Goal: Task Accomplishment & Management: Use online tool/utility

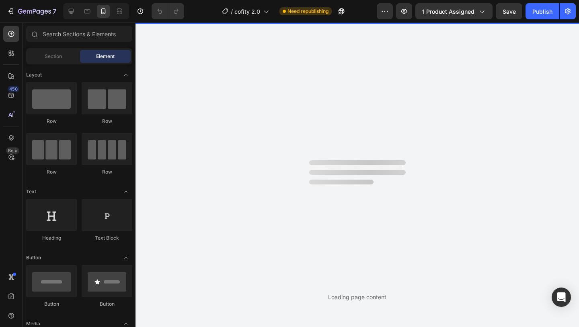
click at [219, 56] on div "Loading page content" at bounding box center [358, 175] width 444 height 304
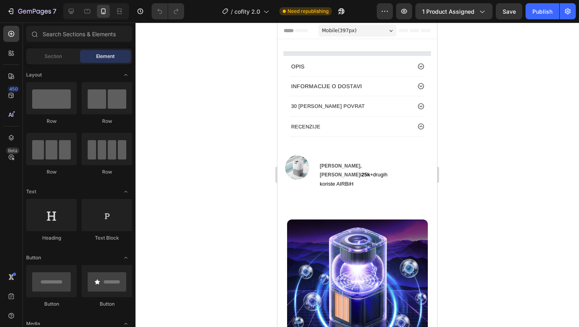
click at [254, 107] on div at bounding box center [358, 175] width 444 height 304
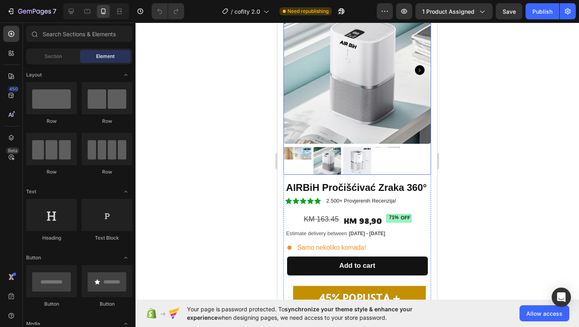
scroll to position [23, 0]
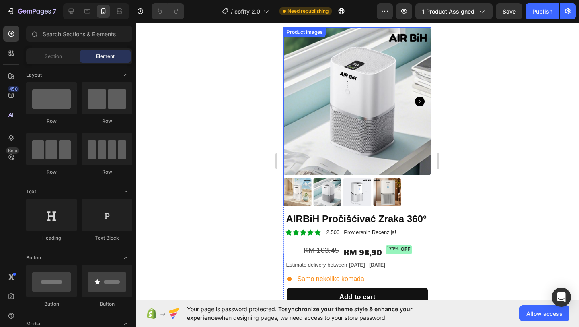
click at [418, 104] on icon "Carousel Next Arrow" at bounding box center [420, 102] width 10 height 10
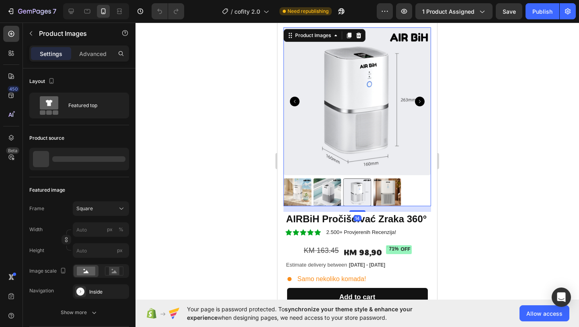
click at [419, 102] on icon "Carousel Next Arrow" at bounding box center [420, 102] width 10 height 10
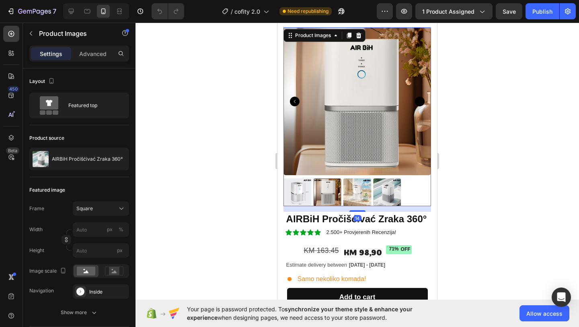
click at [419, 102] on icon "Carousel Next Arrow" at bounding box center [420, 102] width 10 height 10
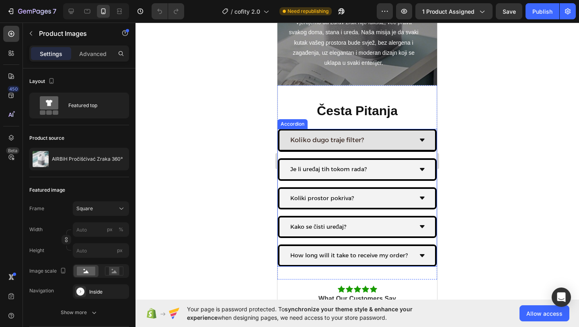
scroll to position [1345, 0]
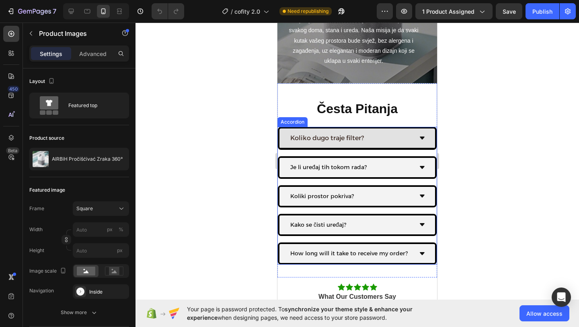
click at [405, 142] on div "Koliko dugo traje filter?" at bounding box center [351, 138] width 124 height 13
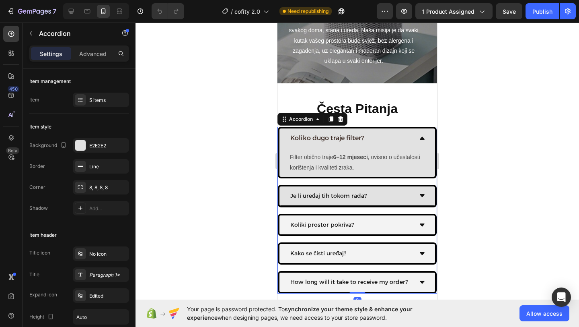
click at [393, 193] on div "Je li uređaj tih tokom rada?" at bounding box center [351, 195] width 124 height 12
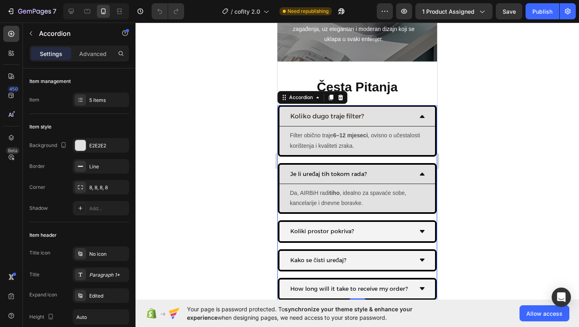
scroll to position [1387, 0]
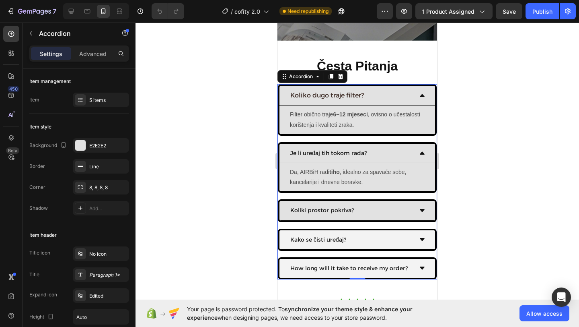
click at [378, 214] on div "Koliki prostor pokriva?" at bounding box center [351, 210] width 124 height 12
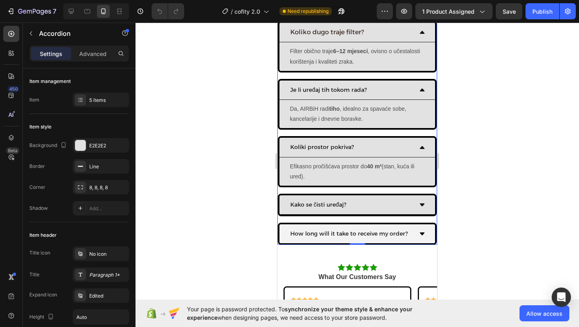
scroll to position [1451, 0]
click at [363, 207] on div "Kako se čisti uređaj?" at bounding box center [351, 204] width 124 height 12
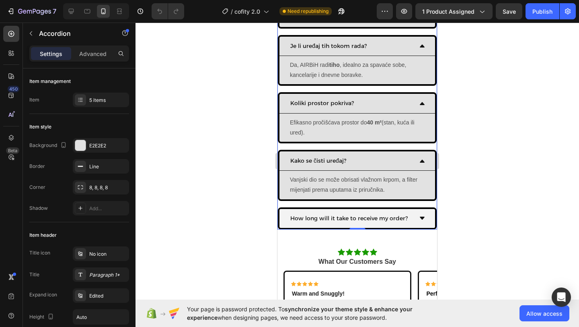
scroll to position [1495, 0]
click at [357, 207] on div "How long will it take to receive my order?" at bounding box center [357, 218] width 159 height 22
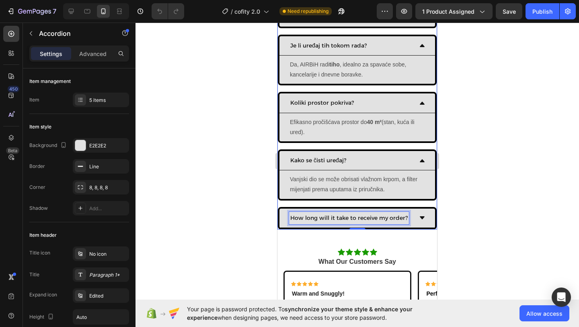
click at [358, 213] on p "How long will it take to receive my order?" at bounding box center [348, 218] width 117 height 10
click at [428, 221] on div "How long will it take to receive my order?" at bounding box center [358, 217] width 156 height 19
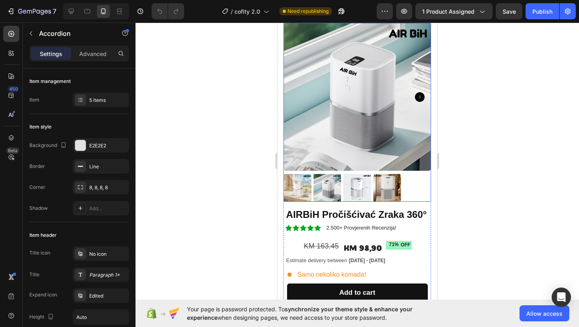
scroll to position [29, 0]
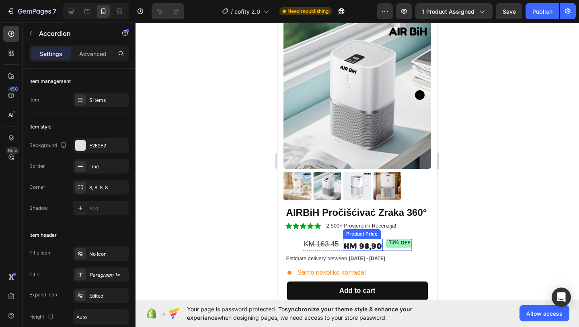
click at [368, 244] on div "KM 98,90" at bounding box center [363, 245] width 40 height 12
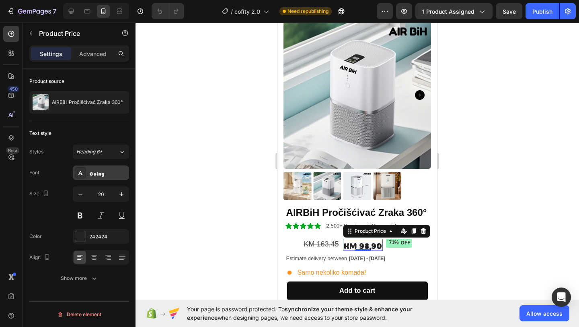
click at [107, 170] on div "Coiny" at bounding box center [108, 172] width 38 height 7
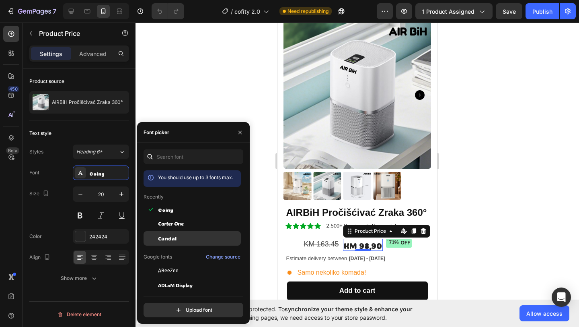
click at [187, 236] on div "Candal" at bounding box center [198, 238] width 81 height 7
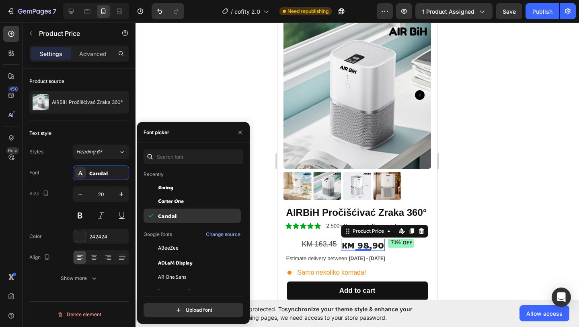
scroll to position [29, 0]
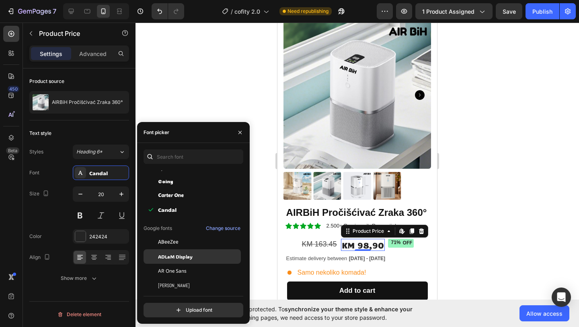
click at [183, 255] on span "ADLaM Display" at bounding box center [175, 256] width 35 height 7
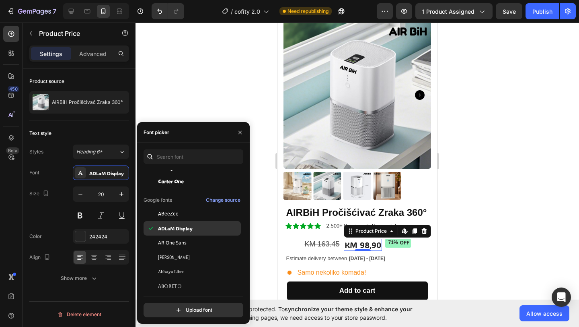
scroll to position [58, 0]
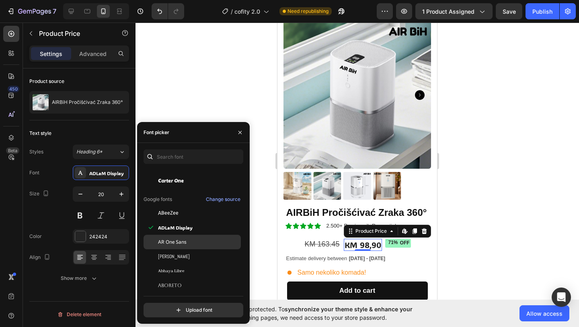
click at [181, 240] on span "AR One Sans" at bounding box center [172, 241] width 29 height 7
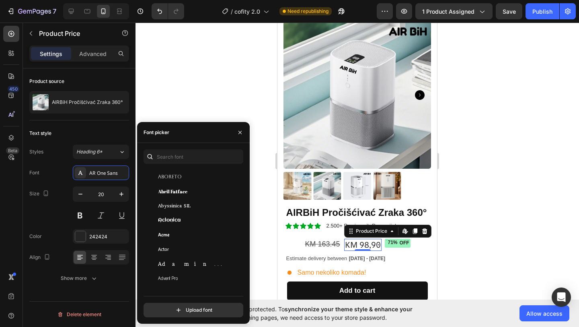
scroll to position [165, 0]
click at [191, 253] on div "Actor" at bounding box center [192, 249] width 97 height 14
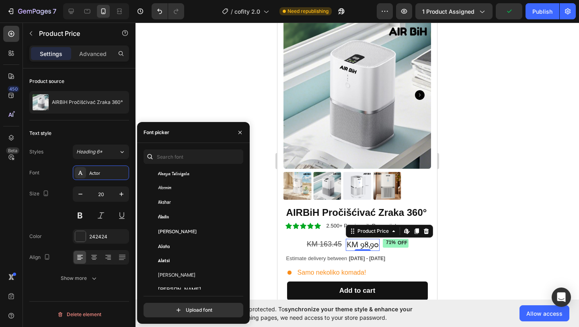
scroll to position [398, 0]
click at [175, 259] on div "Alatsi" at bounding box center [198, 258] width 81 height 7
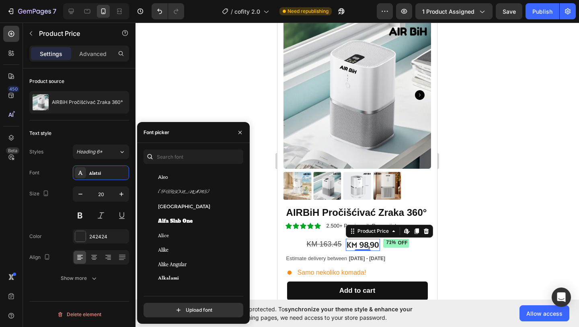
scroll to position [601, 0]
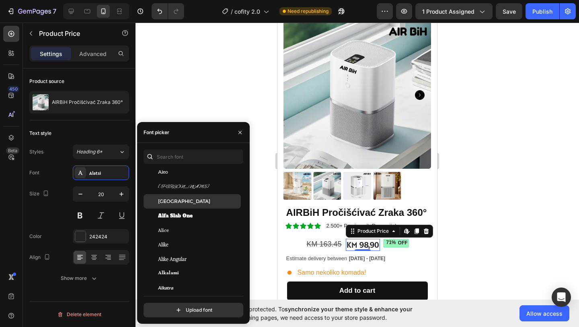
click at [185, 198] on div "[GEOGRAPHIC_DATA]" at bounding box center [198, 201] width 81 height 7
click at [184, 207] on div "[GEOGRAPHIC_DATA]" at bounding box center [192, 201] width 97 height 14
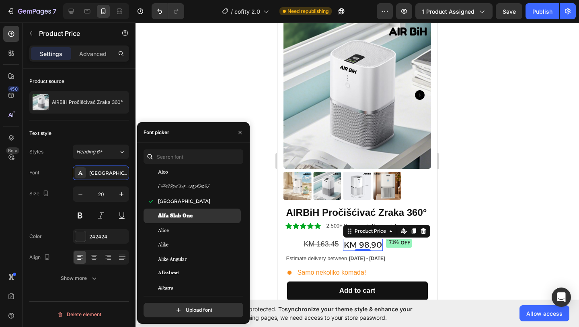
click at [184, 210] on div "Alfa Slab One" at bounding box center [192, 215] width 97 height 14
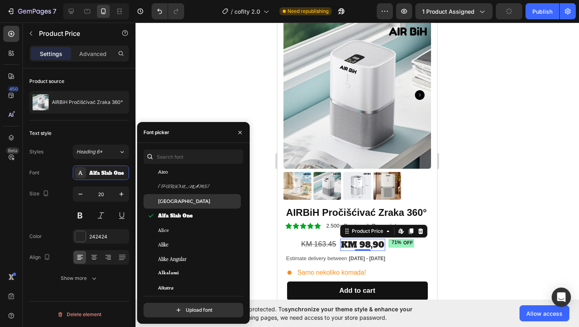
click at [184, 201] on div "[GEOGRAPHIC_DATA]" at bounding box center [198, 201] width 81 height 7
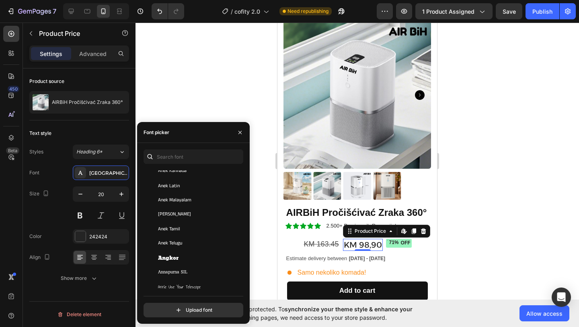
scroll to position [1187, 0]
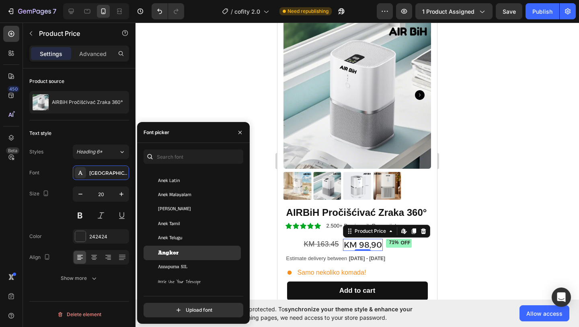
click at [181, 253] on div "Angkor" at bounding box center [198, 252] width 81 height 7
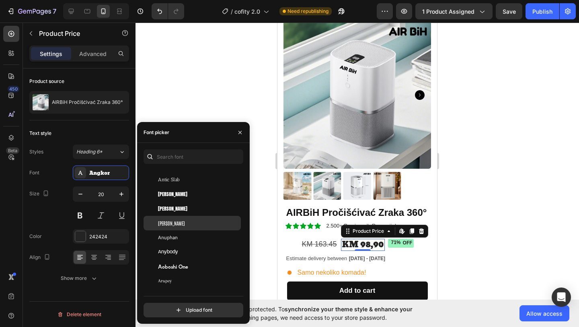
scroll to position [1362, 0]
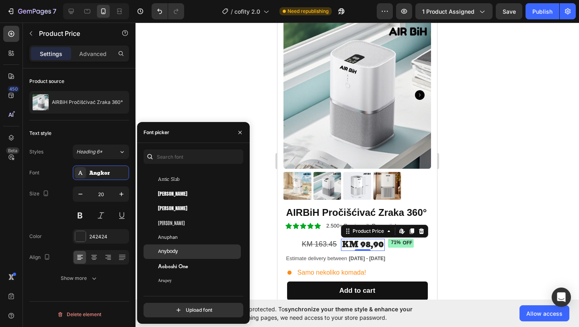
click at [177, 250] on span "Anybody" at bounding box center [168, 251] width 20 height 7
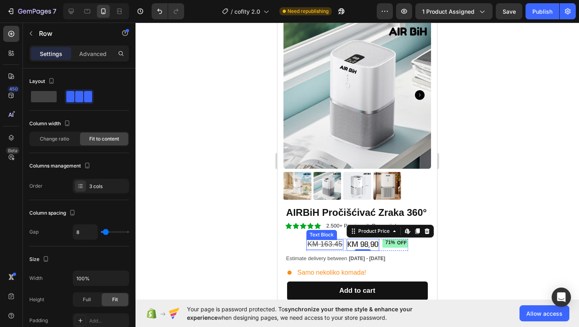
click at [322, 250] on div "KM 163.45 Text Block" at bounding box center [325, 245] width 37 height 12
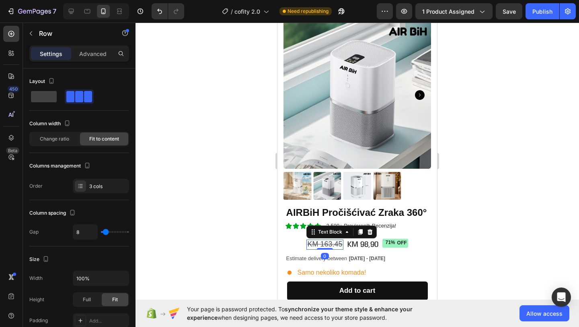
click at [327, 245] on s "KM 163.45" at bounding box center [324, 244] width 35 height 8
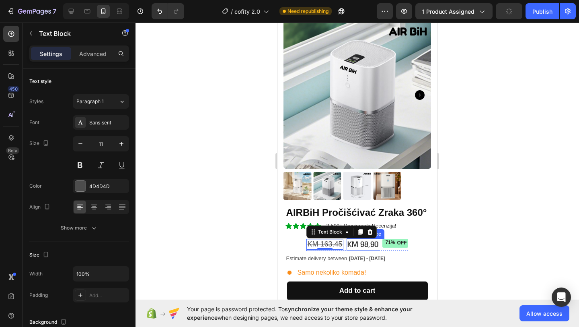
click at [355, 243] on div "KM 98,90" at bounding box center [363, 245] width 33 height 12
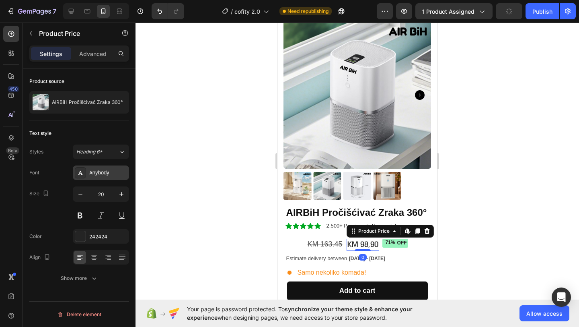
click at [107, 168] on div "Anybody" at bounding box center [101, 172] width 56 height 14
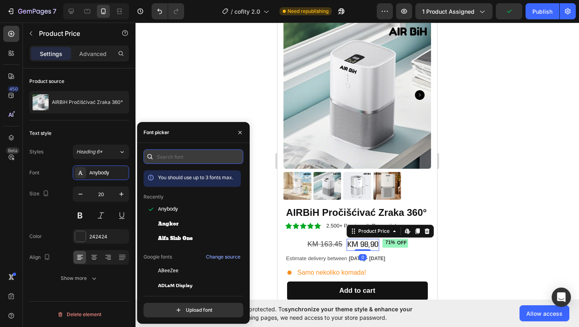
click at [189, 162] on input "text" at bounding box center [194, 156] width 100 height 14
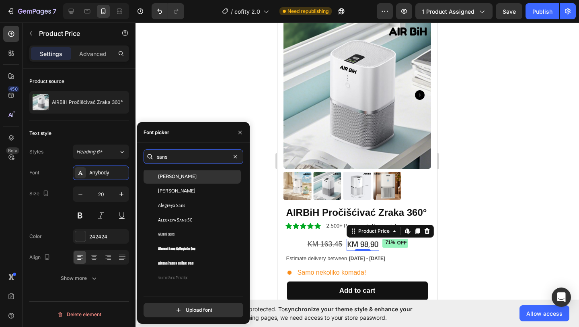
scroll to position [0, 0]
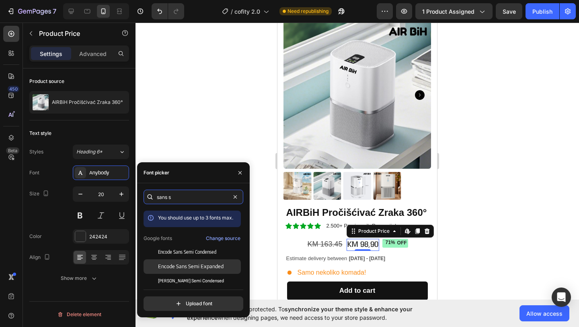
type input "sans"
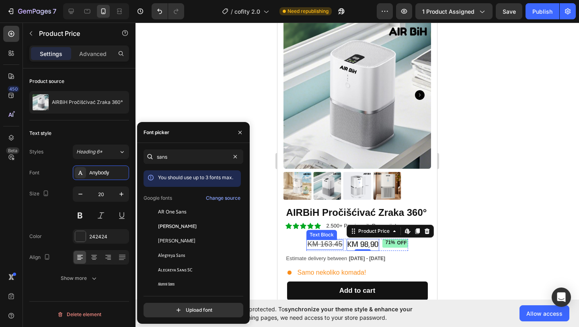
click at [319, 245] on s "KM 163.45" at bounding box center [324, 244] width 35 height 8
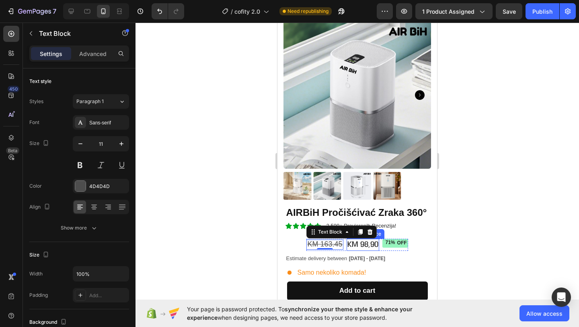
click at [354, 243] on div "KM 98,90" at bounding box center [363, 245] width 33 height 12
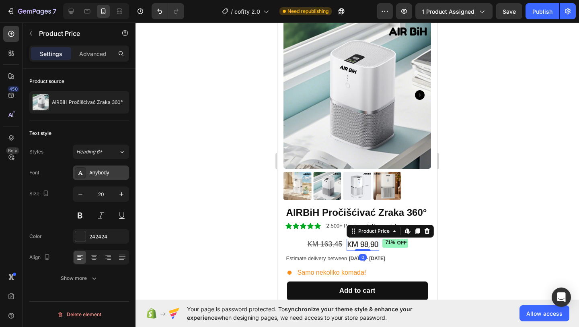
click at [107, 169] on div "Anybody" at bounding box center [101, 172] width 56 height 14
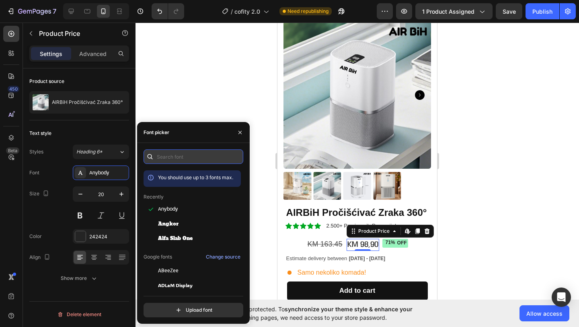
click at [196, 157] on input "text" at bounding box center [194, 156] width 100 height 14
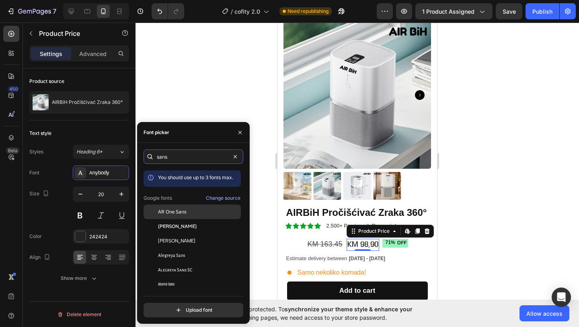
type input "sans"
click at [174, 217] on div "AR One Sans" at bounding box center [192, 211] width 97 height 14
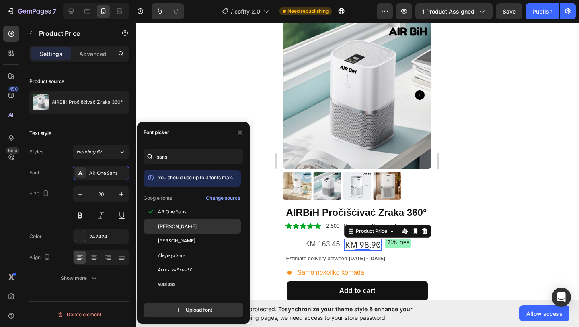
click at [177, 227] on span "[PERSON_NAME]" at bounding box center [177, 225] width 39 height 7
click at [192, 239] on div "[PERSON_NAME]" at bounding box center [198, 240] width 81 height 7
click at [192, 229] on div "[PERSON_NAME]" at bounding box center [198, 225] width 81 height 7
click at [354, 244] on div "KM 98,90" at bounding box center [362, 245] width 37 height 12
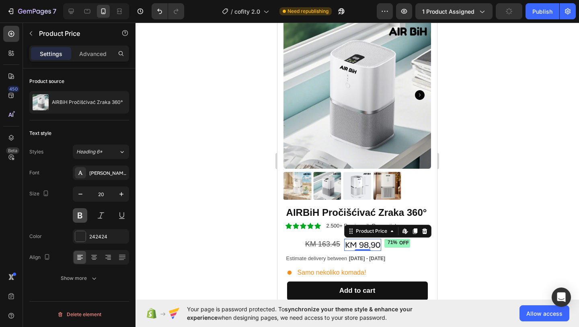
click at [77, 214] on button at bounding box center [80, 215] width 14 height 14
click at [115, 173] on div "[PERSON_NAME]" at bounding box center [108, 172] width 38 height 7
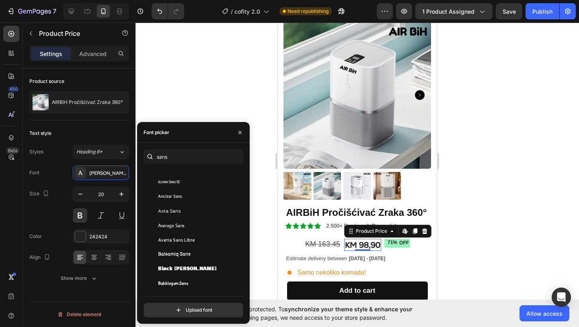
scroll to position [161, 0]
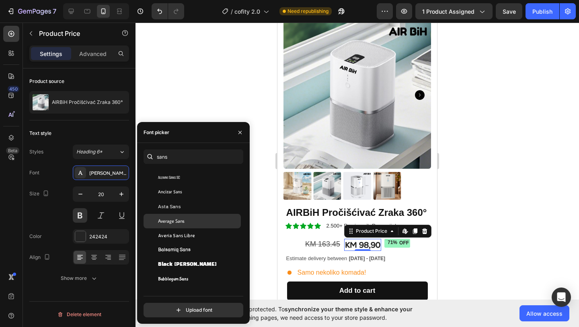
click at [183, 223] on span "Average Sans" at bounding box center [171, 220] width 27 height 7
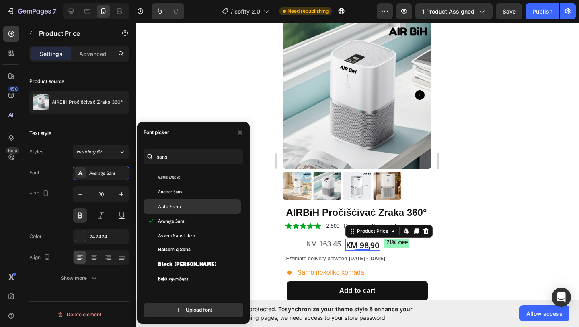
click at [181, 208] on div "Asta Sans" at bounding box center [198, 206] width 81 height 7
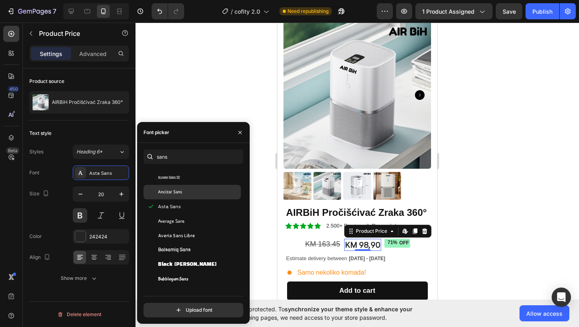
click at [188, 195] on div "Ancizar Sans" at bounding box center [198, 191] width 81 height 7
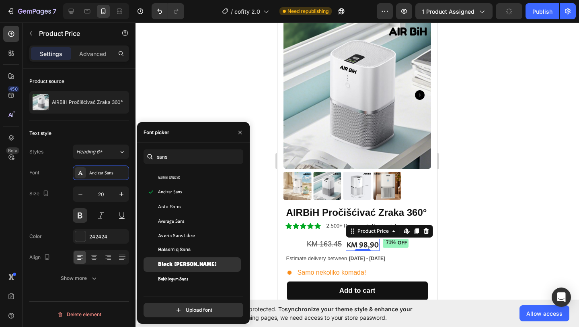
click at [183, 266] on span "Black [PERSON_NAME]" at bounding box center [187, 264] width 59 height 7
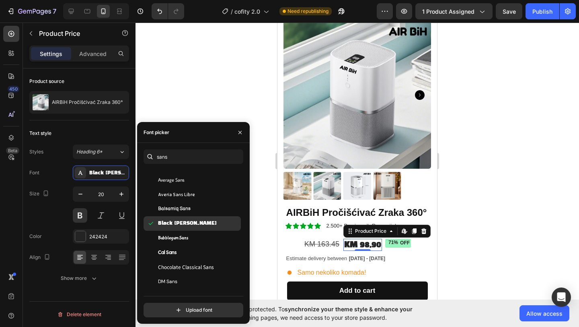
scroll to position [231, 0]
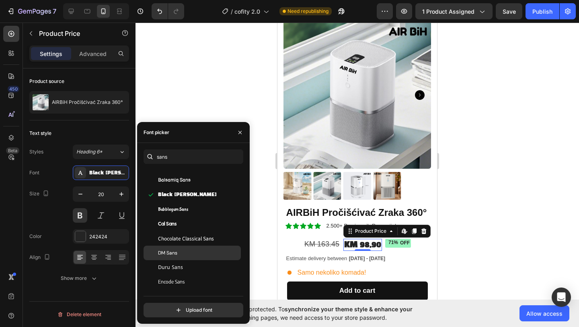
click at [180, 258] on div "DM Sans" at bounding box center [192, 252] width 97 height 14
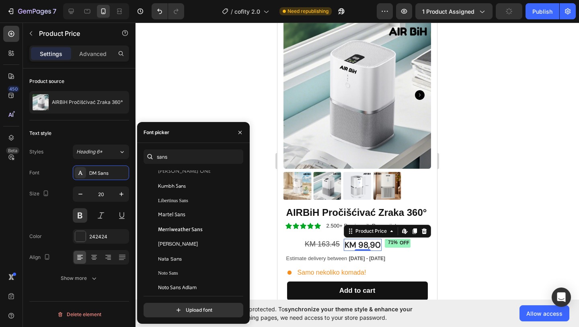
scroll to position [766, 0]
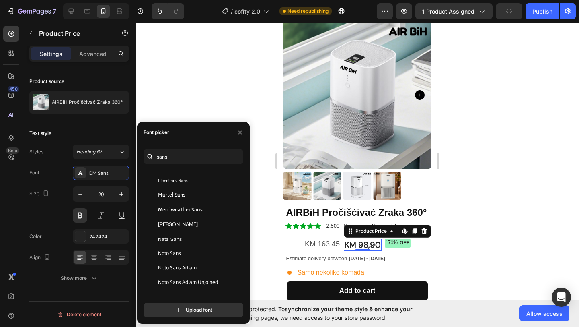
click at [184, 251] on div "Noto Sans" at bounding box center [198, 252] width 81 height 7
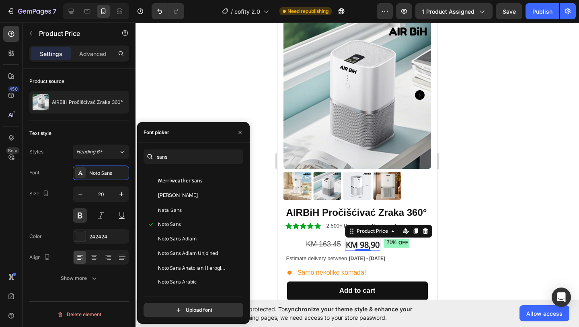
scroll to position [796, 0]
click at [179, 280] on span "Noto Sans Arabic" at bounding box center [177, 281] width 39 height 7
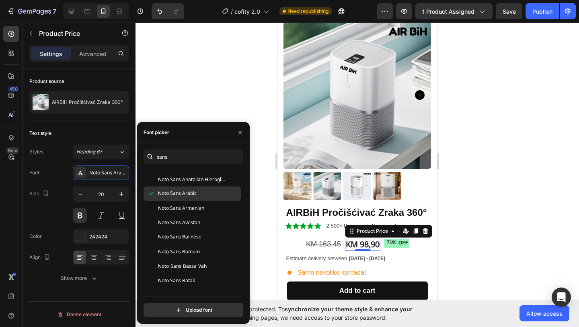
scroll to position [939, 0]
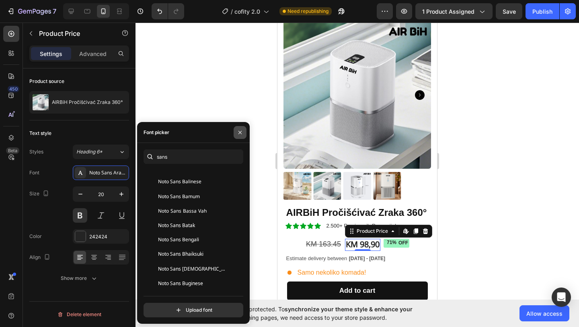
click at [240, 134] on icon "button" at bounding box center [240, 132] width 6 height 6
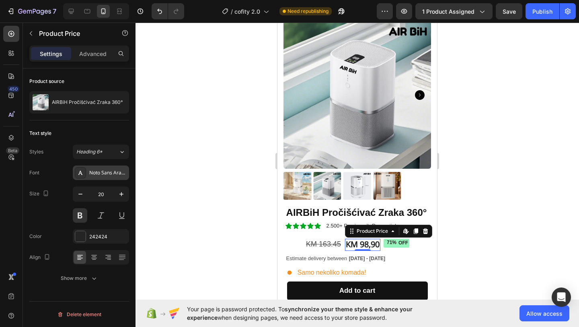
click at [101, 179] on div "Noto Sans Arabic" at bounding box center [101, 172] width 56 height 14
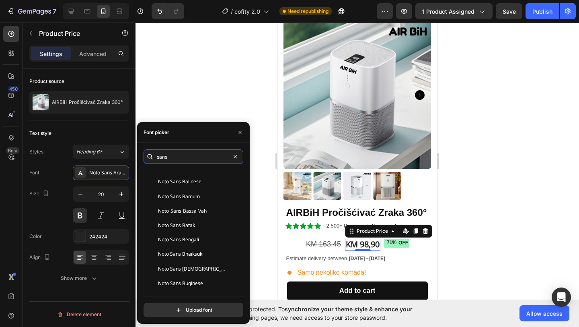
drag, startPoint x: 186, startPoint y: 157, endPoint x: 148, endPoint y: 157, distance: 37.8
click at [148, 157] on div "sans" at bounding box center [194, 156] width 100 height 14
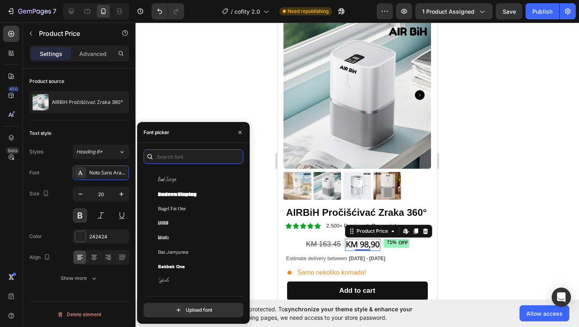
scroll to position [2233, 0]
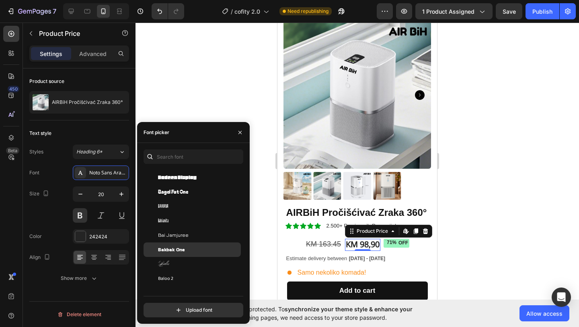
click at [177, 253] on div "Bakbak One" at bounding box center [192, 249] width 97 height 14
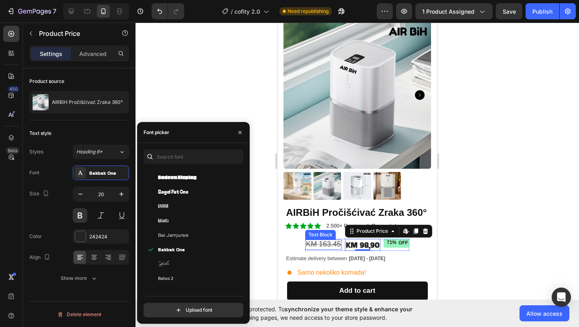
click at [310, 239] on div "KM 163.45 Text Block" at bounding box center [323, 245] width 37 height 12
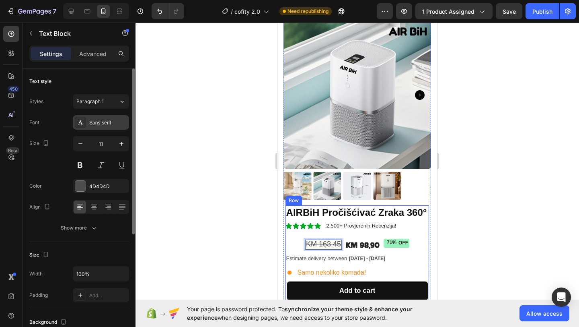
click at [99, 124] on div "Sans-serif" at bounding box center [108, 122] width 38 height 7
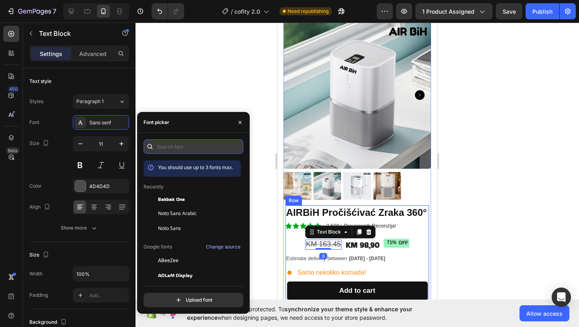
click at [169, 150] on input "text" at bounding box center [194, 146] width 100 height 14
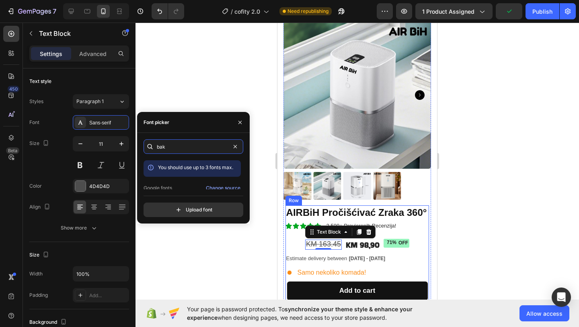
scroll to position [20, 0]
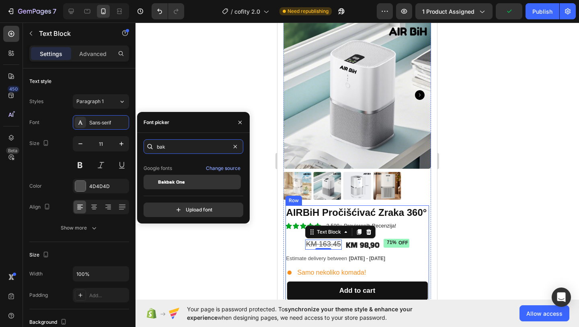
type input "bak"
click at [189, 180] on div "Bakbak One" at bounding box center [198, 181] width 81 height 7
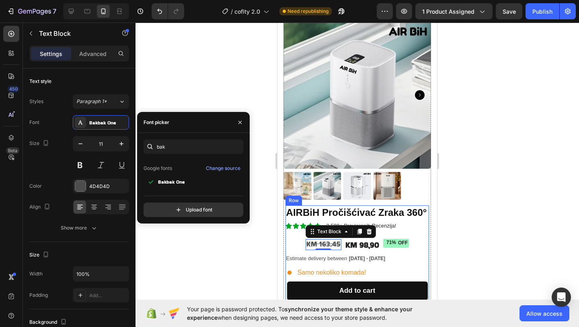
click at [250, 259] on div at bounding box center [358, 175] width 444 height 304
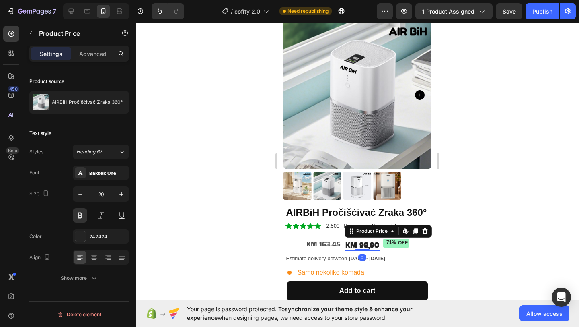
click at [356, 248] on div "KM 98,90" at bounding box center [362, 245] width 35 height 12
click at [80, 236] on div at bounding box center [80, 236] width 10 height 10
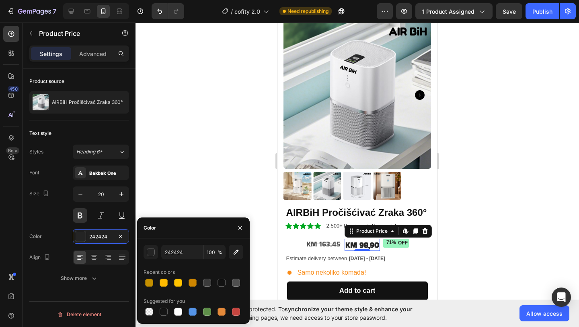
click at [354, 242] on div "KM 98,90" at bounding box center [362, 245] width 35 height 12
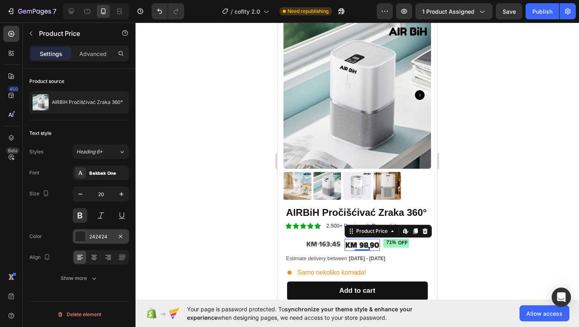
click at [78, 237] on div at bounding box center [80, 236] width 10 height 10
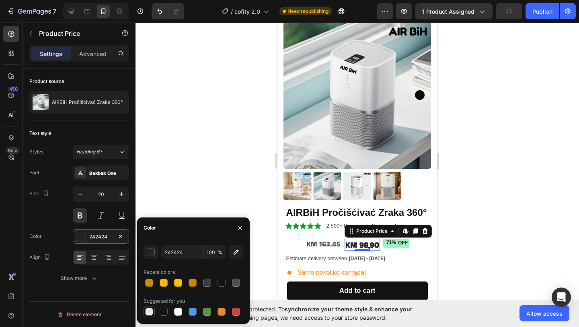
click at [150, 312] on div at bounding box center [149, 311] width 8 height 8
type input "000000"
type input "0"
click at [153, 255] on div "button" at bounding box center [151, 252] width 8 height 8
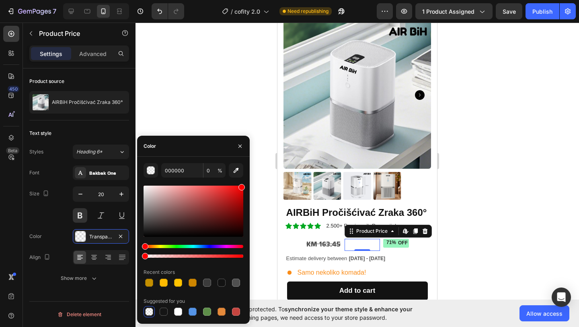
drag, startPoint x: 152, startPoint y: 236, endPoint x: 254, endPoint y: 165, distance: 124.1
click at [254, 0] on div "7 / cofity 2.0 Need republishing Preview 1 product assigned Save Publish 450 Be…" at bounding box center [289, 0] width 579 height 0
click at [161, 311] on div at bounding box center [164, 311] width 8 height 8
type input "151515"
type input "100"
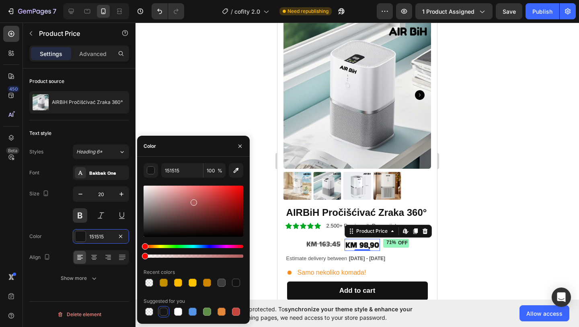
click at [193, 200] on div at bounding box center [194, 210] width 100 height 51
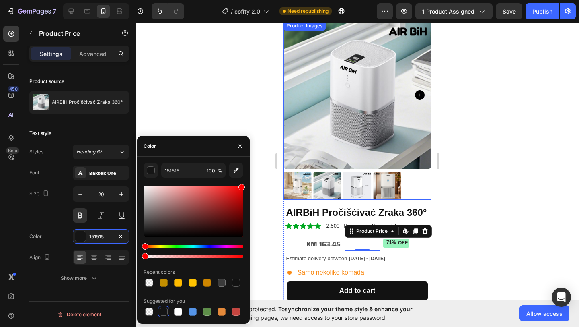
drag, startPoint x: 469, startPoint y: 224, endPoint x: 297, endPoint y: 172, distance: 179.0
type input "FF0000"
type input "0"
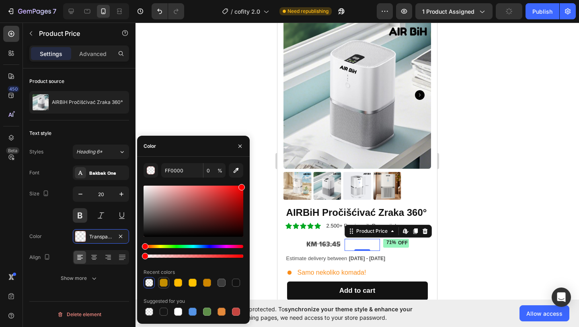
click at [162, 282] on div at bounding box center [164, 282] width 8 height 8
type input "C48F00"
type input "100"
drag, startPoint x: 169, startPoint y: 220, endPoint x: 183, endPoint y: 217, distance: 15.3
click at [170, 220] on div at bounding box center [194, 210] width 100 height 51
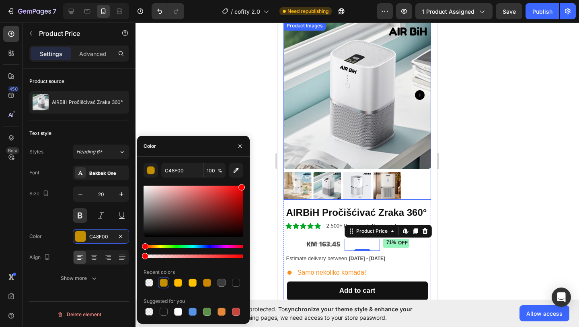
drag, startPoint x: 465, startPoint y: 239, endPoint x: 293, endPoint y: 154, distance: 192.2
type input "FF0000"
type input "0"
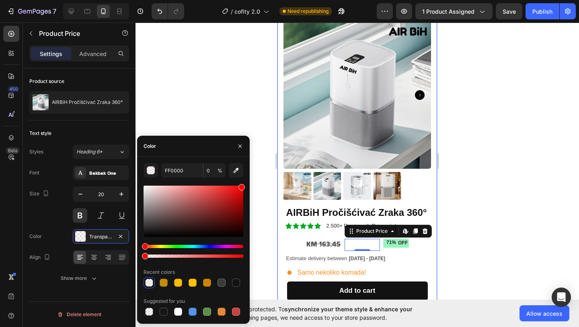
click at [225, 201] on div at bounding box center [194, 210] width 100 height 51
drag, startPoint x: 225, startPoint y: 201, endPoint x: 237, endPoint y: 208, distance: 13.7
click at [237, 208] on div at bounding box center [238, 209] width 6 height 6
click at [222, 214] on div at bounding box center [194, 210] width 100 height 51
drag, startPoint x: 222, startPoint y: 214, endPoint x: 222, endPoint y: 206, distance: 8.0
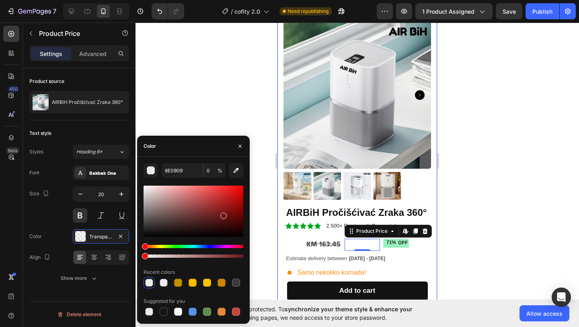
click at [222, 212] on div at bounding box center [223, 215] width 6 height 6
click at [224, 204] on div at bounding box center [194, 210] width 100 height 51
type input "9E1F1F"
drag, startPoint x: 144, startPoint y: 256, endPoint x: 270, endPoint y: 273, distance: 127.1
click at [270, 0] on div "7 / cofity 2.0 Need republishing Preview 1 product assigned Save Publish 450 Be…" at bounding box center [289, 0] width 579 height 0
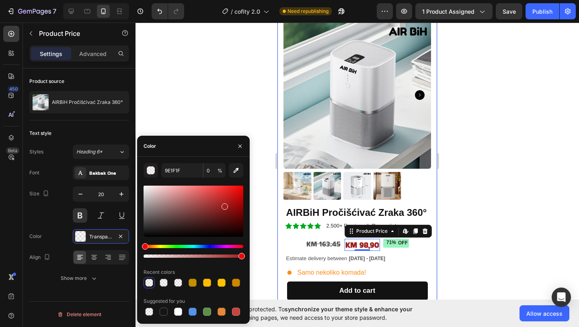
type input "100"
drag, startPoint x: 226, startPoint y: 212, endPoint x: 256, endPoint y: 169, distance: 52.2
click at [256, 0] on div "7 / cofity 2.0 Need republishing Preview 1 product assigned Publish 450 Beta Se…" at bounding box center [289, 0] width 579 height 0
click at [146, 249] on div at bounding box center [194, 251] width 100 height 13
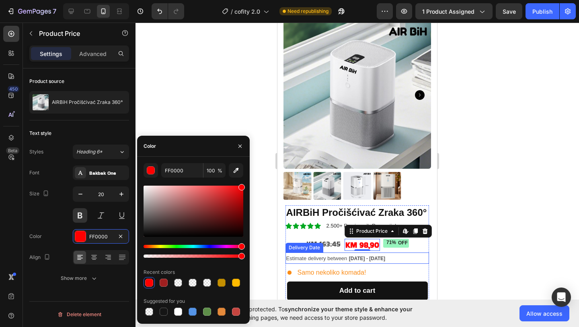
type input "FF0004"
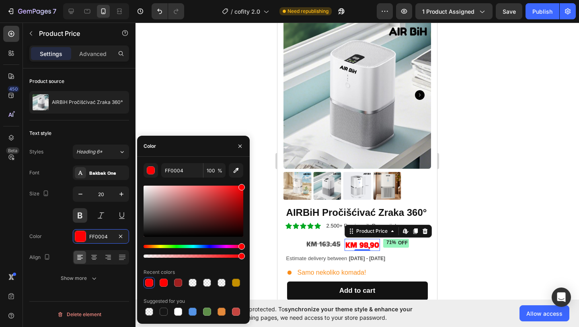
drag, startPoint x: 145, startPoint y: 248, endPoint x: 271, endPoint y: 269, distance: 127.6
click at [271, 0] on div "7 / cofity 2.0 Need republishing Preview 1 product assigned Save Publish 450 Be…" at bounding box center [289, 0] width 579 height 0
drag, startPoint x: 239, startPoint y: 190, endPoint x: 254, endPoint y: 167, distance: 27.6
click at [254, 0] on div "7 / cofity 2.0 Need republishing Preview 1 product assigned Save Publish 450 Be…" at bounding box center [289, 0] width 579 height 0
click at [263, 169] on div at bounding box center [358, 175] width 444 height 304
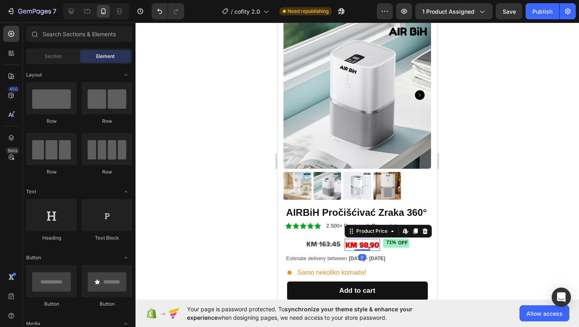
click at [375, 247] on div "KM 98,90" at bounding box center [362, 245] width 35 height 12
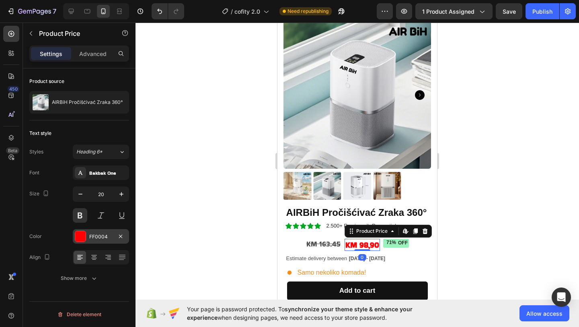
click at [92, 235] on div "FF0004" at bounding box center [100, 236] width 23 height 7
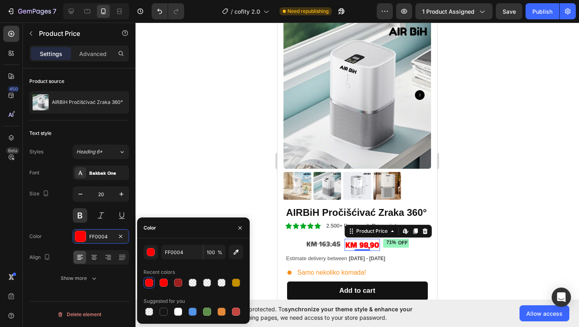
click at [155, 259] on div "FF0004 100 % Recent colors Suggested for you" at bounding box center [194, 281] width 100 height 72
click at [152, 253] on div "button" at bounding box center [151, 252] width 8 height 8
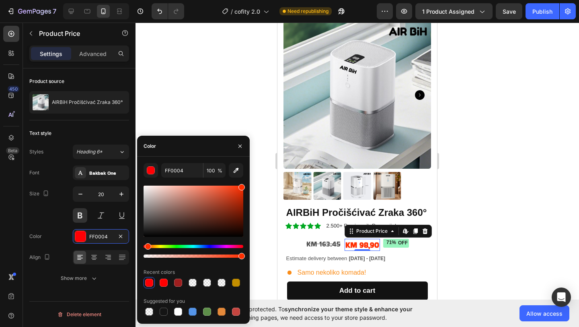
drag, startPoint x: 241, startPoint y: 245, endPoint x: 147, endPoint y: 255, distance: 94.7
click at [147, 255] on div at bounding box center [194, 251] width 100 height 13
drag, startPoint x: 240, startPoint y: 189, endPoint x: 240, endPoint y: 198, distance: 8.0
click at [240, 199] on div at bounding box center [241, 202] width 6 height 6
drag, startPoint x: 240, startPoint y: 198, endPoint x: 241, endPoint y: 187, distance: 10.5
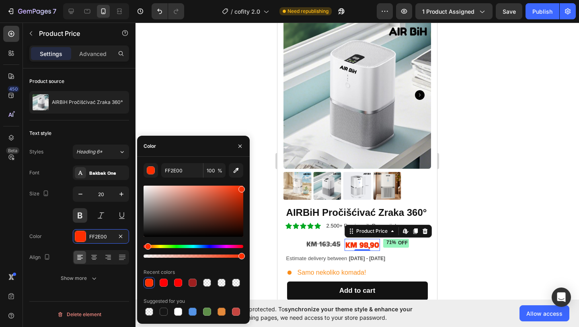
click at [241, 187] on div at bounding box center [242, 189] width 6 height 6
type input "F43207"
click at [259, 189] on div at bounding box center [358, 175] width 444 height 304
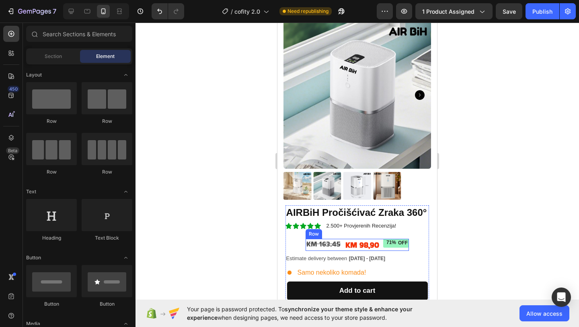
click at [382, 249] on div "KM 98,90 Product Price Product Price 71% OFF Discount Tag KM 163.45 Text Block …" at bounding box center [357, 245] width 103 height 12
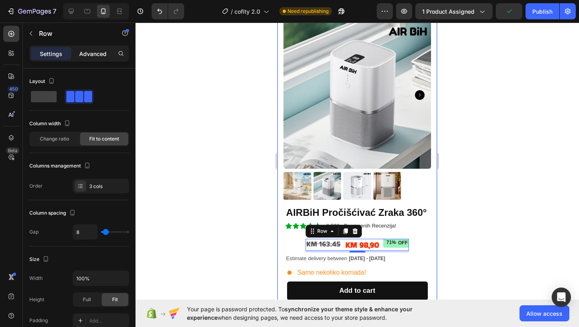
click at [99, 49] on p "Advanced" at bounding box center [92, 53] width 27 height 8
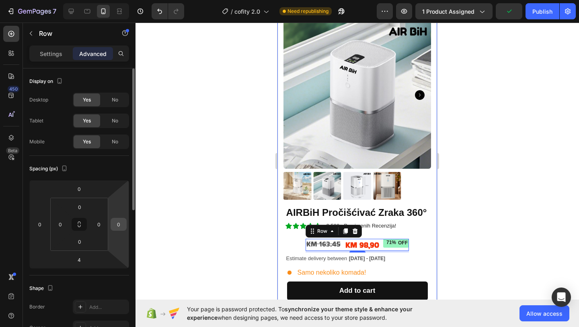
click at [121, 227] on input "0" at bounding box center [119, 224] width 12 height 12
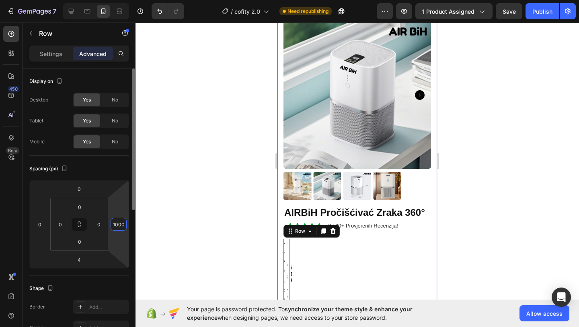
type input "100"
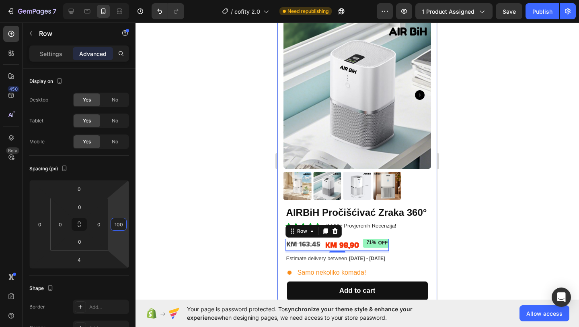
click at [146, 222] on div at bounding box center [358, 175] width 444 height 304
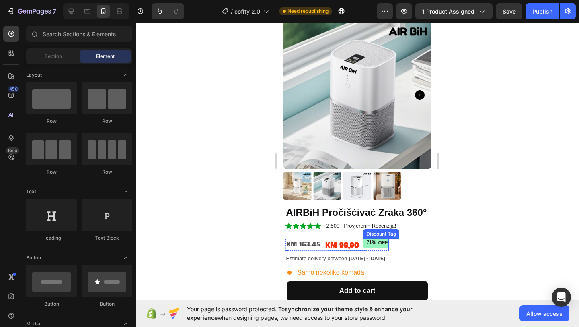
click at [373, 239] on div "71%" at bounding box center [371, 243] width 11 height 8
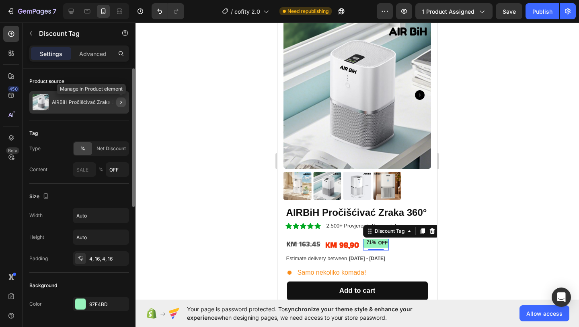
click at [119, 102] on icon "button" at bounding box center [121, 102] width 6 height 6
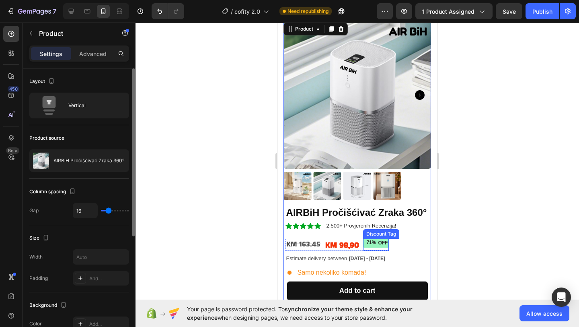
click at [384, 242] on div "OFF" at bounding box center [383, 243] width 12 height 9
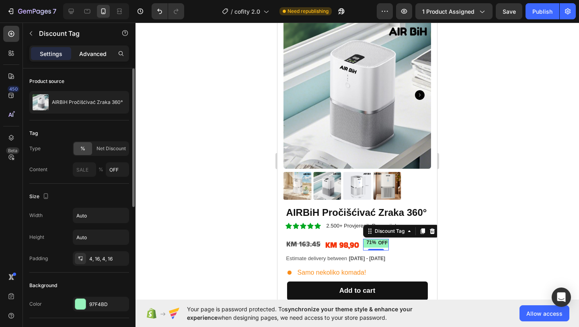
click at [100, 51] on p "Advanced" at bounding box center [92, 53] width 27 height 8
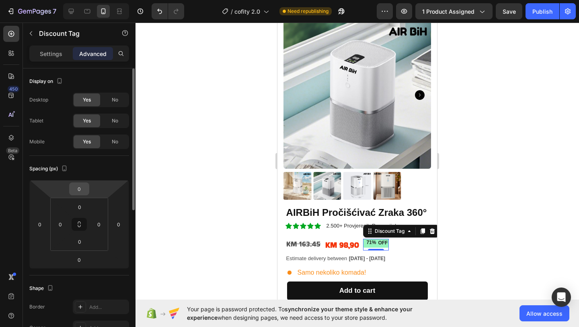
click at [82, 190] on input "0" at bounding box center [79, 189] width 16 height 12
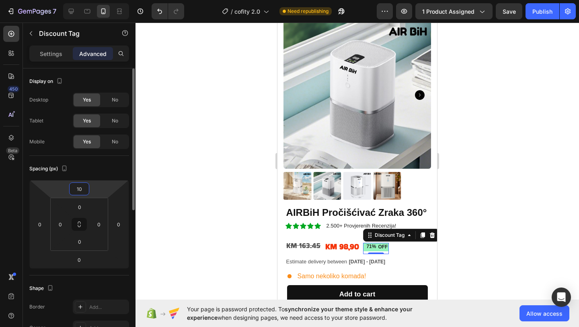
type input "1"
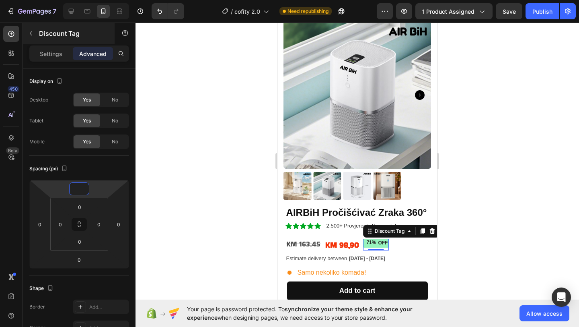
click at [53, 42] on div "Discount Tag" at bounding box center [69, 33] width 92 height 21
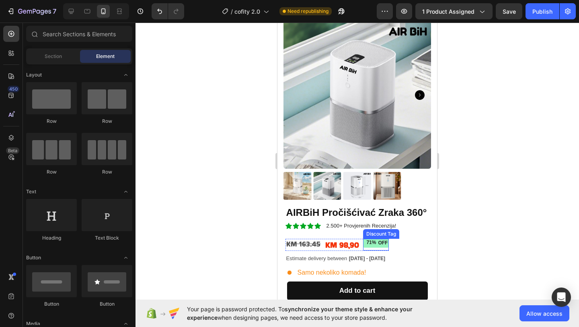
click at [376, 245] on div "71%" at bounding box center [371, 243] width 11 height 8
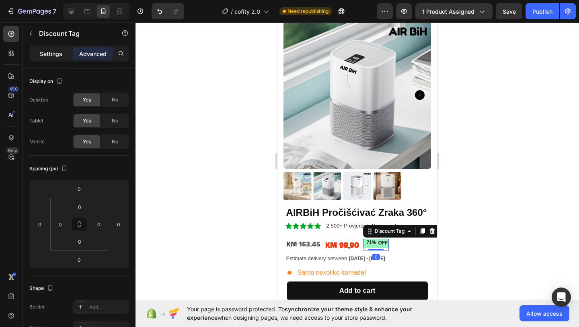
click at [43, 49] on p "Settings" at bounding box center [51, 53] width 23 height 8
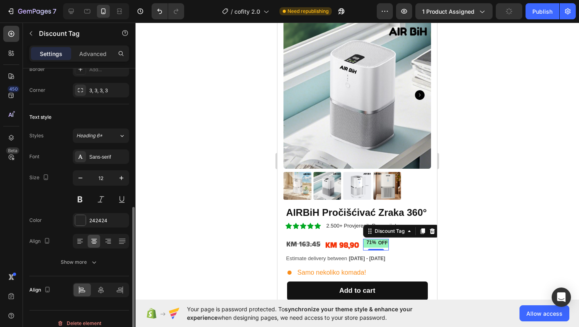
scroll to position [289, 0]
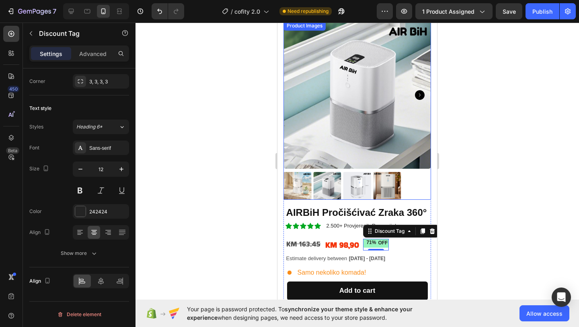
click at [330, 126] on img at bounding box center [358, 95] width 148 height 148
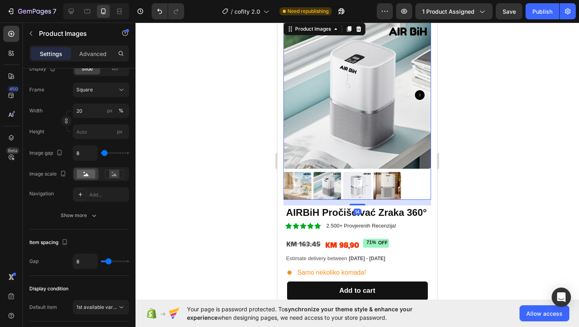
scroll to position [0, 0]
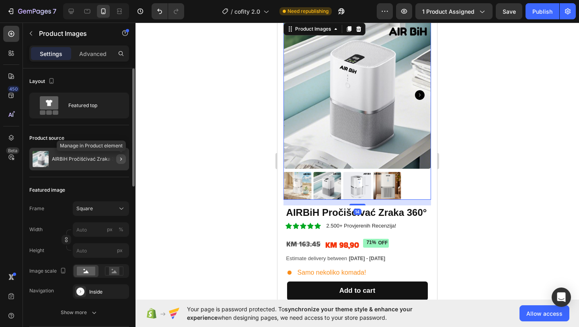
click at [119, 159] on icon "button" at bounding box center [121, 159] width 6 height 6
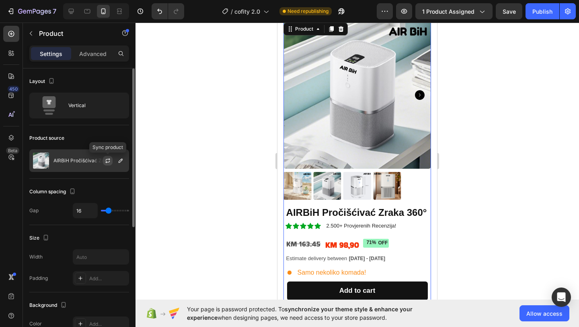
click at [107, 159] on icon "button" at bounding box center [108, 160] width 6 height 6
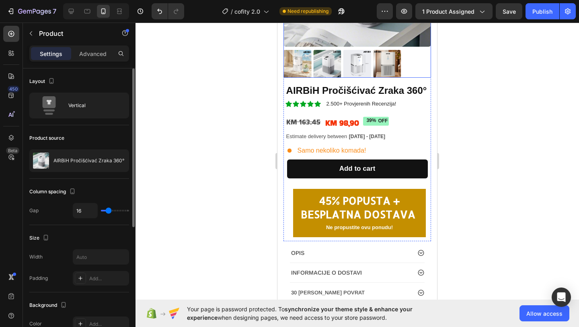
scroll to position [138, 0]
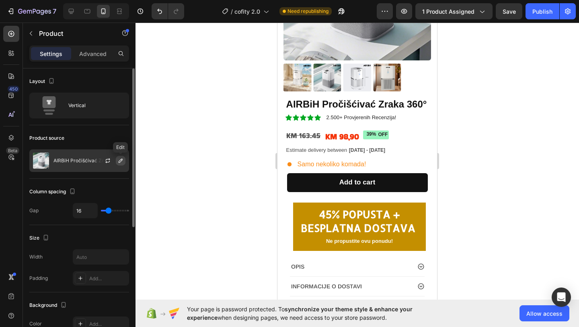
click at [119, 164] on button "button" at bounding box center [121, 161] width 10 height 10
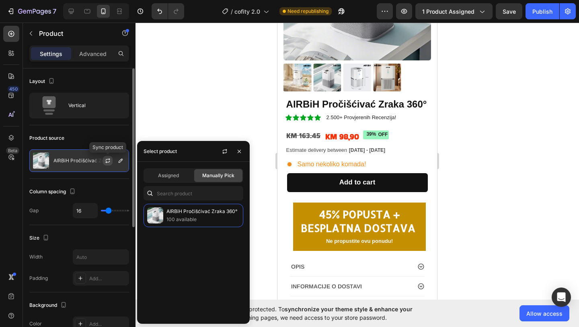
click at [109, 160] on icon "button" at bounding box center [108, 160] width 6 height 6
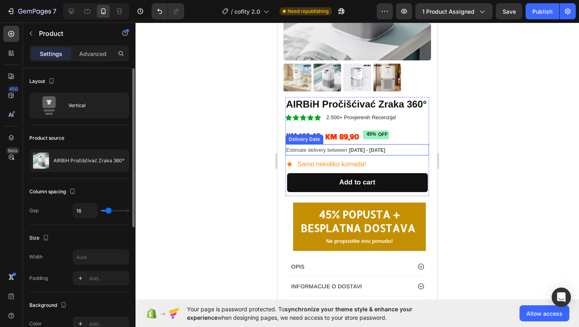
click at [371, 148] on span "[DATE] - [DATE]" at bounding box center [367, 150] width 36 height 6
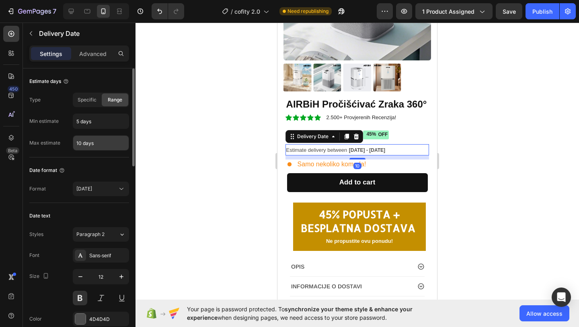
click at [101, 146] on input "10 days" at bounding box center [101, 143] width 56 height 14
click at [87, 143] on input "10 days" at bounding box center [101, 143] width 56 height 14
click at [81, 143] on input "10 days" at bounding box center [101, 143] width 56 height 14
type input "20 days"
click at [138, 140] on div at bounding box center [358, 175] width 444 height 304
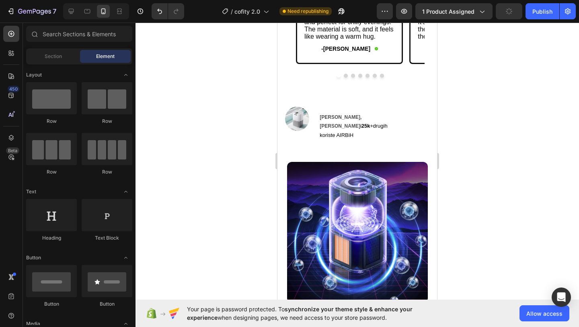
scroll to position [596, 0]
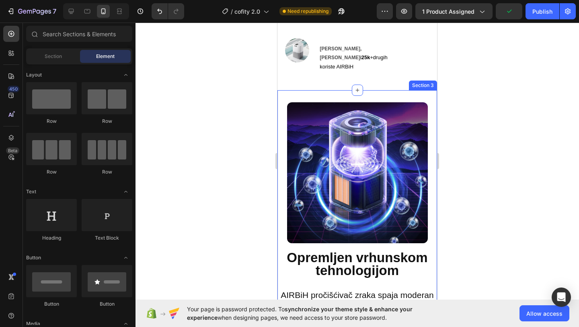
click at [306, 90] on div "Image Opremljen vrhunskom tehnologijom AIRBiH pročišćivač zraka spaja moderan d…" at bounding box center [358, 230] width 160 height 281
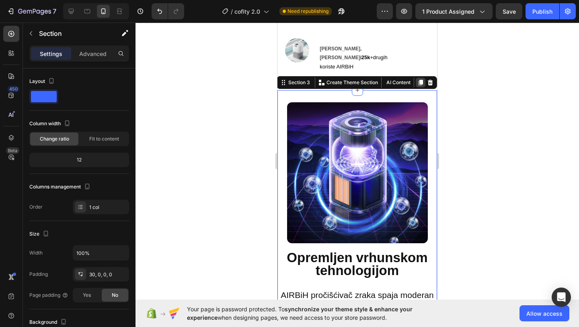
click at [421, 80] on icon at bounding box center [421, 83] width 4 height 6
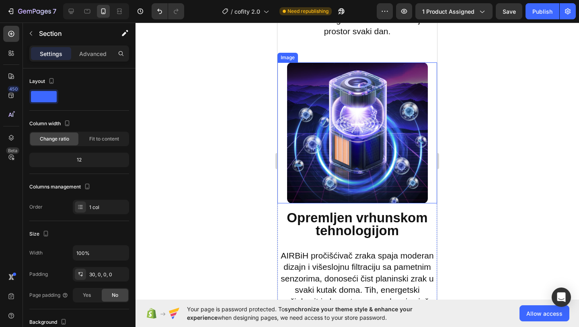
scroll to position [910, 0]
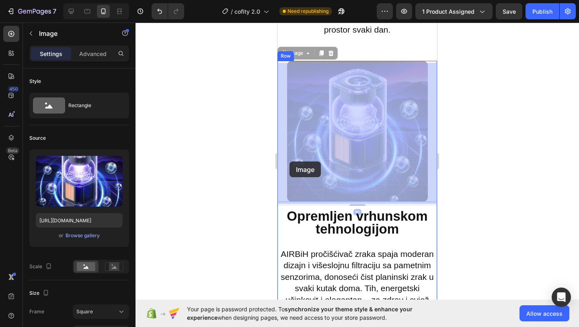
drag, startPoint x: 284, startPoint y: 77, endPoint x: 292, endPoint y: 154, distance: 78.1
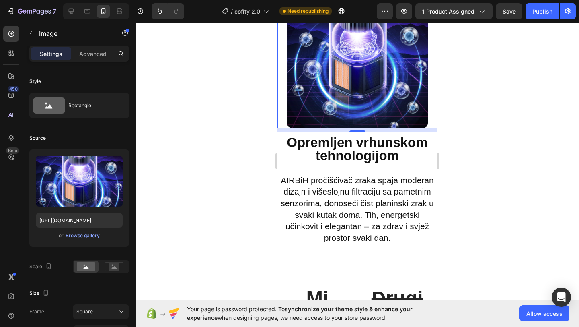
scroll to position [988, 0]
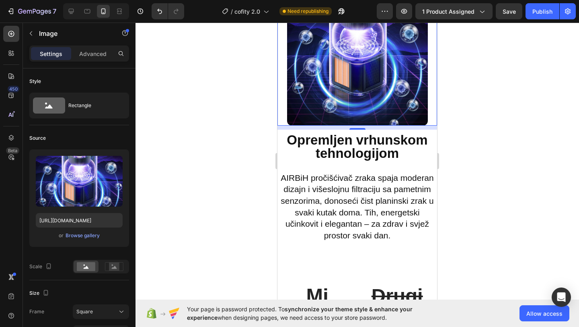
click at [279, 128] on div "10" at bounding box center [358, 128] width 160 height 4
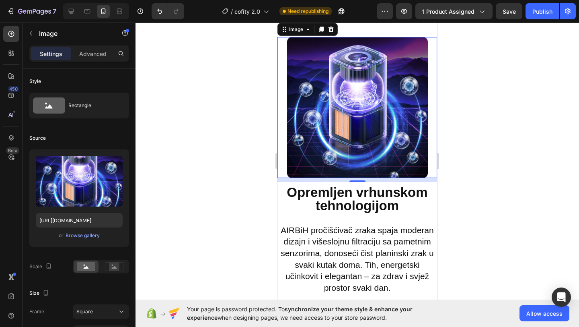
scroll to position [903, 0]
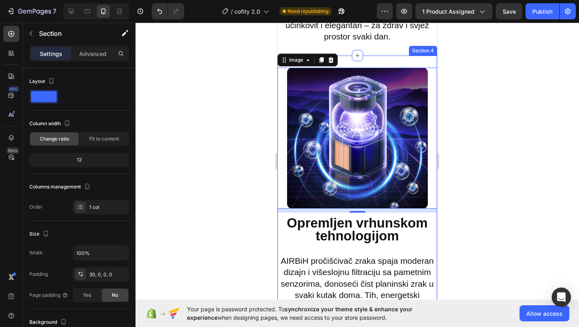
click at [430, 63] on div "Image 10 Opremljen vrhunskom tehnologijom AIRBiH pročišćivač zraka spaja modera…" at bounding box center [358, 196] width 160 height 281
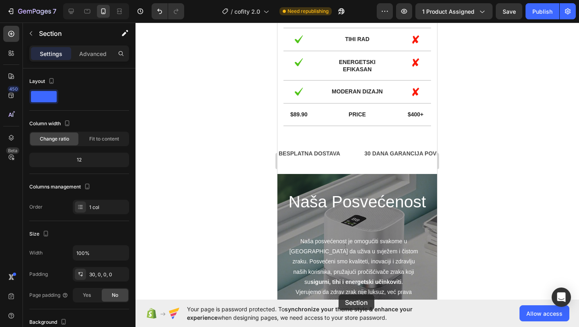
scroll to position [1409, 0]
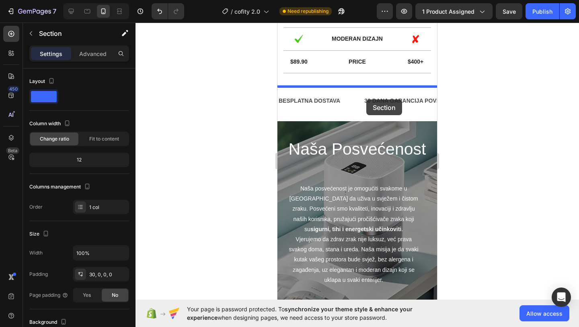
drag, startPoint x: 430, startPoint y: 63, endPoint x: 367, endPoint y: 99, distance: 73.5
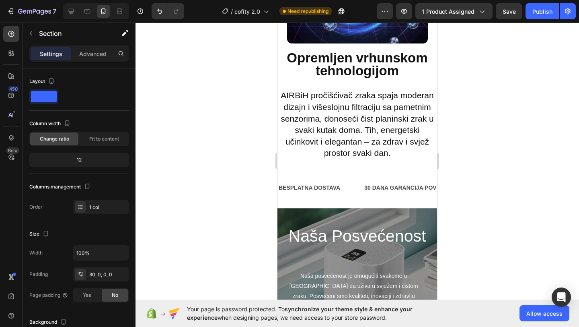
scroll to position [1327, 0]
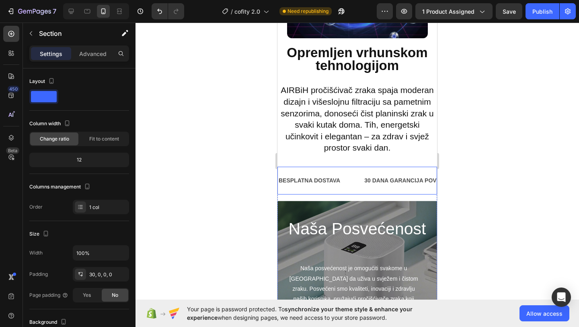
click at [352, 169] on div "BESPLATNA DOSTAVA Text 30 DANA GARANCIJA POVRATA NOVCA Text 45% POPUSTA Text DO…" at bounding box center [358, 181] width 160 height 28
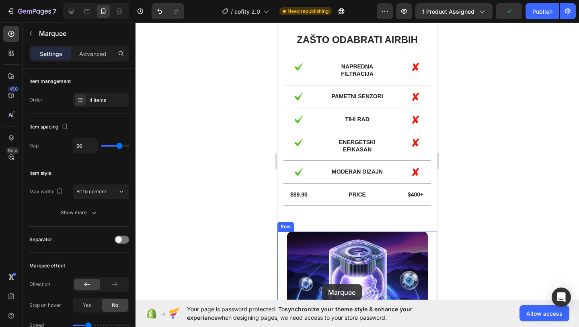
scroll to position [1023, 0]
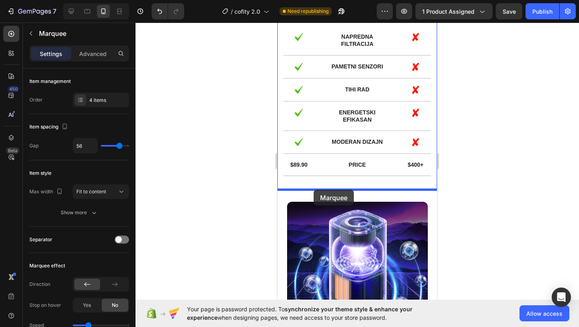
drag, startPoint x: 353, startPoint y: 175, endPoint x: 314, endPoint y: 189, distance: 41.5
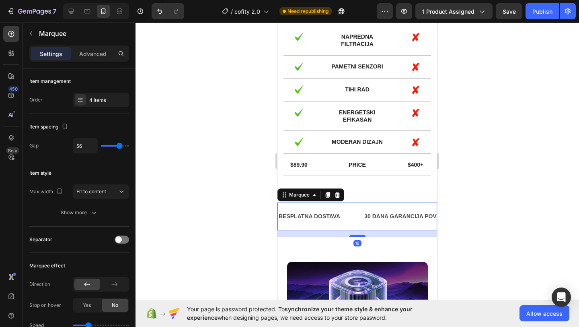
click at [245, 208] on div at bounding box center [358, 175] width 444 height 304
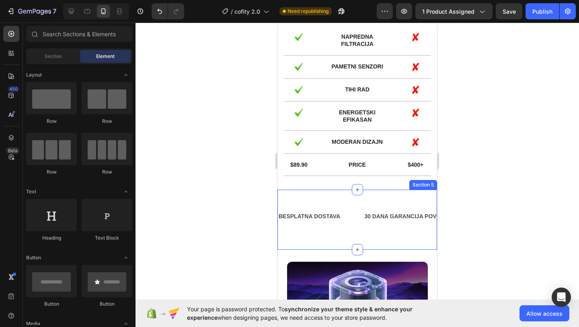
click at [336, 242] on div "BESPLATNA DOSTAVA Text 30 DANA GARANCIJA POVRATA NOVCA Text 45% POPUSTA Text DO…" at bounding box center [358, 219] width 160 height 60
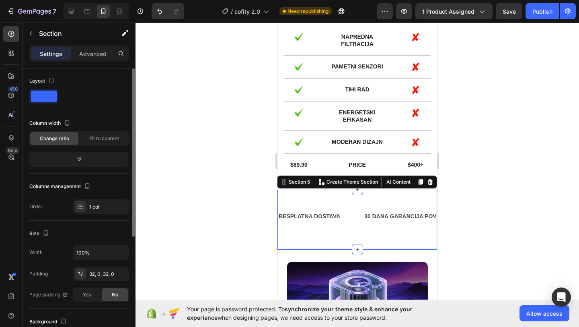
scroll to position [8, 0]
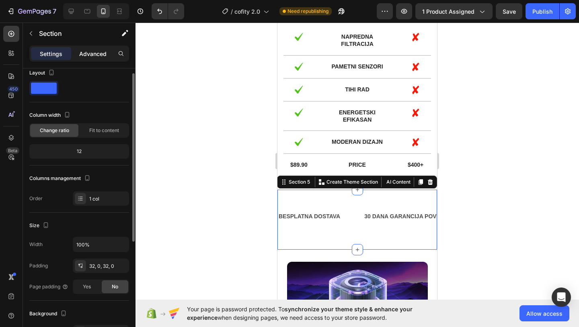
click at [92, 53] on p "Advanced" at bounding box center [92, 53] width 27 height 8
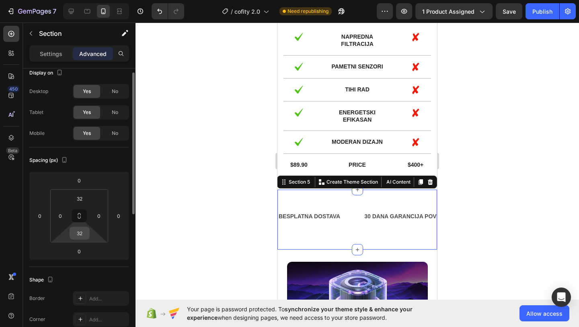
click at [78, 234] on input "32" at bounding box center [80, 233] width 16 height 12
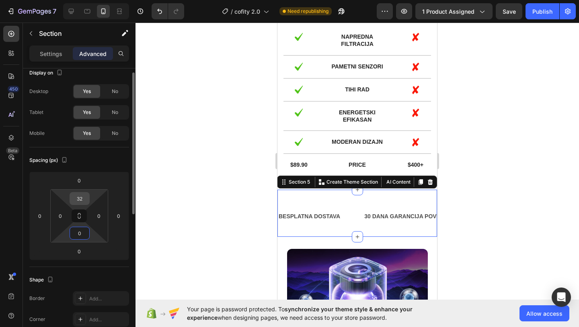
type input "0"
click at [78, 201] on input "32" at bounding box center [80, 198] width 16 height 12
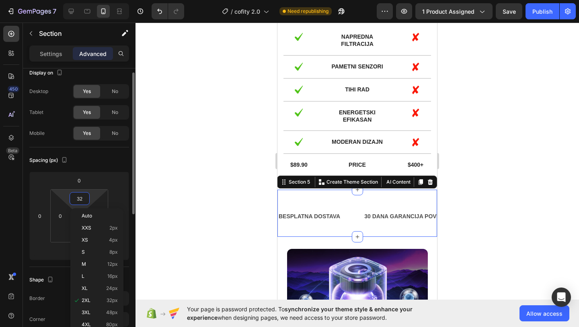
type input "0"
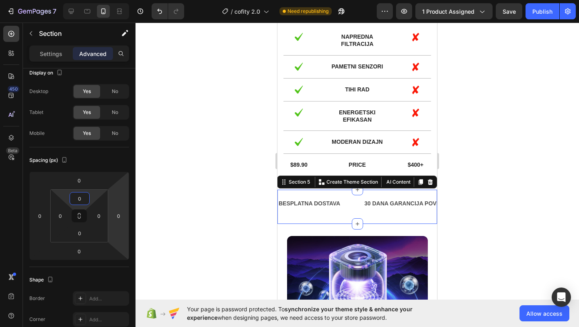
click at [141, 202] on div at bounding box center [358, 175] width 444 height 304
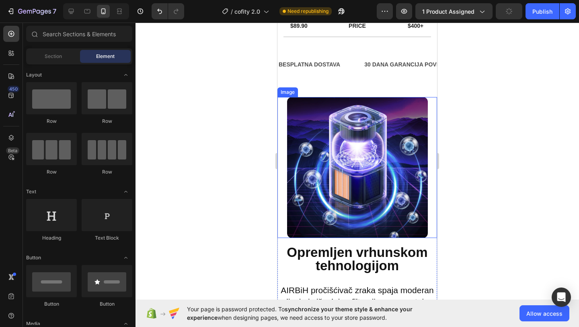
scroll to position [1172, 0]
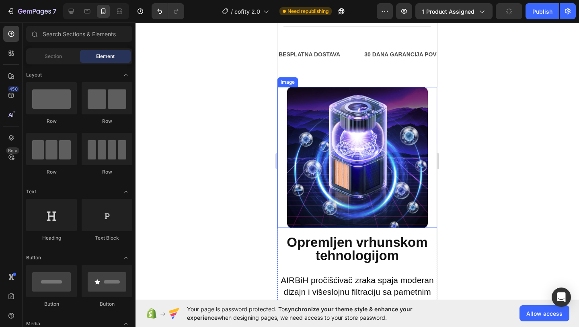
click at [334, 191] on img at bounding box center [357, 157] width 141 height 141
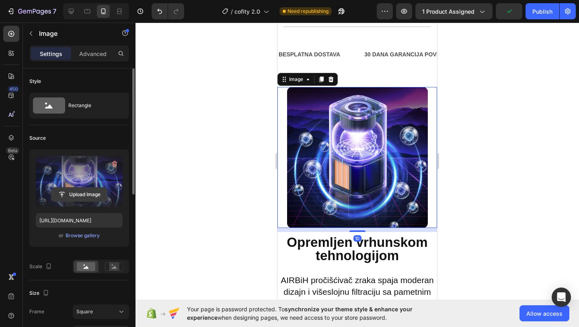
click at [79, 194] on input "file" at bounding box center [79, 194] width 56 height 14
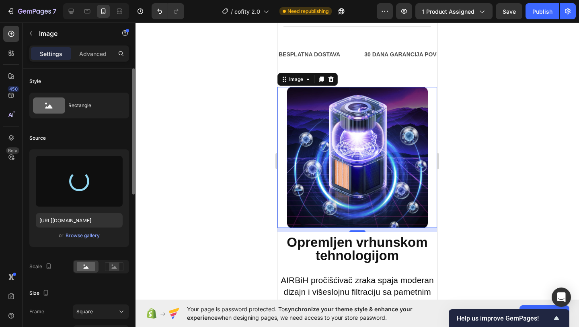
type input "[URL][DOMAIN_NAME]"
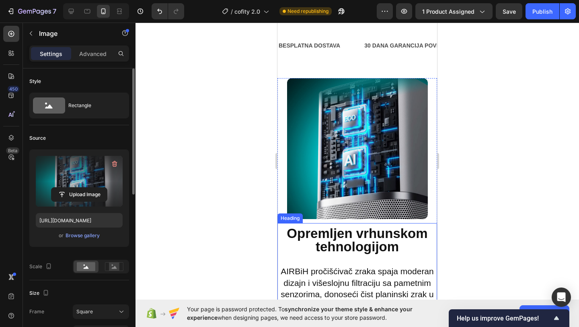
scroll to position [1212, 0]
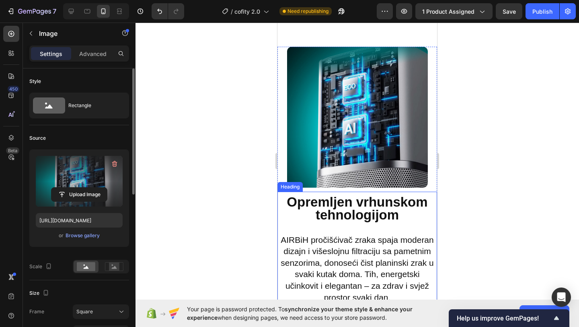
click at [387, 217] on strong "Opremljen vrhunskom tehnologijom" at bounding box center [357, 208] width 141 height 28
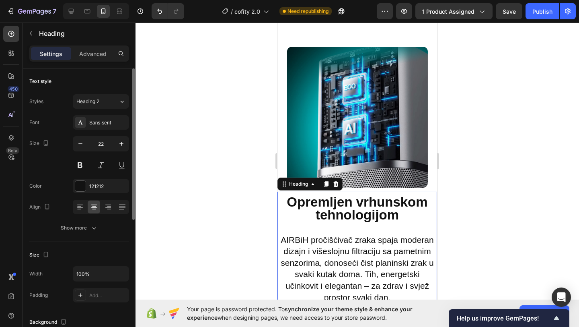
click at [401, 220] on h2 "Opremljen vrhunskom tehnologijom AIRBiH pročišćivač zraka spaja moderan dizajn …" at bounding box center [358, 250] width 160 height 108
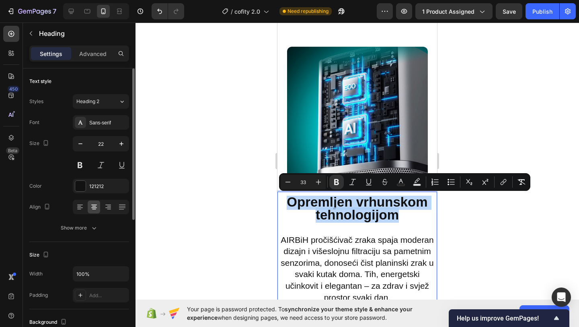
drag, startPoint x: 399, startPoint y: 216, endPoint x: 288, endPoint y: 198, distance: 112.8
click at [288, 198] on p "Opremljen vrhunskom tehnologijom AIRBiH pročišćivač zraka spaja moderan dizajn …" at bounding box center [357, 249] width 158 height 107
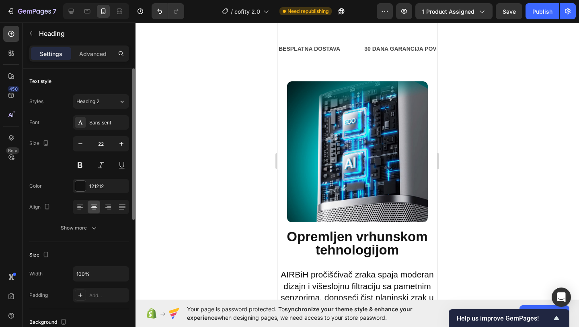
scroll to position [1178, 0]
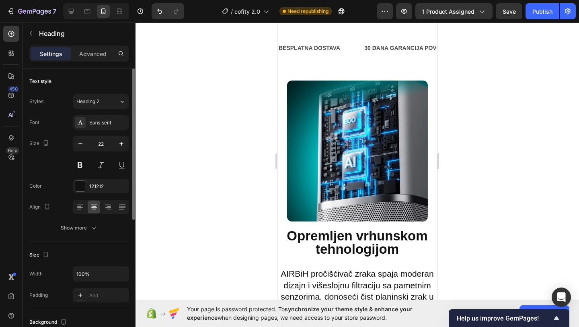
click at [402, 247] on p "Opremljen vrhunskom tehnologijom AIRBiH pročišćivač zraka spaja moderan dizajn …" at bounding box center [357, 283] width 158 height 107
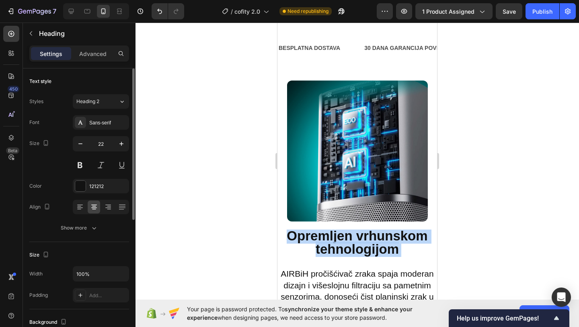
drag, startPoint x: 402, startPoint y: 247, endPoint x: 302, endPoint y: 240, distance: 99.7
click at [302, 240] on p "Opremljen vrhunskom tehnologijom AIRBiH pročišćivač zraka spaja moderan dizajn …" at bounding box center [357, 283] width 158 height 107
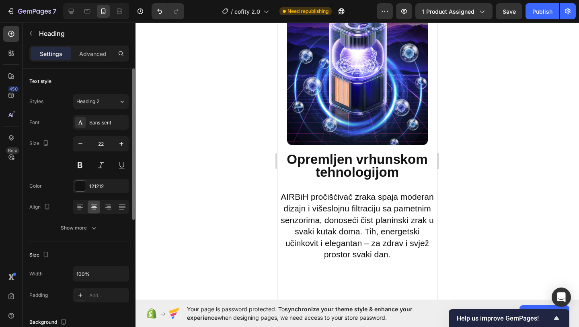
scroll to position [562, 0]
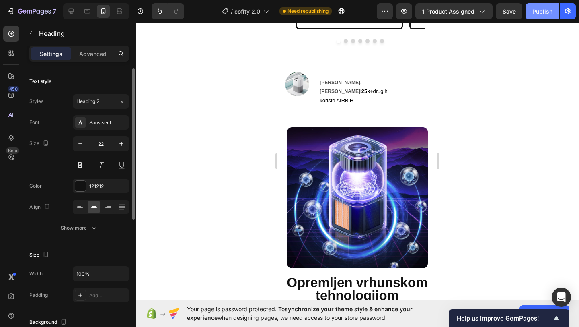
click at [552, 14] on div "Publish" at bounding box center [543, 11] width 20 height 8
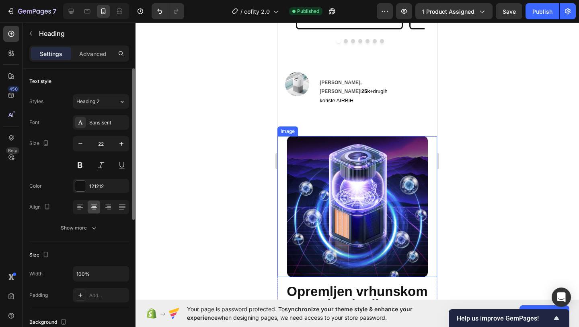
scroll to position [590, 0]
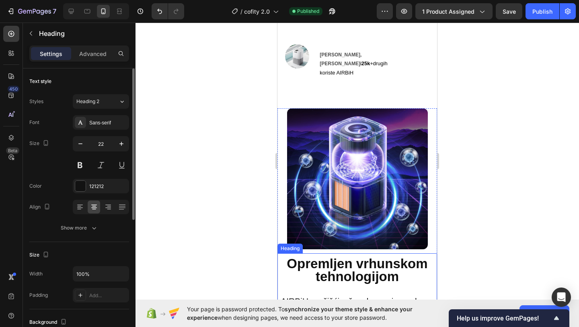
click at [309, 256] on strong "Opremljen vrhunskom tehnologijom" at bounding box center [357, 270] width 141 height 28
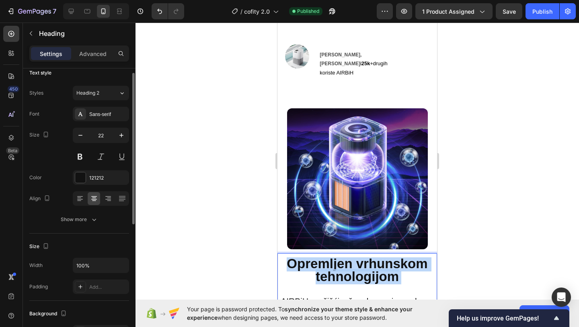
drag, startPoint x: 291, startPoint y: 253, endPoint x: 426, endPoint y: 282, distance: 138.6
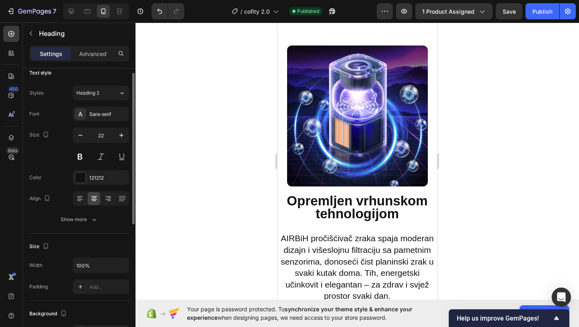
scroll to position [644, 0]
click at [402, 217] on p "Opremljen vrhunskom tehnologijom AIRBiH pročišćivač zraka spaja moderan dizajn …" at bounding box center [357, 248] width 158 height 107
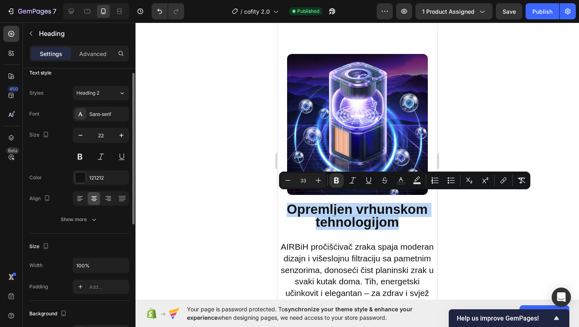
drag, startPoint x: 402, startPoint y: 213, endPoint x: 275, endPoint y: 196, distance: 128.4
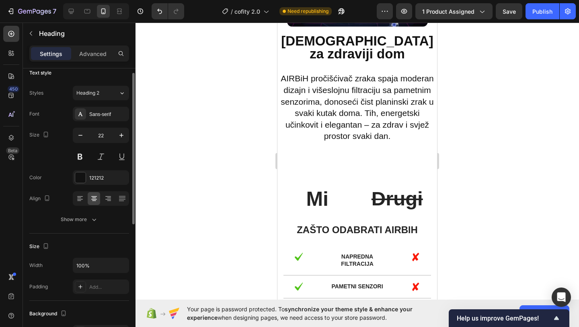
scroll to position [733, 0]
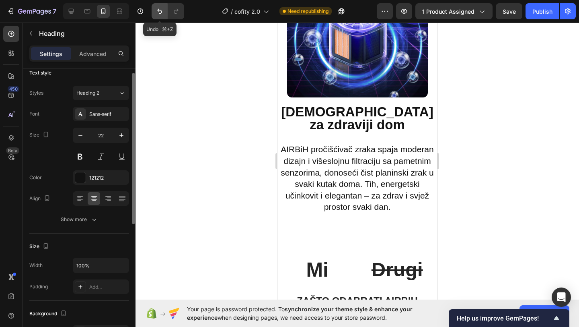
click at [158, 11] on icon "Undo/Redo" at bounding box center [160, 11] width 8 height 8
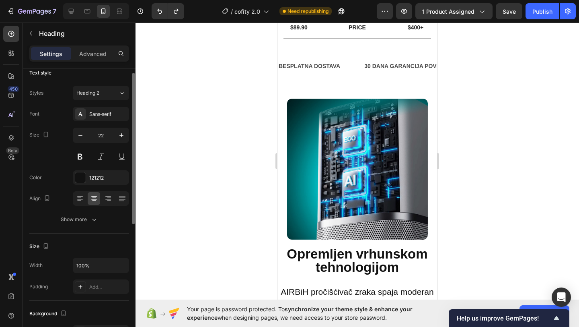
scroll to position [1161, 0]
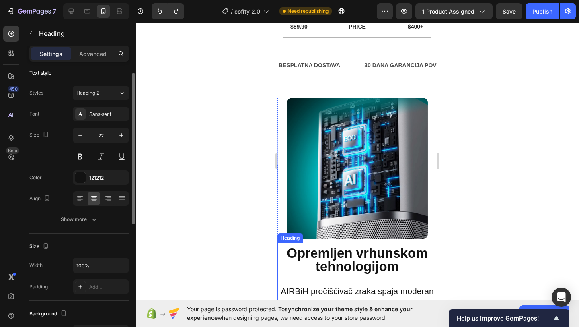
click at [403, 273] on h2 "Opremljen vrhunskom tehnologijom AIRBiH pročišćivač zraka spaja moderan dizajn …" at bounding box center [358, 301] width 160 height 108
click at [403, 267] on h2 "Opremljen vrhunskom tehnologijom AIRBiH pročišćivač zraka spaja moderan dizajn …" at bounding box center [358, 301] width 160 height 108
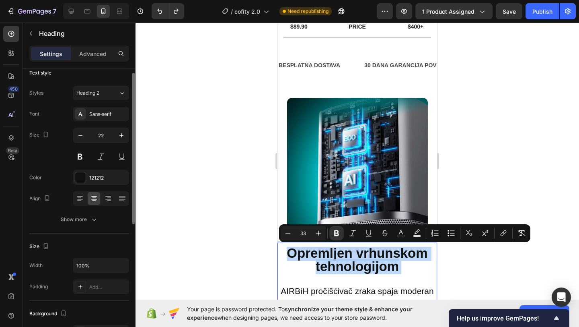
drag, startPoint x: 403, startPoint y: 267, endPoint x: 292, endPoint y: 253, distance: 111.9
click at [292, 253] on p "Opremljen vrhunskom tehnologijom AIRBiH pročišćivač zraka spaja moderan dizajn …" at bounding box center [357, 300] width 158 height 107
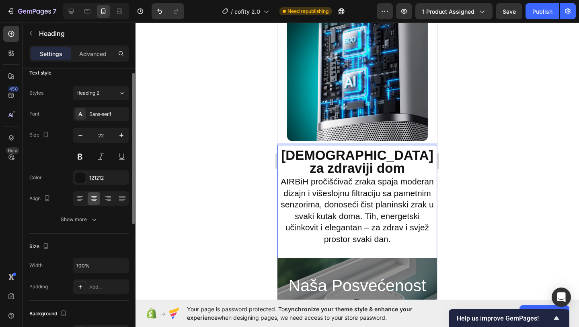
scroll to position [1262, 0]
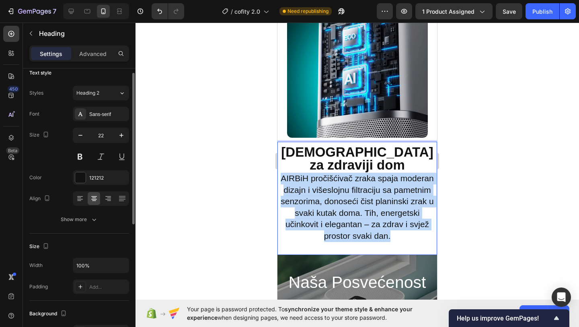
drag, startPoint x: 281, startPoint y: 174, endPoint x: 423, endPoint y: 247, distance: 159.4
click at [423, 247] on div "Dizajniran za zdraviji dom AIRBiH pročišćivač zraka spaja moderan dizajn i više…" at bounding box center [358, 198] width 160 height 113
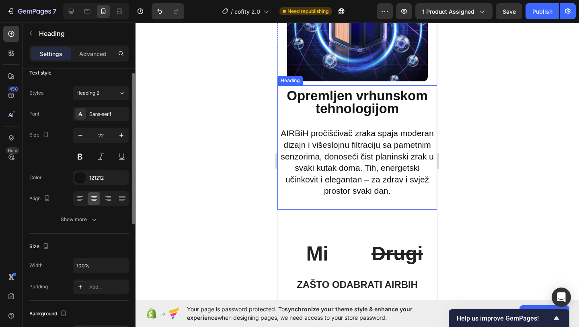
scroll to position [761, 0]
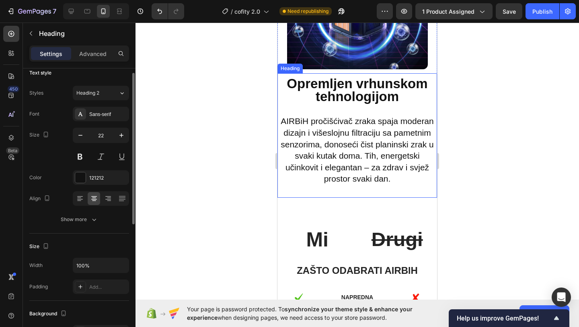
click at [382, 181] on span "AIRBiH pročišćivač zraka spaja moderan dizajn i višeslojnu filtraciju sa pametn…" at bounding box center [357, 149] width 153 height 67
click at [399, 183] on h2 "Opremljen vrhunskom tehnologijom AIRBiH pročišćivač zraka spaja moderan dizajn …" at bounding box center [358, 131] width 160 height 108
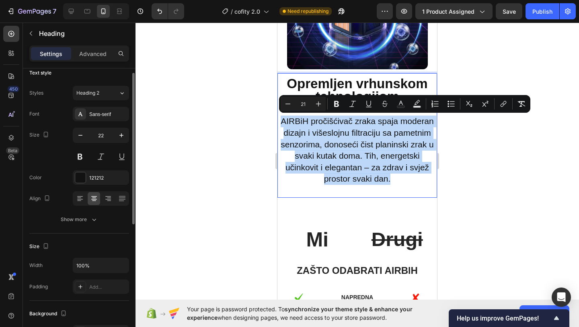
drag, startPoint x: 399, startPoint y: 183, endPoint x: 280, endPoint y: 120, distance: 135.3
click at [280, 120] on p "Opremljen vrhunskom tehnologijom AIRBiH pročišćivač zraka spaja moderan dizajn …" at bounding box center [357, 131] width 158 height 107
copy span "AIRBiH pročišćivač zraka spaja moderan dizajn i višeslojnu filtraciju sa pametn…"
type input "33"
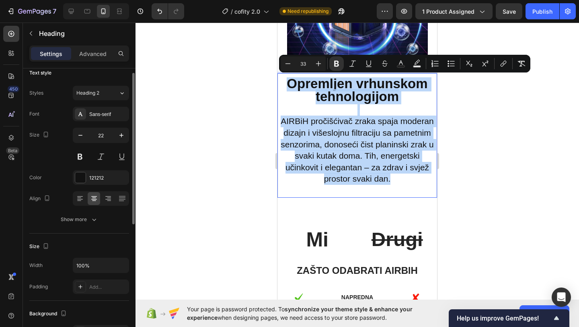
drag, startPoint x: 290, startPoint y: 84, endPoint x: 399, endPoint y: 189, distance: 151.9
click at [399, 189] on div "Opremljen vrhunskom tehnologijom AIRBiH pročišćivač zraka spaja moderan dizajn …" at bounding box center [358, 135] width 160 height 124
copy p "Opremljen vrhunskom tehnologijom AIRBiH pročišćivač zraka spaja moderan dizajn …"
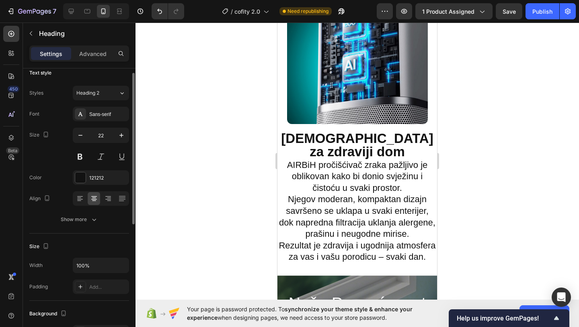
scroll to position [1279, 0]
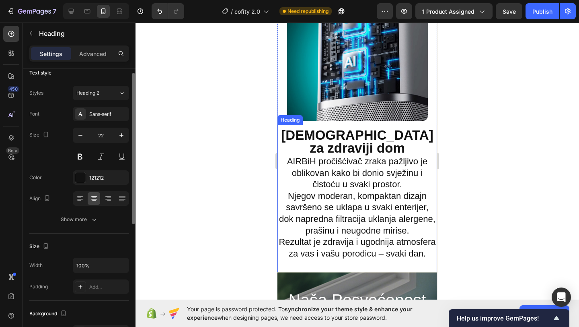
click at [335, 173] on h2 "Dizajniran za zdraviji dom AIRBiH pročišćivač zraka pažljivo je oblikovan kako …" at bounding box center [358, 195] width 160 height 132
click at [290, 161] on h2 "Dizajniran za zdraviji dom AIRBiH pročišćivač zraka pažljivo je oblikovan kako …" at bounding box center [358, 195] width 160 height 132
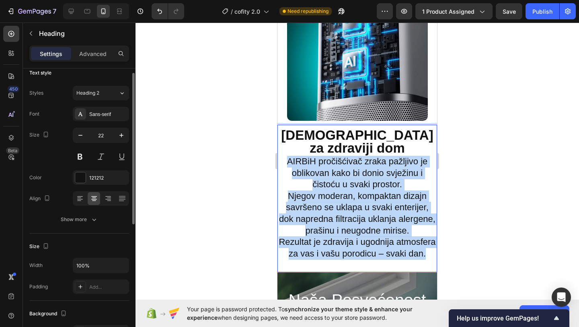
drag, startPoint x: 287, startPoint y: 161, endPoint x: 440, endPoint y: 272, distance: 189.1
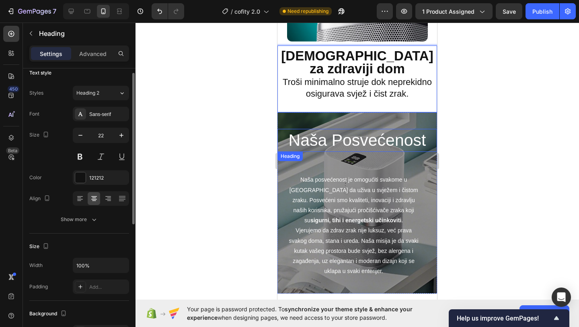
scroll to position [1289, 0]
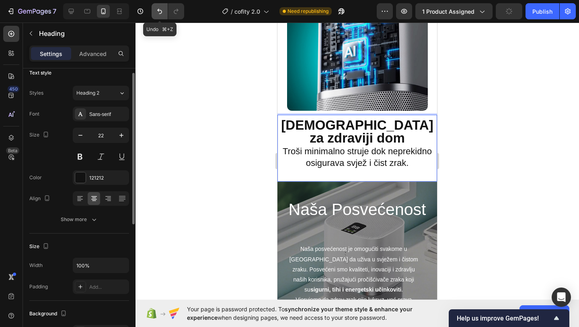
click at [153, 4] on button "Undo/Redo" at bounding box center [160, 11] width 16 height 16
click at [154, 4] on button "Undo/Redo" at bounding box center [160, 11] width 16 height 16
click at [159, 6] on button "Undo/Redo" at bounding box center [160, 11] width 16 height 16
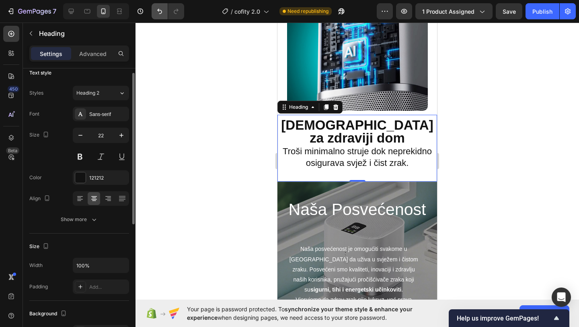
click at [160, 15] on icon "Undo/Redo" at bounding box center [160, 11] width 8 height 8
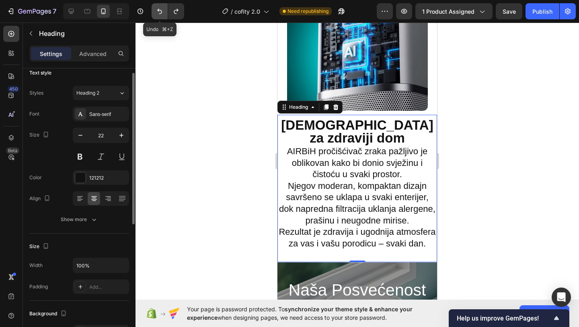
click at [160, 15] on icon "Undo/Redo" at bounding box center [160, 11] width 8 height 8
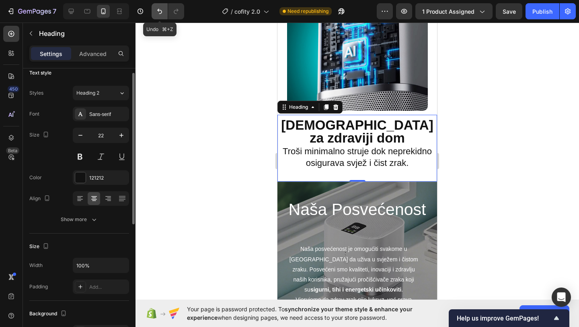
click at [160, 15] on icon "Undo/Redo" at bounding box center [160, 11] width 8 height 8
click at [288, 146] on h2 "Dizajniran za zdraviji dom Troši minimalno struje dok neprekidno osigurava svje…" at bounding box center [358, 144] width 160 height 51
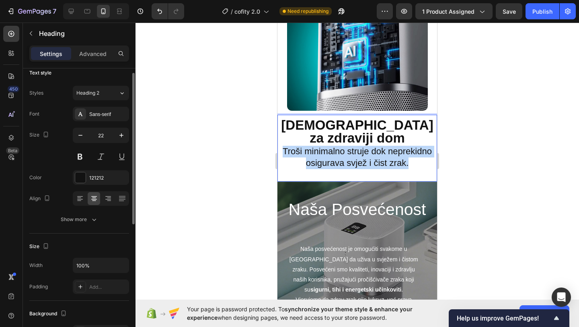
drag, startPoint x: 282, startPoint y: 148, endPoint x: 415, endPoint y: 170, distance: 135.3
click at [415, 170] on div "Dizajniran za zdraviji dom Troši minimalno struje dok neprekidno osigurava svje…" at bounding box center [358, 148] width 160 height 67
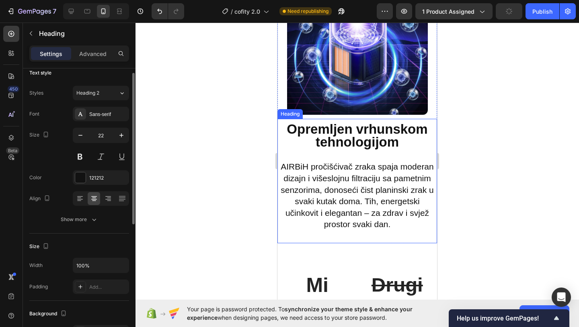
scroll to position [691, 0]
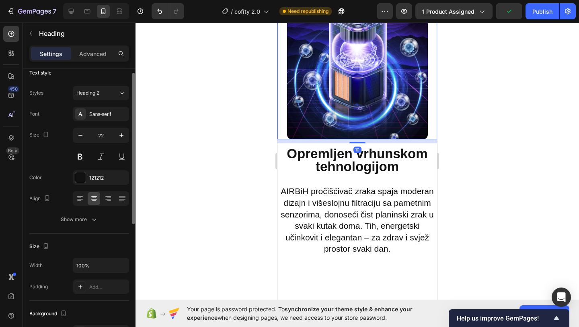
click at [340, 101] on img at bounding box center [357, 68] width 141 height 141
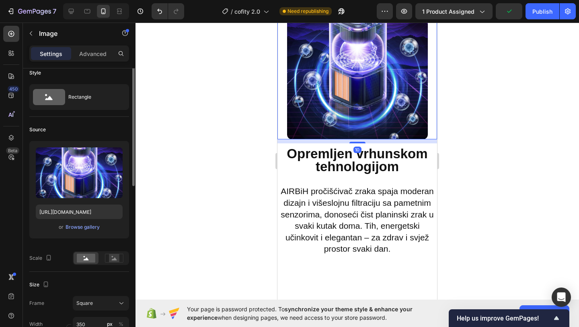
scroll to position [0, 0]
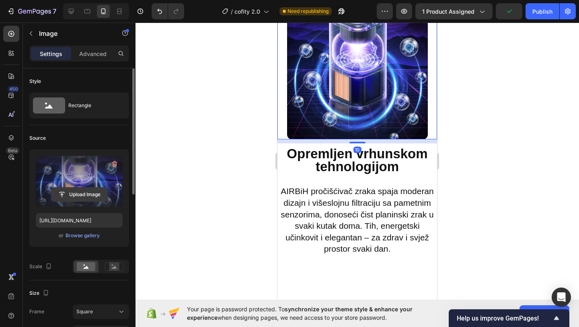
click at [90, 194] on input "file" at bounding box center [79, 194] width 56 height 14
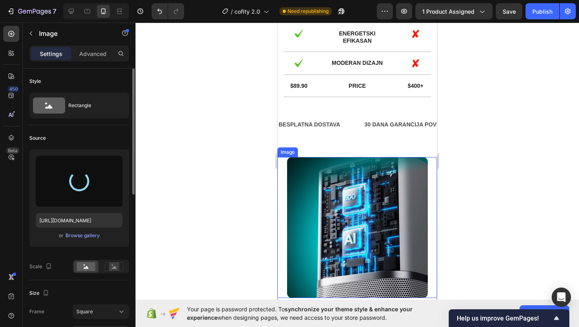
scroll to position [1093, 0]
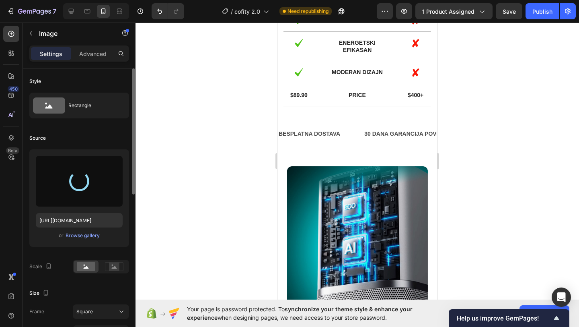
type input "[URL][DOMAIN_NAME]"
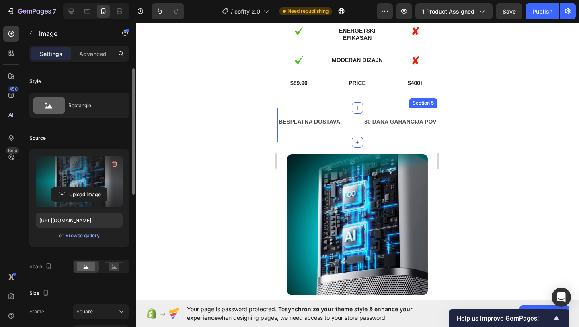
scroll to position [1107, 0]
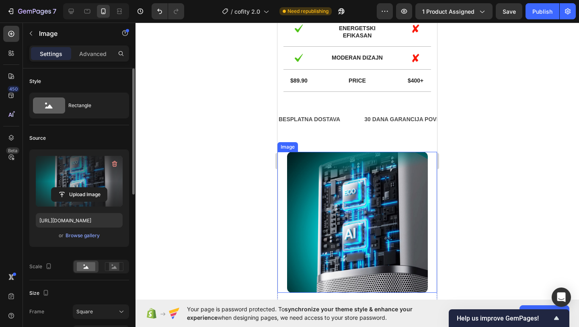
click at [344, 264] on img at bounding box center [357, 222] width 141 height 141
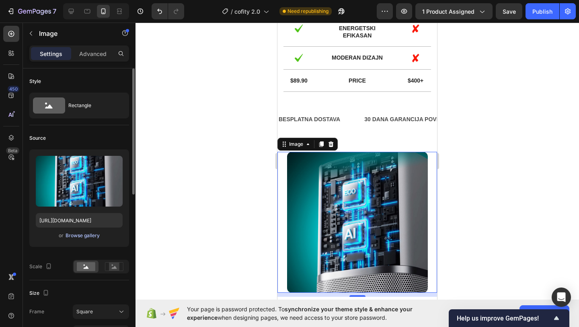
click at [90, 233] on div "Browse gallery" at bounding box center [83, 235] width 34 height 7
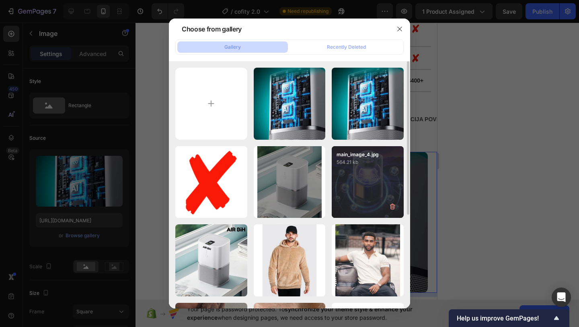
click at [342, 176] on div "main_image_4.jpg 564.21 kb" at bounding box center [368, 182] width 72 height 72
type input "[URL][DOMAIN_NAME]"
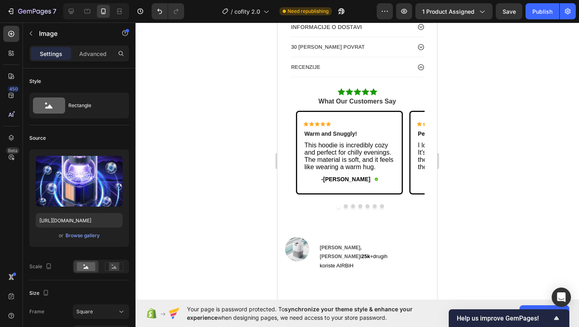
scroll to position [409, 0]
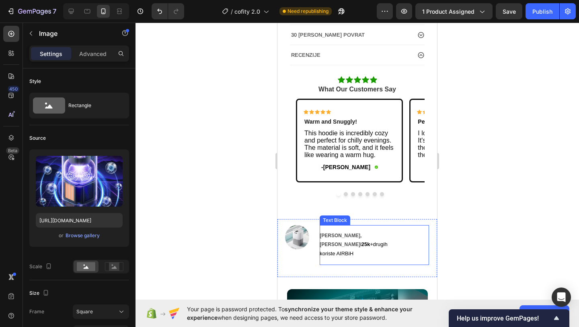
click at [356, 230] on div "[PERSON_NAME], [PERSON_NAME] i 25k + drugih koriste AIRBiH" at bounding box center [374, 245] width 109 height 40
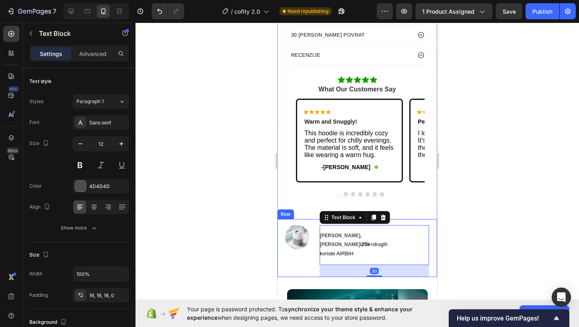
click at [315, 224] on div "Image" at bounding box center [297, 248] width 39 height 58
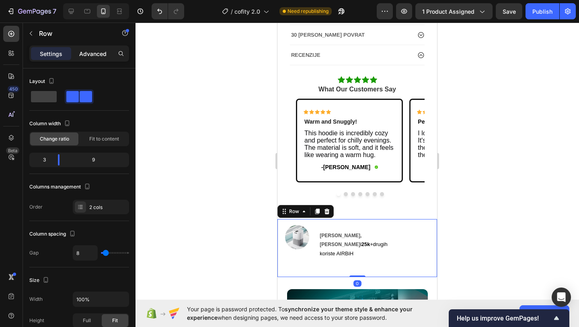
click at [93, 56] on p "Advanced" at bounding box center [92, 53] width 27 height 8
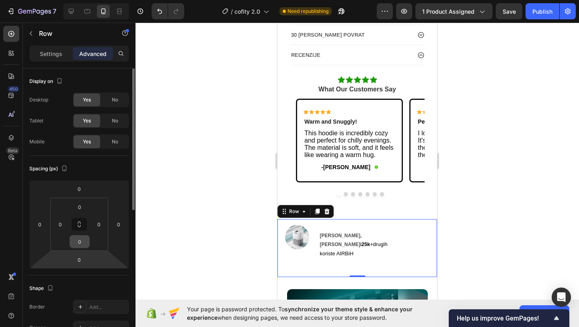
click at [81, 244] on input "0" at bounding box center [80, 241] width 16 height 12
type input "-"
type input "0"
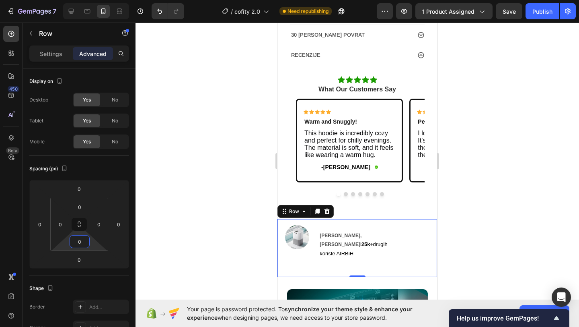
click at [330, 256] on div "[PERSON_NAME], [PERSON_NAME] i 25k + drugih koriste AIRBiH Text Block" at bounding box center [378, 248] width 117 height 58
click at [317, 223] on div "Image" at bounding box center [297, 248] width 39 height 58
click at [52, 49] on div "Settings" at bounding box center [51, 53] width 40 height 13
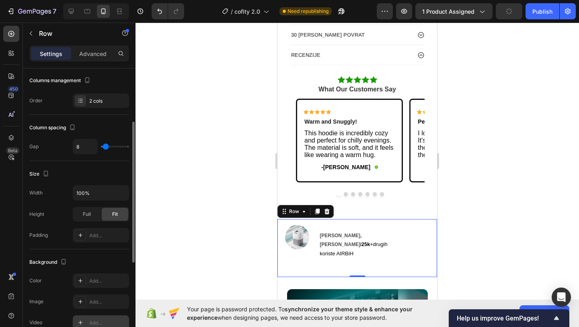
scroll to position [0, 0]
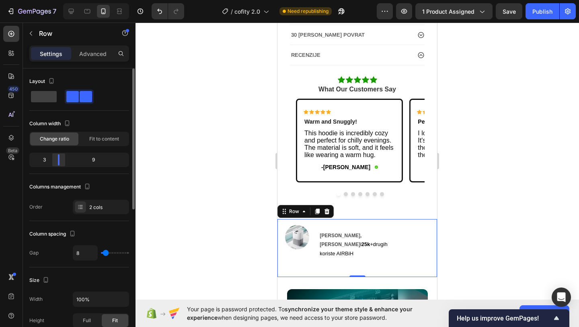
drag, startPoint x: 60, startPoint y: 163, endPoint x: 53, endPoint y: 164, distance: 6.9
click at [53, 0] on body "7 / cofity 2.0 Need republishing Preview 1 product assigned Save Publish 450 Be…" at bounding box center [289, 0] width 579 height 0
click at [257, 192] on div at bounding box center [358, 175] width 444 height 304
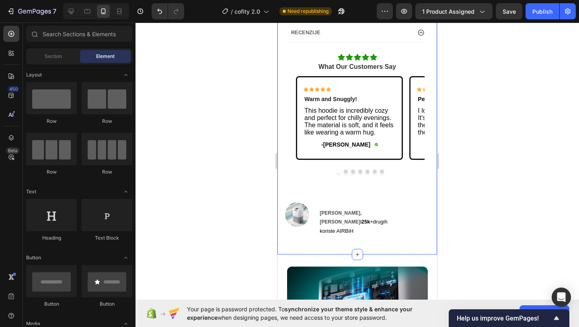
scroll to position [433, 0]
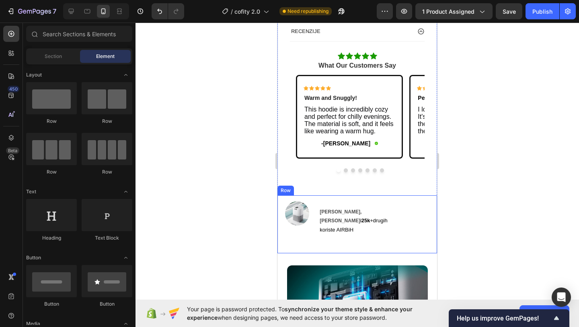
click at [316, 198] on div "Image" at bounding box center [297, 224] width 39 height 58
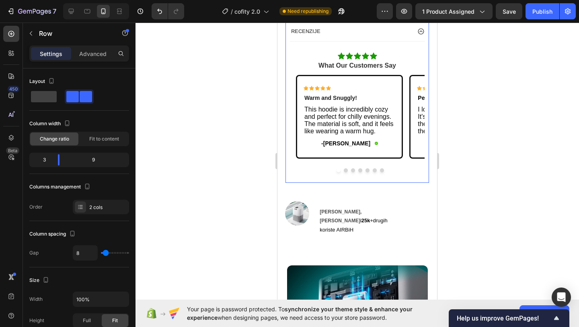
click at [402, 179] on div "Icon Icon Icon Icon Icon Icon List What Our Customers Say Text Block Row Icon I…" at bounding box center [357, 111] width 135 height 141
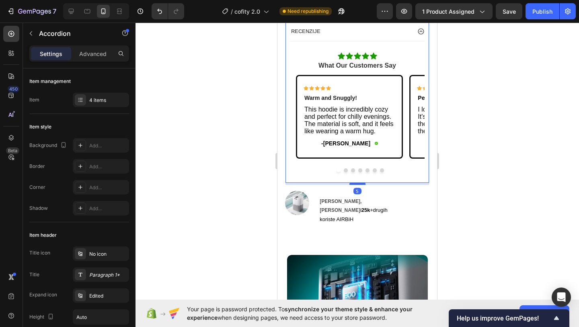
drag, startPoint x: 364, startPoint y: 194, endPoint x: 364, endPoint y: 183, distance: 10.5
click at [364, 183] on div at bounding box center [358, 183] width 16 height 2
type input "100%"
type input "100"
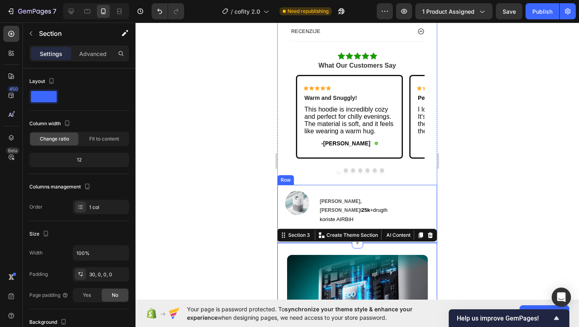
click at [242, 200] on div at bounding box center [358, 175] width 444 height 304
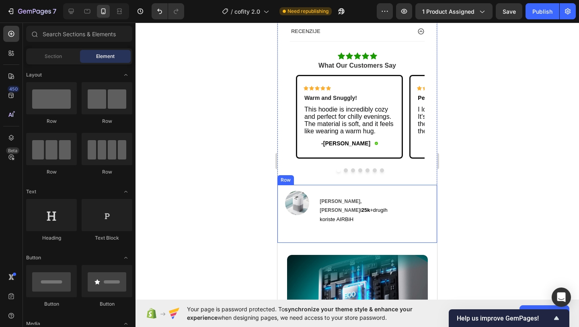
scroll to position [482, 0]
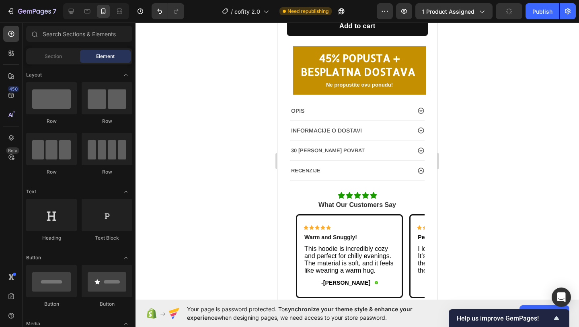
scroll to position [290, 0]
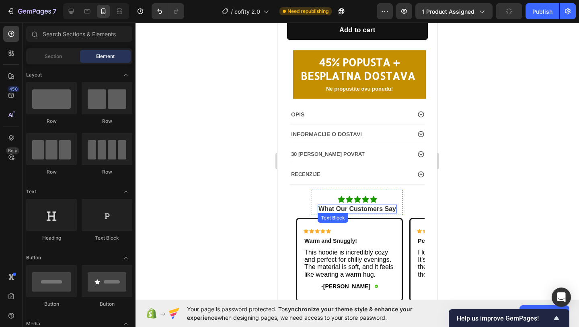
click at [352, 206] on span "What Our Customers Say" at bounding box center [358, 208] width 78 height 7
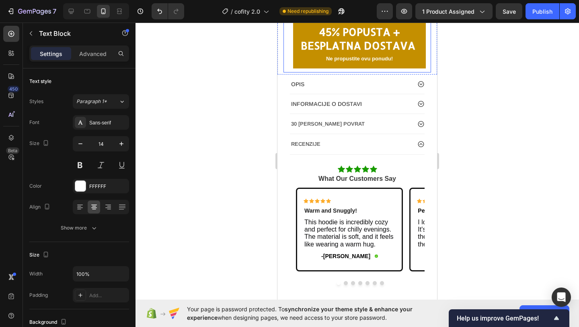
scroll to position [327, 0]
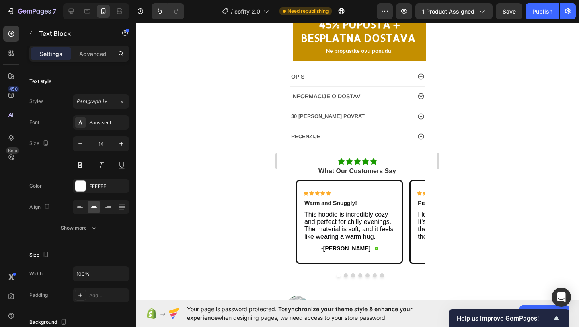
click at [391, 170] on span "What Our Customers Say" at bounding box center [358, 170] width 78 height 7
click at [397, 170] on div "Icon Icon Icon Icon Icon Icon List What Our Customers Say Text Block Row 7" at bounding box center [357, 164] width 91 height 25
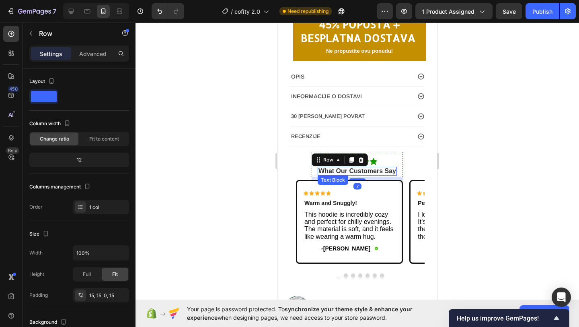
click at [393, 170] on span "What Our Customers Say" at bounding box center [358, 170] width 78 height 7
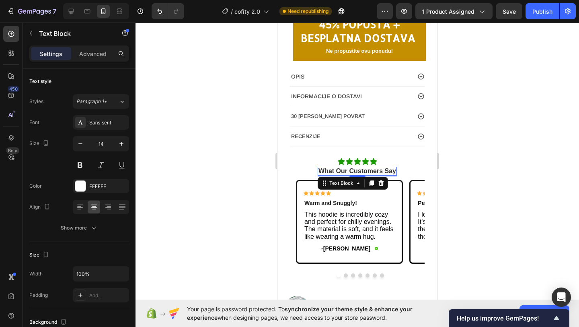
click at [397, 171] on div "What Our Customers Say" at bounding box center [357, 171] width 79 height 9
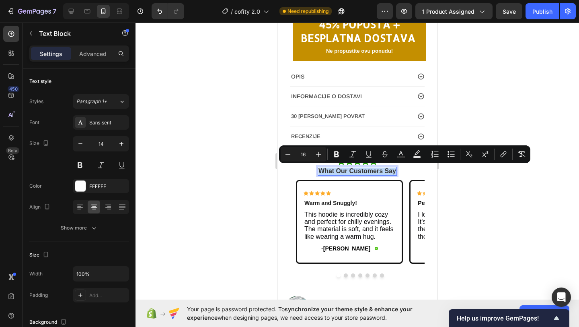
drag, startPoint x: 397, startPoint y: 171, endPoint x: 320, endPoint y: 167, distance: 76.9
click at [320, 167] on div "What Our Customers Say" at bounding box center [357, 171] width 79 height 9
copy span "What Our Customers Say"
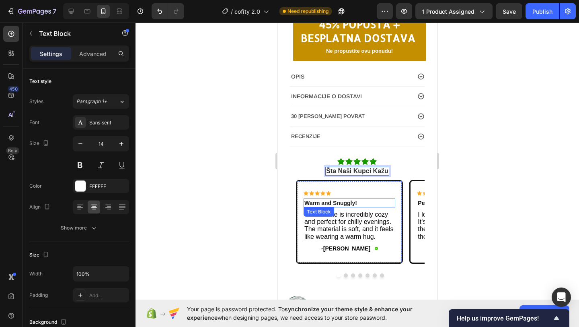
click at [349, 205] on strong "Warm and Snuggly!" at bounding box center [331, 203] width 53 height 6
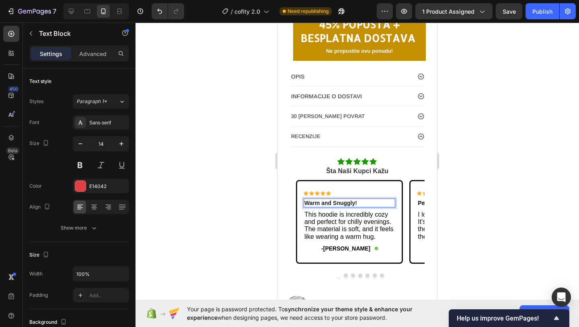
click at [357, 203] on p "Warm and Snuggly!" at bounding box center [350, 202] width 90 height 7
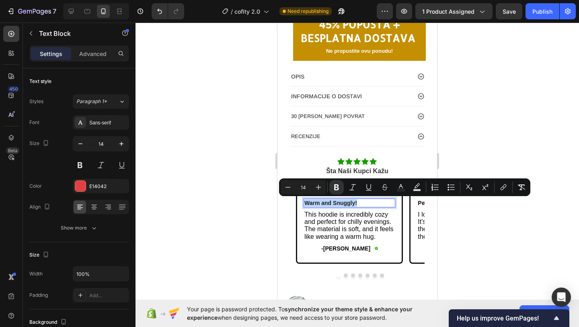
drag, startPoint x: 360, startPoint y: 202, endPoint x: 306, endPoint y: 203, distance: 53.5
click at [306, 203] on p "Warm and Snuggly!" at bounding box center [350, 202] width 90 height 7
click at [248, 196] on div at bounding box center [358, 175] width 444 height 304
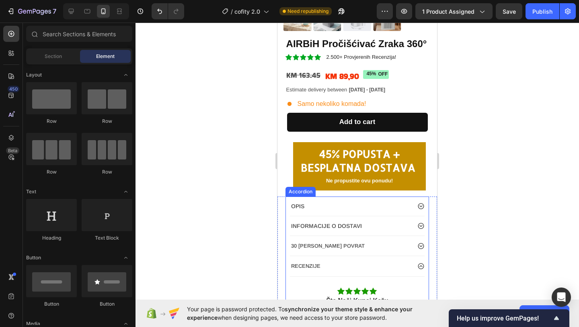
scroll to position [159, 0]
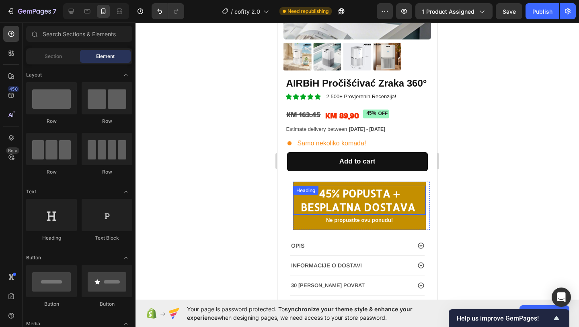
click at [409, 187] on h2 "45% POPUSTA + BESPLATNA DOSTAVA" at bounding box center [359, 199] width 133 height 29
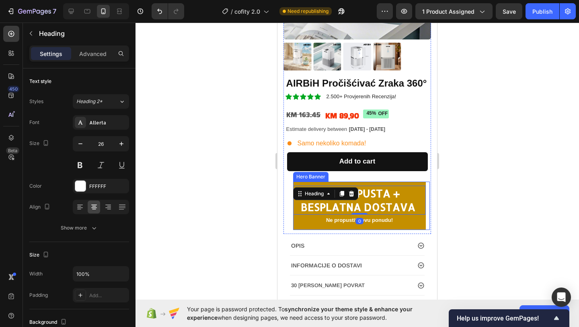
click at [416, 183] on div "Overlay" at bounding box center [359, 205] width 133 height 48
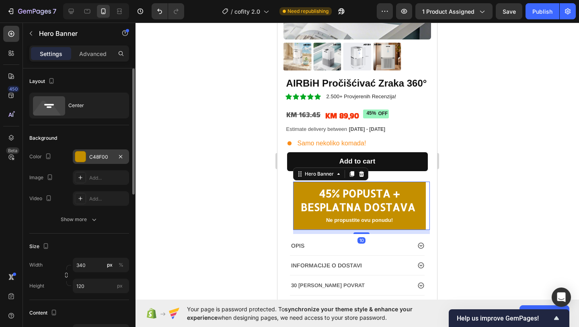
click at [86, 159] on div "C48F00" at bounding box center [101, 156] width 56 height 14
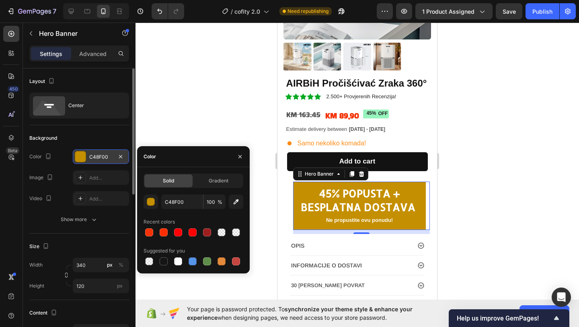
click at [109, 159] on div "C48F00" at bounding box center [100, 156] width 23 height 7
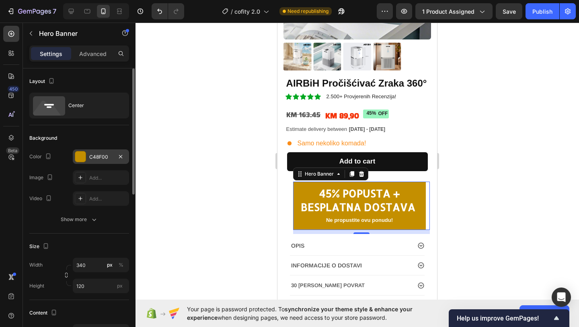
click at [111, 153] on div "C48F00" at bounding box center [100, 156] width 23 height 7
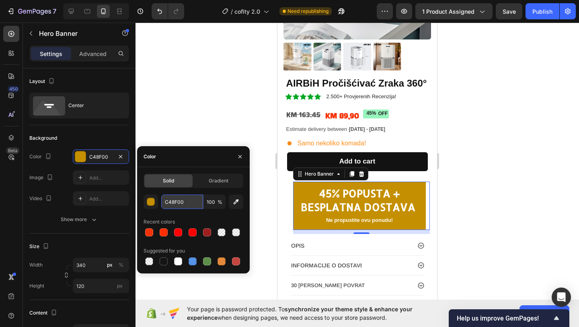
drag, startPoint x: 193, startPoint y: 207, endPoint x: 166, endPoint y: 200, distance: 27.4
click at [166, 200] on input "C48F00" at bounding box center [182, 201] width 42 height 14
drag, startPoint x: 183, startPoint y: 200, endPoint x: 158, endPoint y: 200, distance: 25.7
click at [158, 200] on div "C48F00 100 %" at bounding box center [194, 201] width 100 height 14
paste input "F5F5DC"
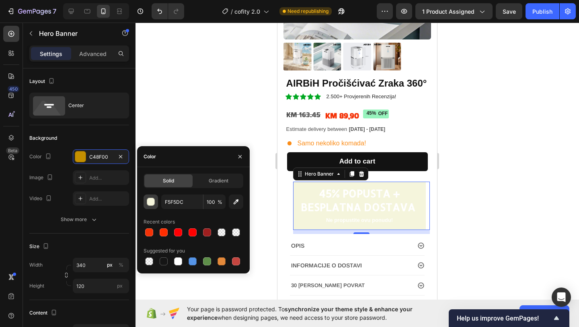
click at [150, 200] on div "button" at bounding box center [151, 202] width 8 height 8
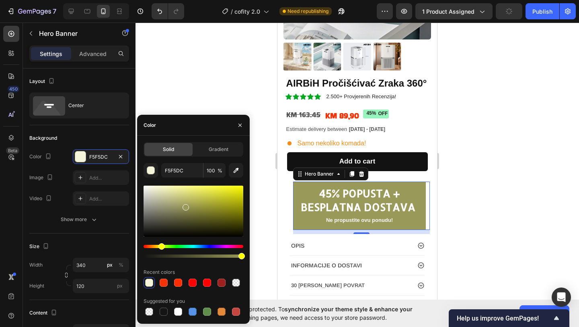
drag, startPoint x: 154, startPoint y: 190, endPoint x: 185, endPoint y: 206, distance: 34.7
click at [185, 206] on div at bounding box center [186, 207] width 6 height 6
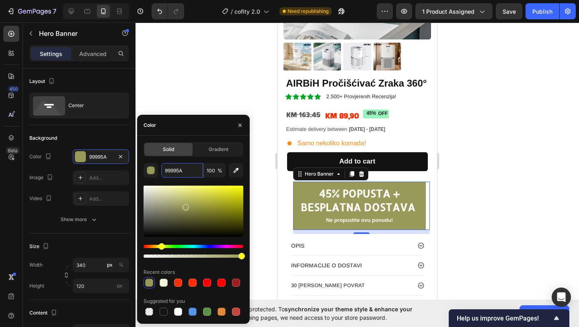
drag, startPoint x: 185, startPoint y: 169, endPoint x: 160, endPoint y: 168, distance: 24.9
click at [160, 168] on div "99995A 100 %" at bounding box center [194, 170] width 100 height 14
drag, startPoint x: 185, startPoint y: 169, endPoint x: 158, endPoint y: 169, distance: 27.8
click at [158, 169] on div "99995A 100 %" at bounding box center [194, 170] width 100 height 14
paste input "F8C76"
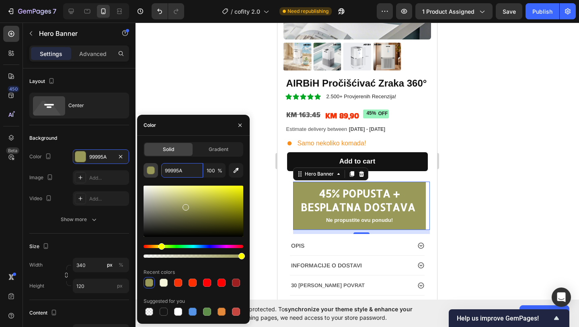
type input "9F8C76"
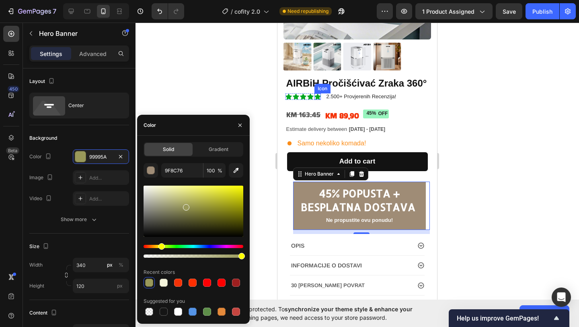
click at [316, 99] on icon at bounding box center [318, 96] width 6 height 6
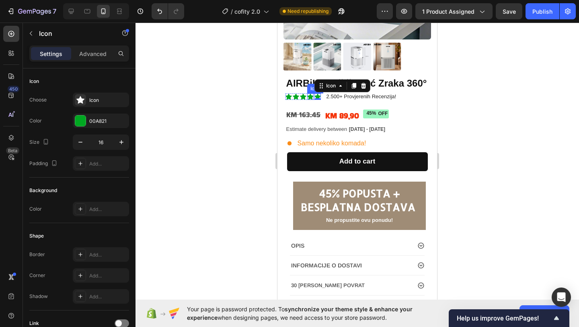
click at [311, 99] on div "Icon" at bounding box center [310, 96] width 6 height 6
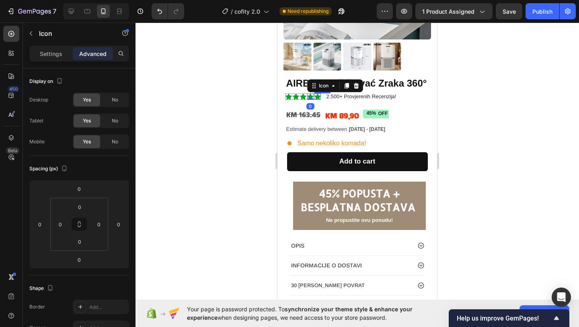
click at [318, 98] on icon at bounding box center [318, 96] width 6 height 6
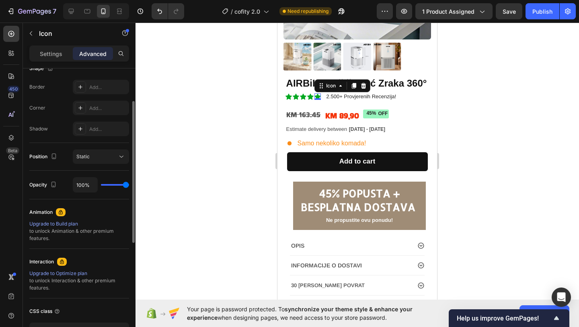
scroll to position [0, 0]
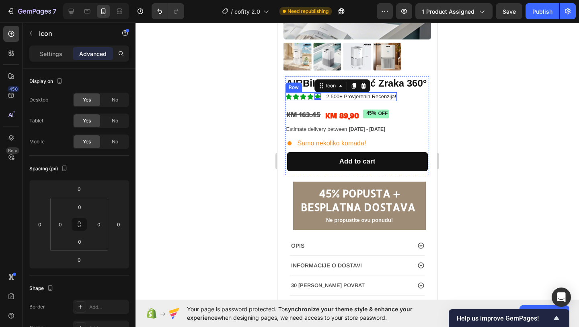
click at [305, 101] on div "Icon Icon Icon Icon Icon 0 Icon List" at bounding box center [303, 96] width 35 height 9
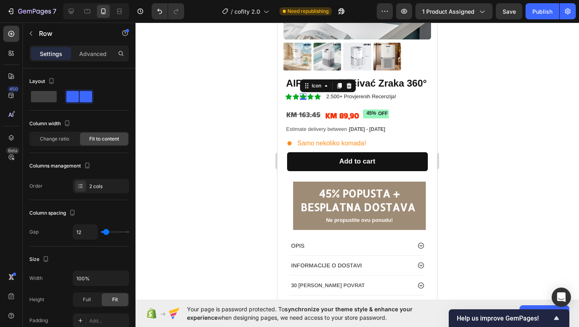
click at [306, 98] on div "Icon 0" at bounding box center [303, 96] width 6 height 6
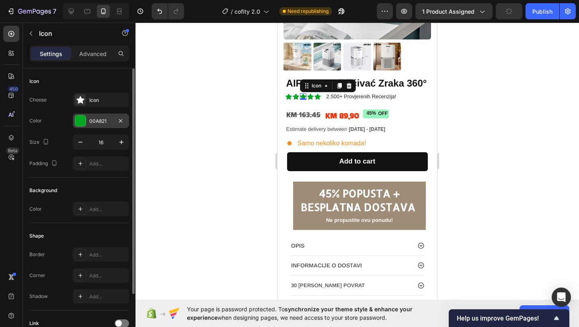
click at [87, 119] on div "00A821" at bounding box center [101, 120] width 56 height 14
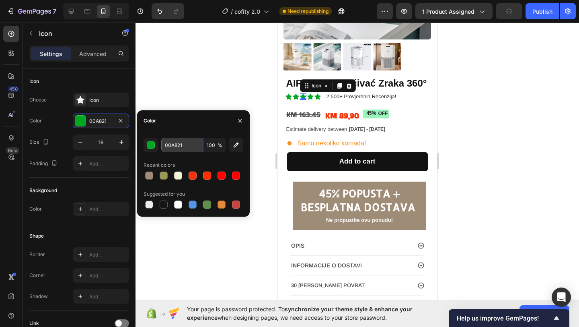
click at [189, 152] on input "00A821" at bounding box center [182, 145] width 42 height 14
paste input "9F8C76"
type input "9F8C76"
click at [239, 118] on icon "button" at bounding box center [240, 120] width 6 height 6
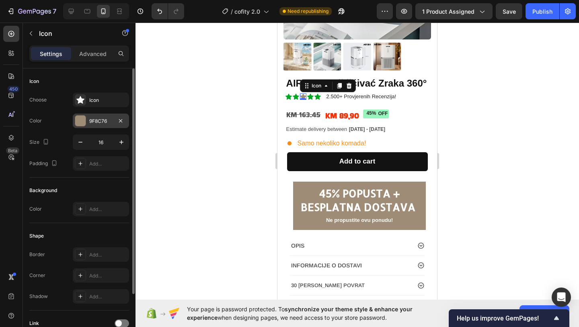
click at [86, 123] on div "9F8C76" at bounding box center [101, 120] width 56 height 14
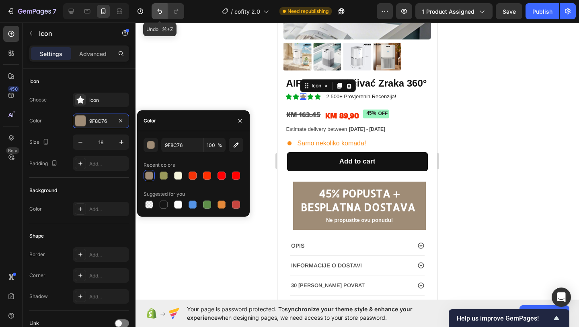
click at [162, 4] on button "Undo/Redo" at bounding box center [160, 11] width 16 height 16
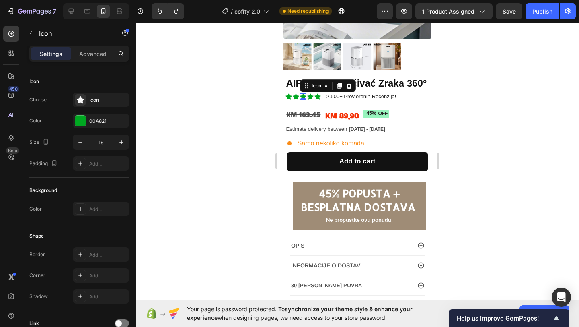
click at [204, 69] on div at bounding box center [358, 175] width 444 height 304
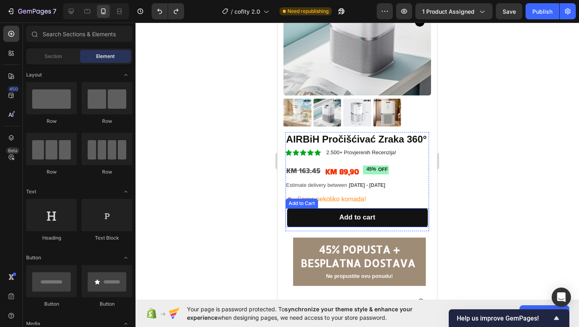
scroll to position [101, 0]
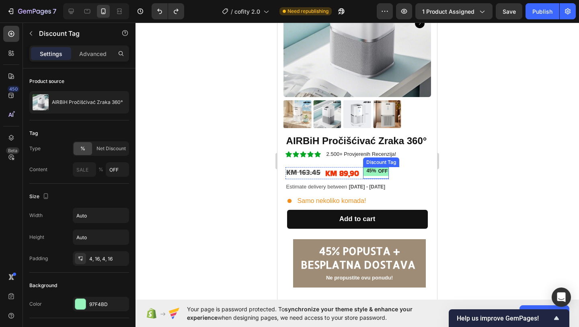
click at [380, 175] on div "OFF" at bounding box center [383, 171] width 12 height 9
click at [374, 175] on div "45%" at bounding box center [371, 171] width 11 height 9
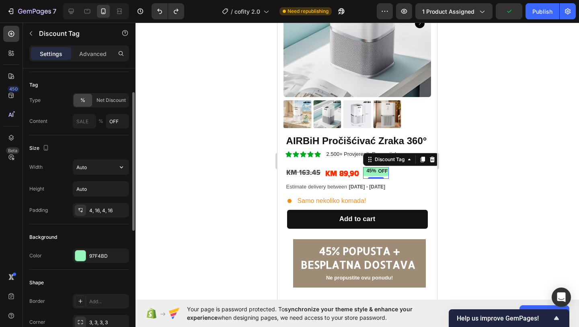
scroll to position [59, 0]
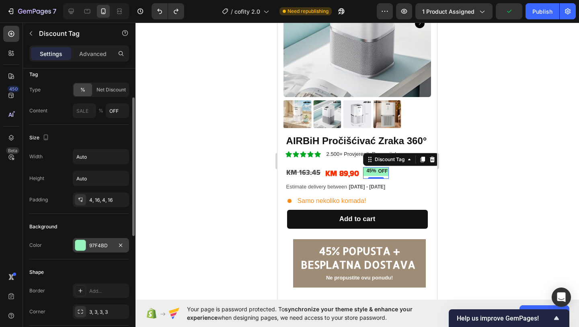
click at [86, 243] on div "97F4BD" at bounding box center [101, 245] width 56 height 14
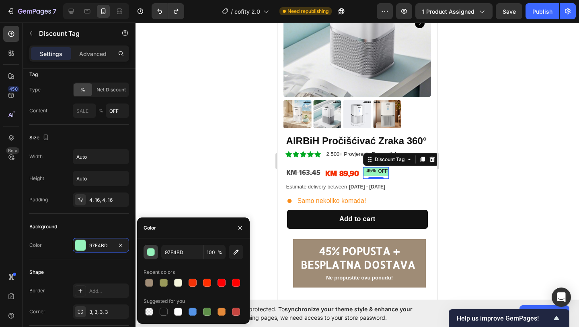
click at [144, 249] on button "button" at bounding box center [151, 252] width 14 height 14
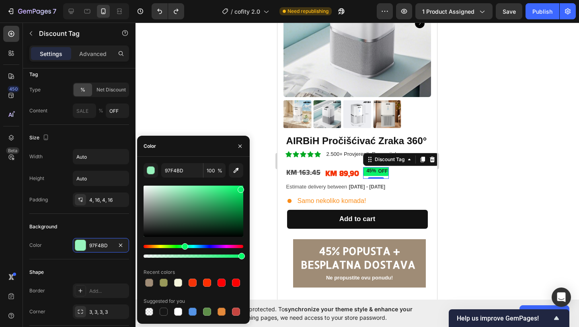
drag, startPoint x: 192, startPoint y: 189, endPoint x: 240, endPoint y: 188, distance: 48.7
click at [240, 188] on div at bounding box center [194, 210] width 100 height 51
click at [187, 244] on div "Hue" at bounding box center [185, 246] width 6 height 6
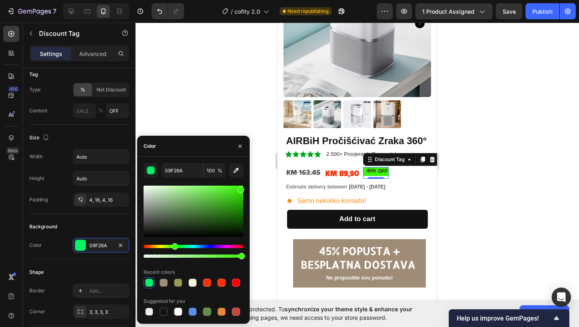
drag, startPoint x: 187, startPoint y: 244, endPoint x: 174, endPoint y: 249, distance: 13.7
click at [174, 249] on div "Hue" at bounding box center [175, 246] width 6 height 6
drag, startPoint x: 241, startPoint y: 192, endPoint x: 251, endPoint y: 191, distance: 9.4
click at [251, 0] on div "7 / cofity 2.0 Need republishing Preview 1 product assigned Save Publish 450 Be…" at bounding box center [289, 0] width 579 height 0
click at [244, 191] on div at bounding box center [242, 192] width 6 height 6
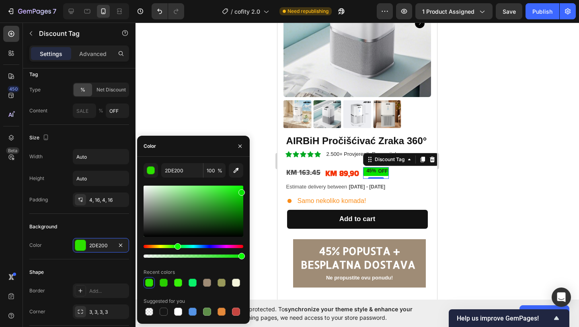
click at [177, 243] on div "Hue" at bounding box center [178, 246] width 6 height 6
type input "07E200"
click at [259, 193] on div at bounding box center [358, 175] width 444 height 304
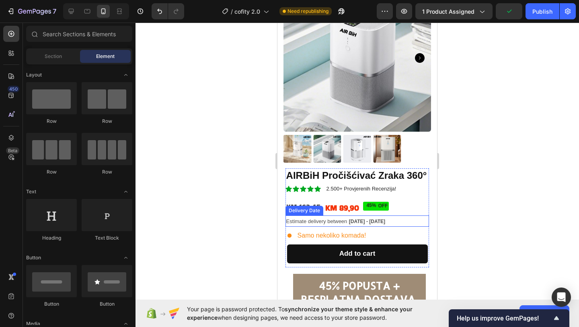
scroll to position [75, 0]
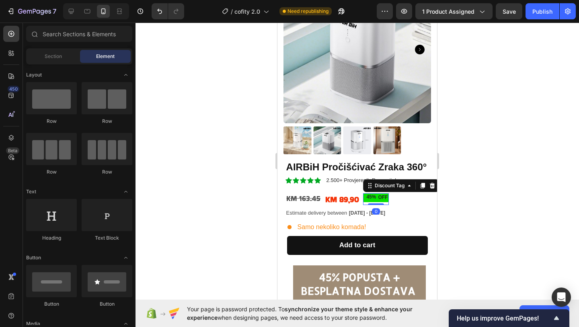
click at [382, 197] on div "OFF" at bounding box center [383, 197] width 12 height 9
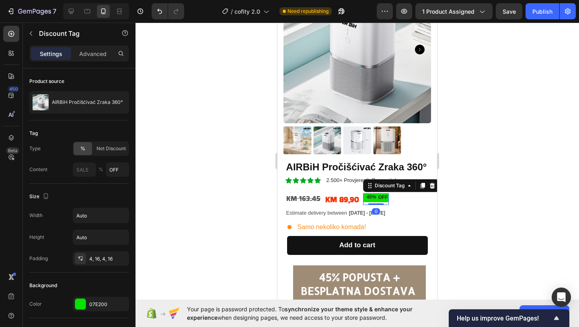
click at [387, 198] on div "OFF" at bounding box center [383, 197] width 12 height 9
drag, startPoint x: 387, startPoint y: 198, endPoint x: 378, endPoint y: 198, distance: 8.9
click at [378, 198] on div "OFF" at bounding box center [383, 197] width 12 height 9
click at [387, 198] on p "OFF" at bounding box center [383, 197] width 10 height 6
drag, startPoint x: 388, startPoint y: 199, endPoint x: 377, endPoint y: 199, distance: 10.9
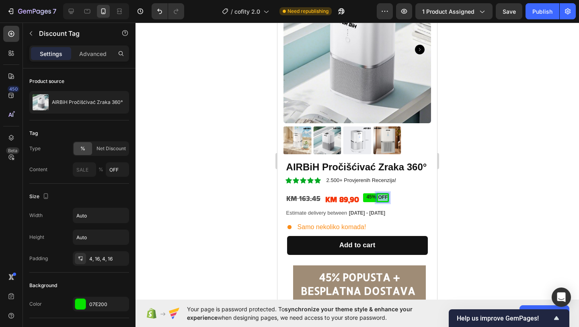
click at [377, 199] on div "OFF" at bounding box center [383, 197] width 12 height 9
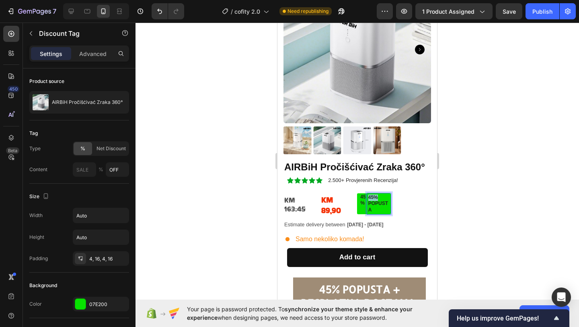
scroll to position [74, 0]
click at [379, 198] on p "45% POPUSTA" at bounding box center [379, 204] width 21 height 19
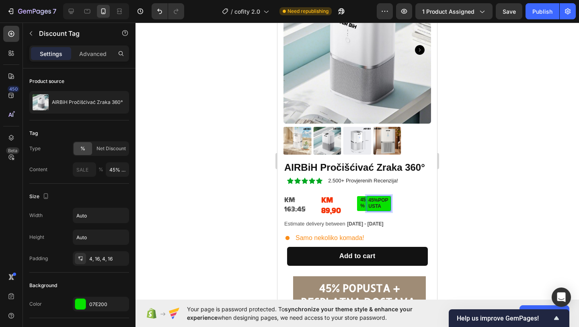
scroll to position [77, 0]
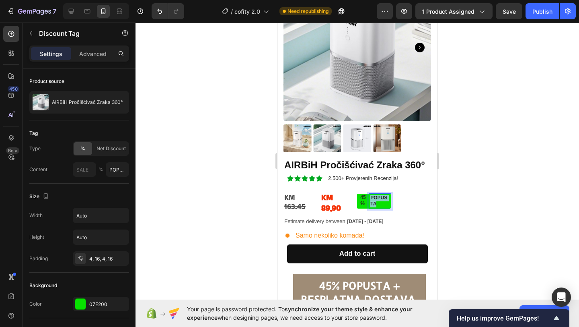
drag, startPoint x: 380, startPoint y: 204, endPoint x: 369, endPoint y: 196, distance: 13.8
click at [369, 196] on div "45% POPUSTA" at bounding box center [374, 201] width 34 height 15
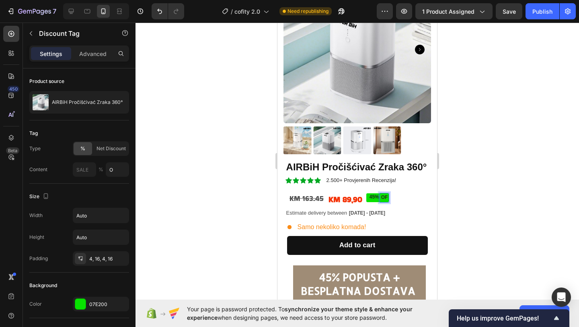
type input "OFF"
click at [265, 200] on div at bounding box center [358, 175] width 444 height 304
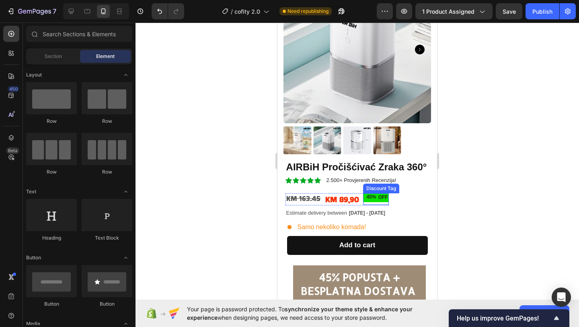
click at [385, 198] on p "OFF" at bounding box center [383, 197] width 10 height 6
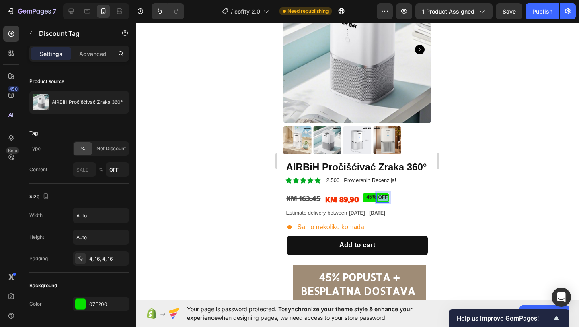
drag, startPoint x: 388, startPoint y: 198, endPoint x: 379, endPoint y: 198, distance: 8.5
type input "NIŽE"
click at [222, 185] on div at bounding box center [358, 175] width 444 height 304
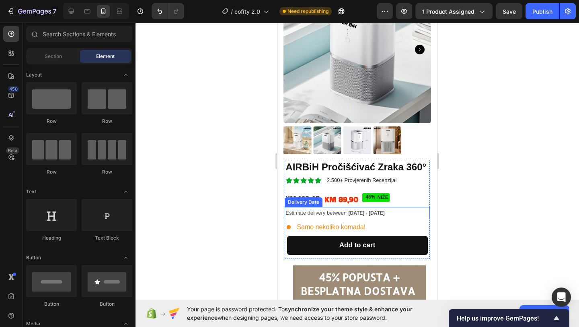
click at [334, 211] on span "Estimate delivery between" at bounding box center [316, 213] width 61 height 6
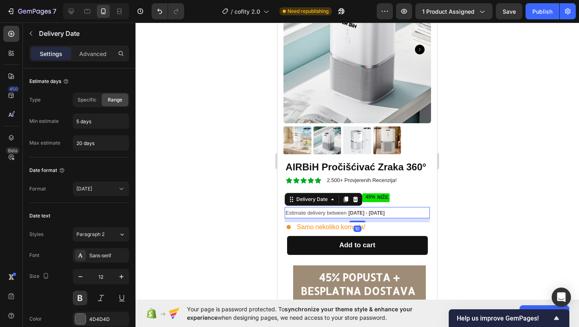
click at [347, 216] on div "Estimate delivery between Oct 02 - Oct 17" at bounding box center [357, 213] width 145 height 12
click at [347, 212] on span "Estimate delivery between" at bounding box center [316, 213] width 61 height 6
click at [340, 212] on span "Estimate delivery between" at bounding box center [316, 213] width 61 height 6
click at [325, 213] on span "Estimate delivery between" at bounding box center [316, 213] width 61 height 6
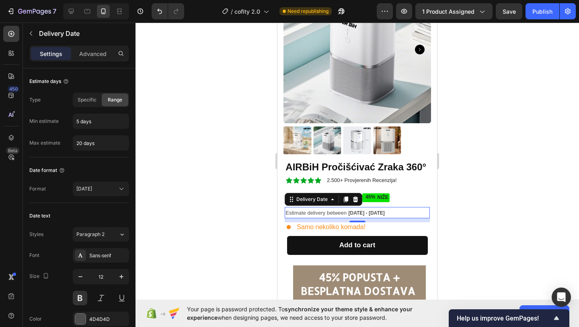
click at [325, 213] on span "Estimate delivery between" at bounding box center [316, 213] width 61 height 6
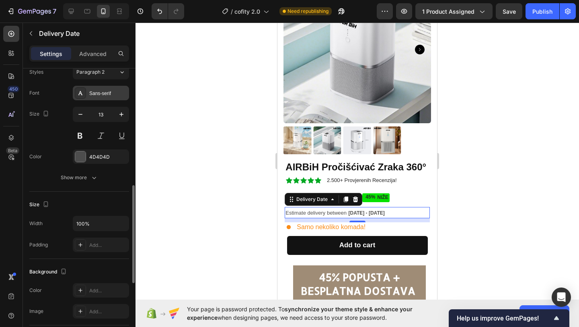
scroll to position [313, 0]
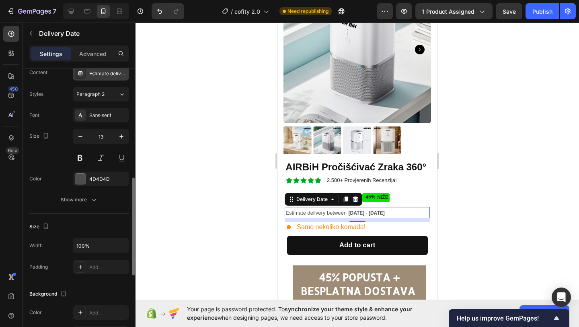
click at [100, 73] on div "Estimate delivery between" at bounding box center [108, 73] width 38 height 7
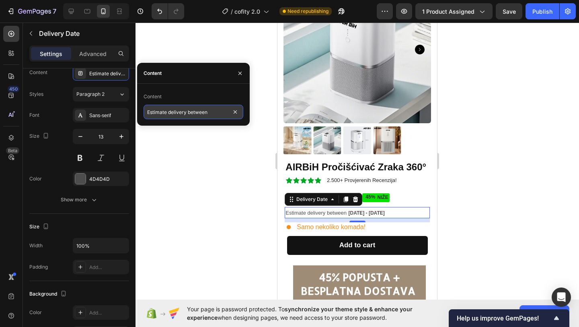
click at [216, 116] on input "Estimate delivery between" at bounding box center [194, 112] width 100 height 14
paste input "Procijenjena dostava između"
type input "Procijenjena dostava između"
click at [186, 140] on div at bounding box center [358, 175] width 444 height 304
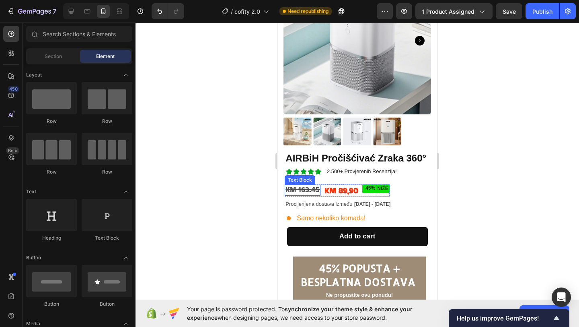
scroll to position [87, 0]
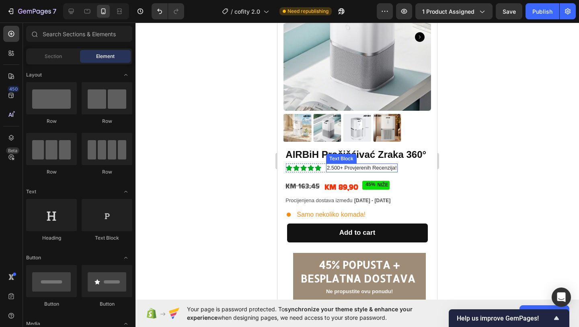
click at [356, 169] on span "2.500+ Provjerenih Recenzija!" at bounding box center [362, 168] width 70 height 6
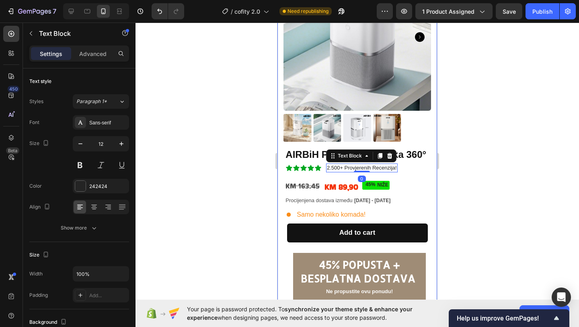
click at [279, 208] on div "Product Images AIRBiH Pročišćivać Zraka 360° Product Title Icon Icon Icon Icon …" at bounding box center [358, 129] width 160 height 355
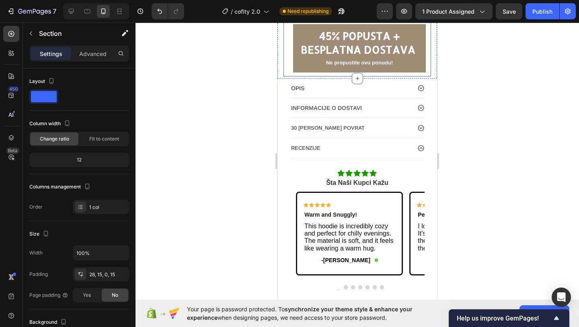
scroll to position [344, 0]
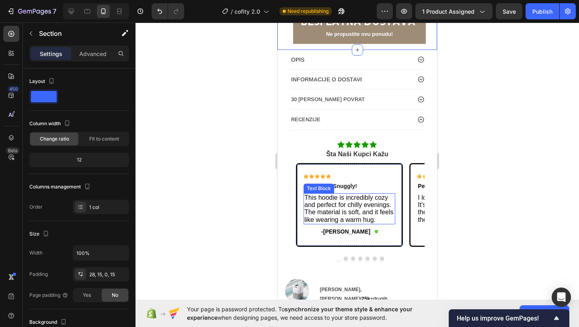
click at [341, 208] on span "This hoodie is incredibly cozy and perfect for chilly evenings. The material is…" at bounding box center [349, 208] width 89 height 29
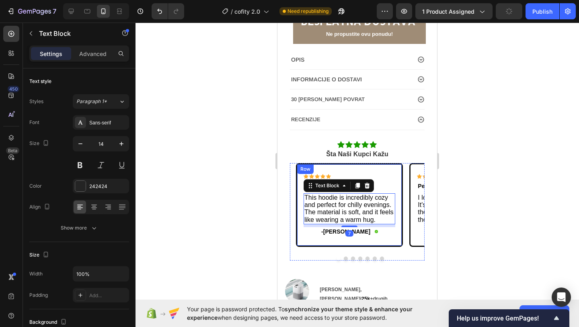
click at [286, 196] on div "OPIS INFORMACIJE O DOSTAVI 30 DANA LAHAK POVRAT RECENZIJE Icon Icon Icon Icon I…" at bounding box center [358, 160] width 144 height 221
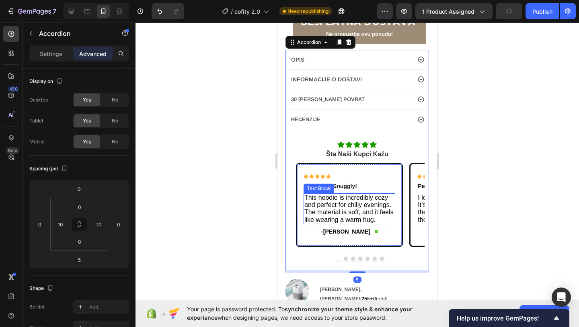
click at [308, 198] on span "This hoodie is incredibly cozy and perfect for chilly evenings. The material is…" at bounding box center [349, 208] width 89 height 29
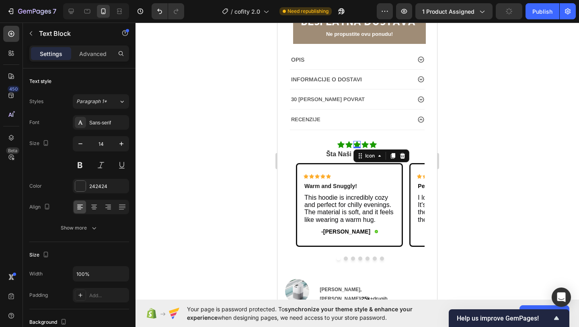
click at [356, 142] on icon at bounding box center [357, 144] width 7 height 7
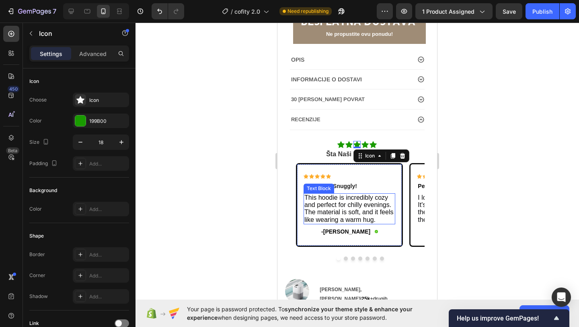
click at [314, 191] on div "Text Block" at bounding box center [319, 188] width 31 height 10
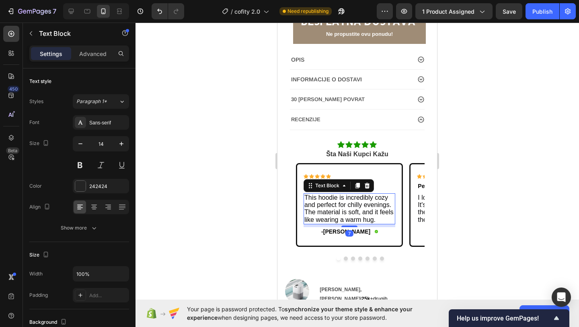
click at [307, 198] on span "This hoodie is incredibly cozy and perfect for chilly evenings. The material is…" at bounding box center [349, 208] width 89 height 29
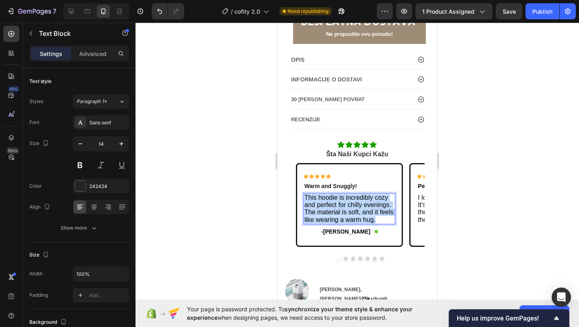
drag, startPoint x: 305, startPoint y: 198, endPoint x: 377, endPoint y: 219, distance: 75.2
click at [377, 219] on p "This hoodie is incredibly cozy and perfect for chilly evenings. The material is…" at bounding box center [350, 208] width 90 height 29
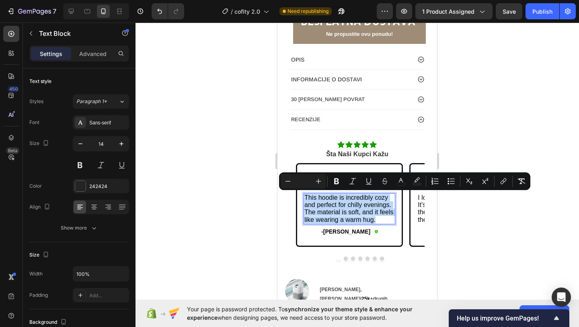
copy span "This hoodie is incredibly cozy and perfect for chilly evenings. The material is…"
click at [353, 193] on div "This hoodie is incredibly cozy and perfect for chilly evenings. The material is…" at bounding box center [350, 208] width 92 height 31
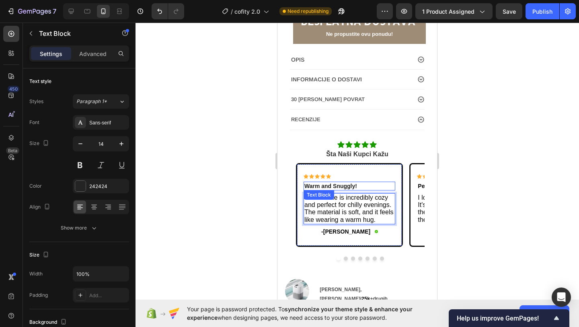
click at [356, 187] on strong "Warm and Snuggly!" at bounding box center [331, 186] width 53 height 6
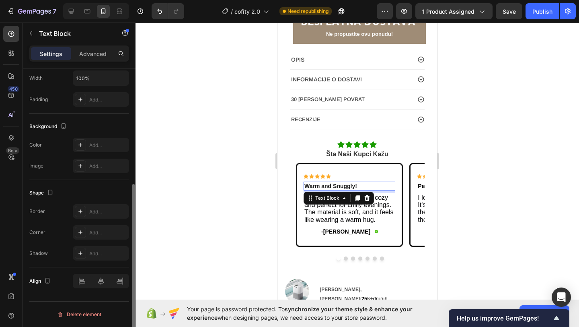
click at [359, 186] on p "Warm and Snuggly!" at bounding box center [350, 185] width 90 height 7
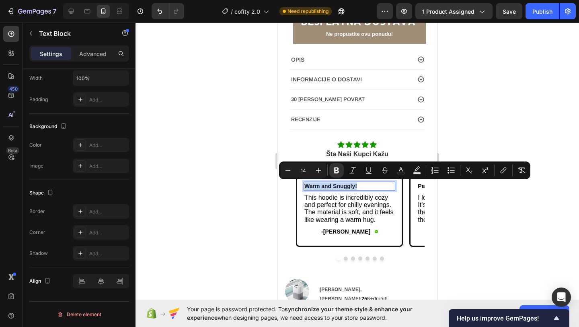
drag, startPoint x: 359, startPoint y: 186, endPoint x: 306, endPoint y: 186, distance: 53.5
click at [306, 186] on p "Warm and Snuggly!" at bounding box center [350, 185] width 90 height 7
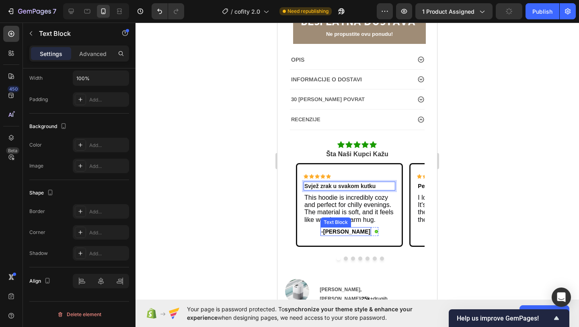
click at [352, 231] on span "-[PERSON_NAME]" at bounding box center [345, 231] width 49 height 6
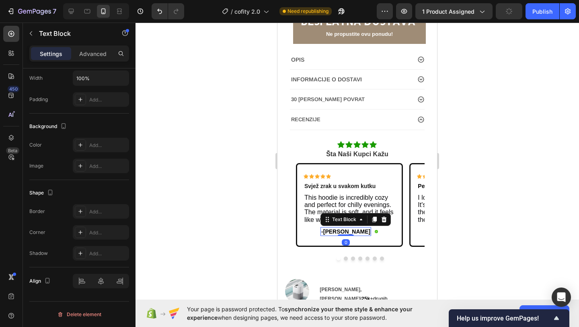
click at [357, 233] on span "-[PERSON_NAME]" at bounding box center [345, 231] width 49 height 6
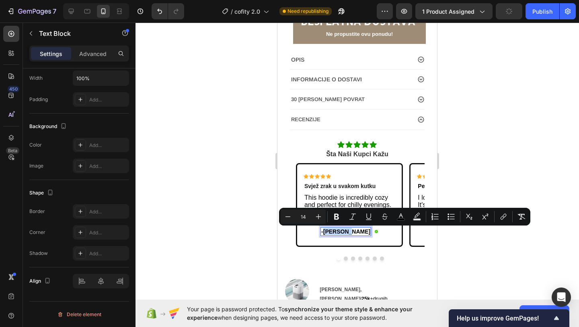
drag, startPoint x: 357, startPoint y: 233, endPoint x: 336, endPoint y: 233, distance: 20.9
click at [336, 233] on span "-[PERSON_NAME]" at bounding box center [345, 231] width 49 height 6
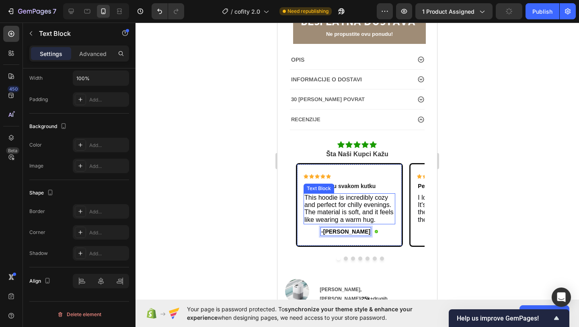
click at [337, 209] on span "This hoodie is incredibly cozy and perfect for chilly evenings. The material is…" at bounding box center [349, 208] width 89 height 29
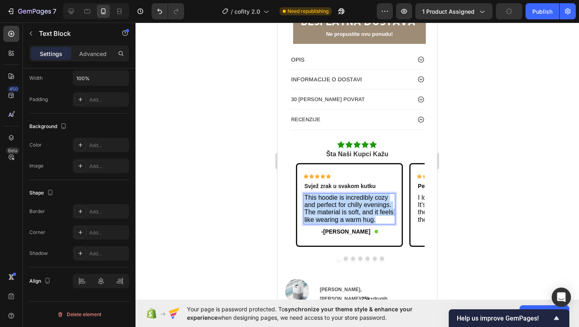
drag, startPoint x: 380, startPoint y: 218, endPoint x: 303, endPoint y: 196, distance: 80.0
click at [304, 196] on div "This hoodie is incredibly cozy and perfect for chilly evenings. The material is…" at bounding box center [350, 208] width 92 height 31
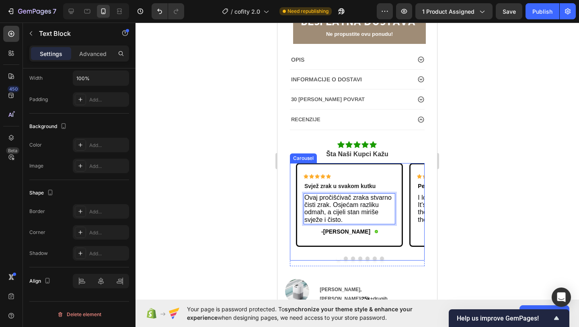
click at [346, 260] on button "Dot" at bounding box center [346, 258] width 4 height 4
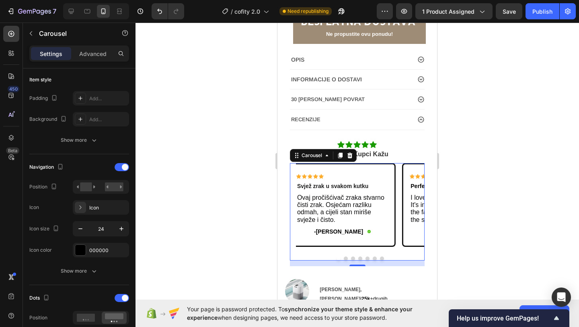
scroll to position [0, 0]
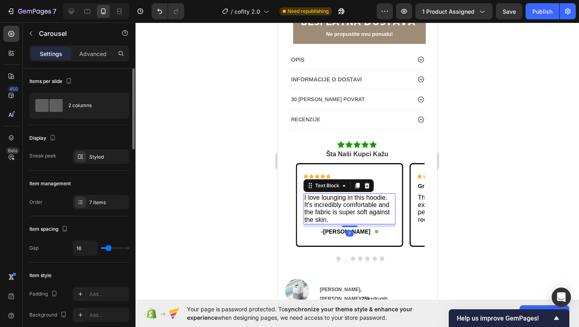
click at [351, 215] on span "I love lounging in this hoodie. It's incredibly comfortable and the fabric is s…" at bounding box center [348, 208] width 86 height 29
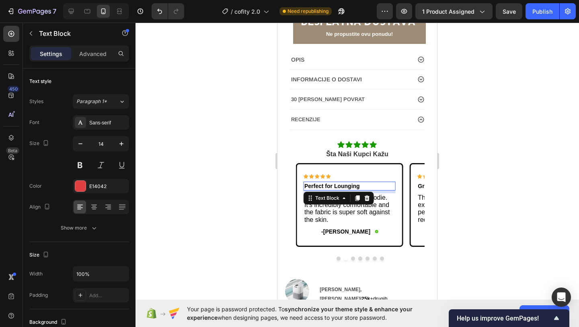
click at [378, 185] on p "Perfect for Lounging" at bounding box center [350, 185] width 90 height 7
click at [370, 185] on p "Perfect for Lounging" at bounding box center [350, 185] width 90 height 7
drag, startPoint x: 363, startPoint y: 185, endPoint x: 305, endPoint y: 185, distance: 58.3
click at [305, 185] on p "Perfect for Lounging" at bounding box center [350, 185] width 90 height 7
drag, startPoint x: 359, startPoint y: 183, endPoint x: 304, endPoint y: 183, distance: 55.1
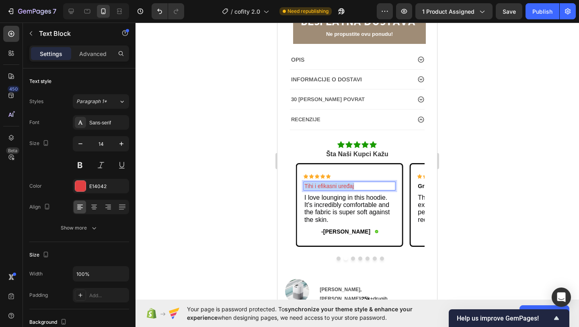
click at [305, 184] on p "Tihi i efikasni uređaj" at bounding box center [350, 185] width 90 height 7
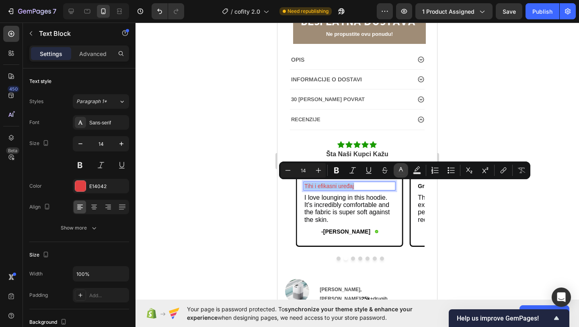
click at [400, 167] on icon "Editor contextual toolbar" at bounding box center [401, 170] width 8 height 8
type input "E14042"
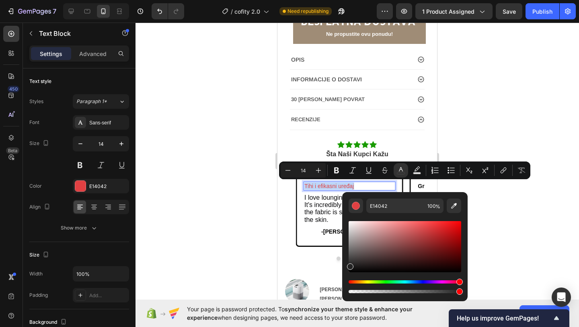
type input "232323"
drag, startPoint x: 640, startPoint y: 278, endPoint x: 321, endPoint y: 285, distance: 319.1
click at [224, 224] on div at bounding box center [358, 175] width 444 height 304
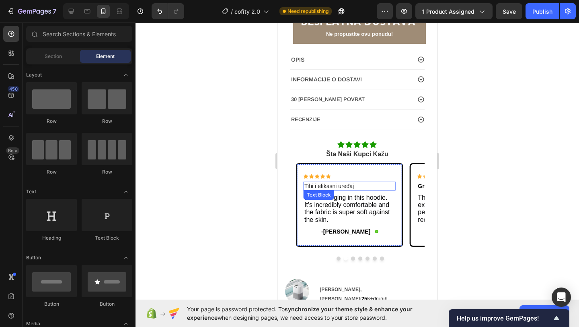
click at [336, 185] on span "Tihi i efikasni uređaj" at bounding box center [329, 186] width 49 height 6
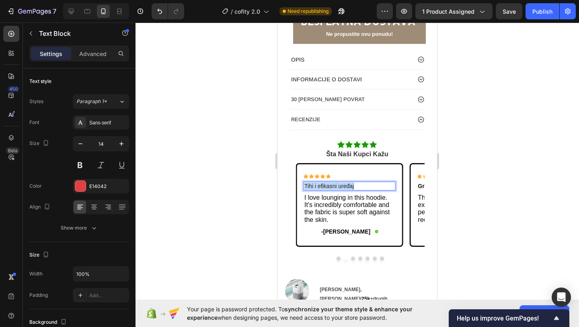
drag, startPoint x: 357, startPoint y: 184, endPoint x: 302, endPoint y: 184, distance: 54.7
click at [302, 184] on div "Icon Icon Icon Icon Icon Icon List Tihi i efikasni uređaj Text Block 7 I love l…" at bounding box center [349, 204] width 105 height 81
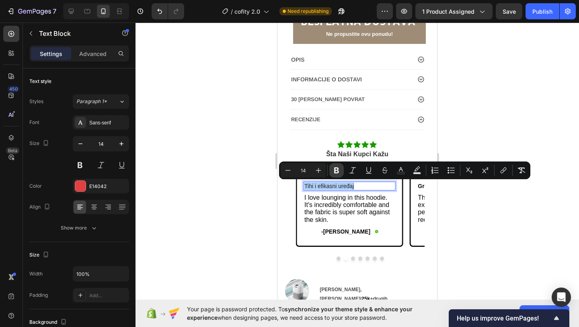
click at [338, 171] on icon "Editor contextual toolbar" at bounding box center [336, 170] width 5 height 6
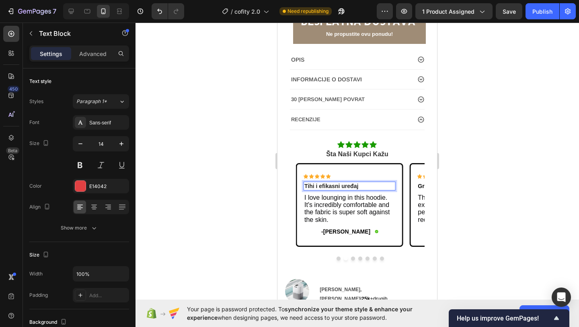
click at [244, 217] on div at bounding box center [358, 175] width 444 height 304
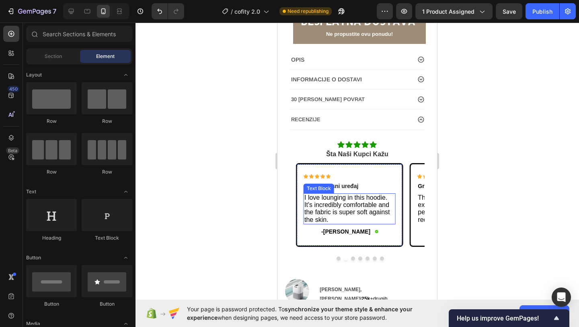
click at [333, 210] on span "I love lounging in this hoodie. It's incredibly comfortable and the fabric is s…" at bounding box center [348, 208] width 86 height 29
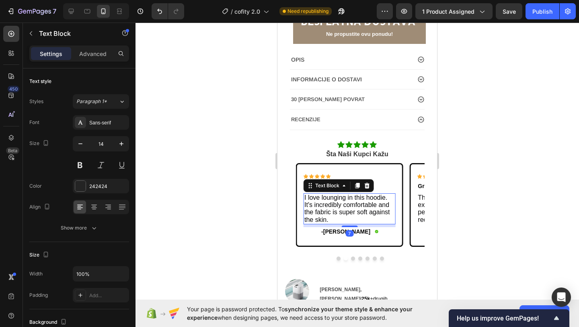
click at [334, 216] on p "I love lounging in this hoodie. It's incredibly comfortable and the fabric is s…" at bounding box center [350, 208] width 90 height 29
click at [341, 223] on p "I love lounging in this hoodie. It's incredibly comfortable and the fabric is s…" at bounding box center [350, 208] width 90 height 29
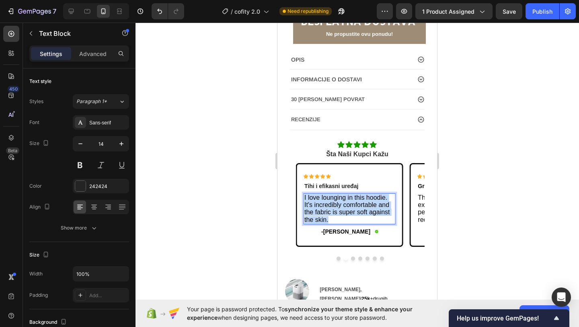
drag, startPoint x: 333, startPoint y: 222, endPoint x: 303, endPoint y: 197, distance: 39.5
click at [303, 197] on div "Icon Icon Icon Icon Icon Icon List Tihi i efikasni uređaj Text Block I love lou…" at bounding box center [349, 204] width 105 height 81
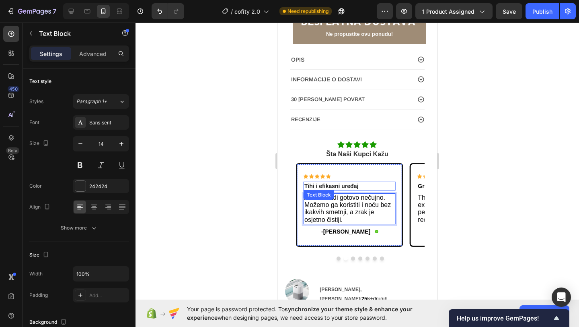
click at [359, 183] on p "Tihi i efikasni uređaj" at bounding box center [350, 185] width 90 height 7
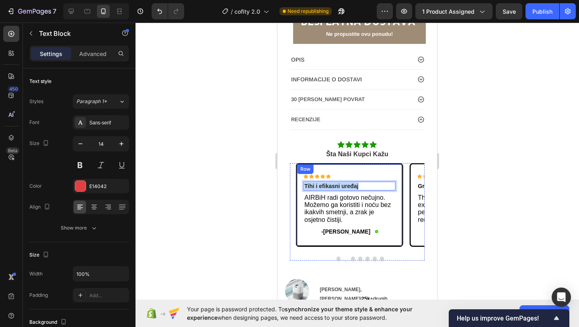
drag, startPoint x: 359, startPoint y: 183, endPoint x: 299, endPoint y: 186, distance: 60.0
click at [299, 186] on div "Icon Icon Icon Icon Icon Icon List Tihi i efikasni uređaj Text Block 7 AIRBiH r…" at bounding box center [349, 204] width 105 height 81
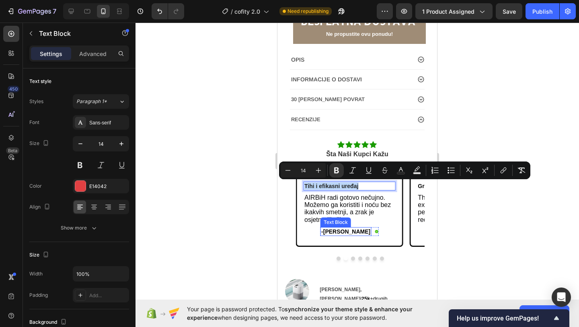
click at [354, 232] on span "-[PERSON_NAME]" at bounding box center [345, 231] width 49 height 6
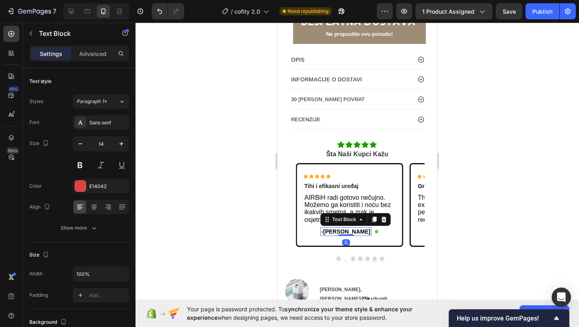
click at [357, 232] on span "-[PERSON_NAME]" at bounding box center [345, 231] width 49 height 6
drag, startPoint x: 357, startPoint y: 232, endPoint x: 336, endPoint y: 232, distance: 20.5
click at [336, 232] on span "-[PERSON_NAME]" at bounding box center [345, 231] width 49 height 6
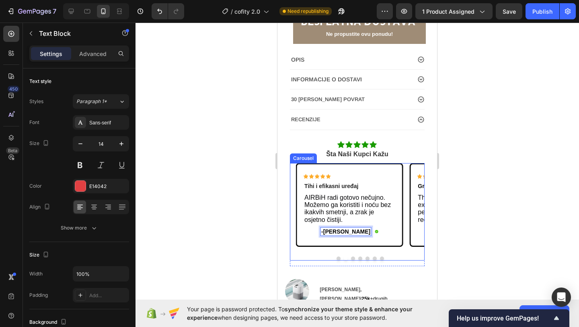
click at [352, 259] on button "Dot" at bounding box center [353, 258] width 4 height 4
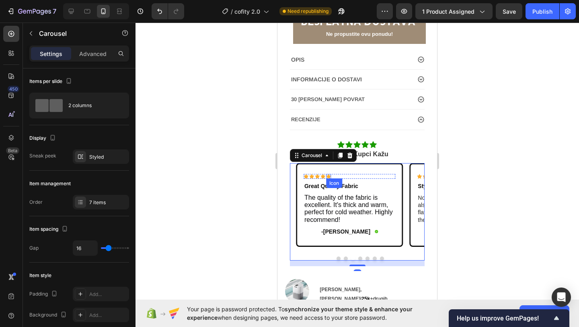
click at [328, 176] on icon at bounding box center [328, 176] width 5 height 4
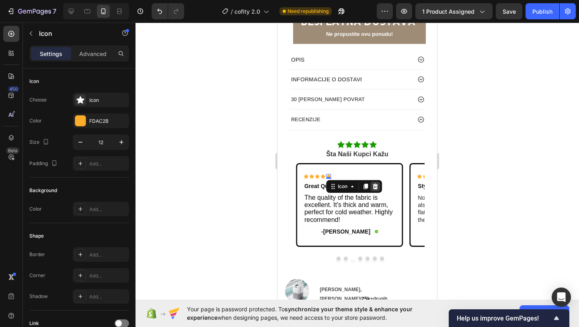
click at [374, 186] on icon at bounding box center [375, 186] width 5 height 6
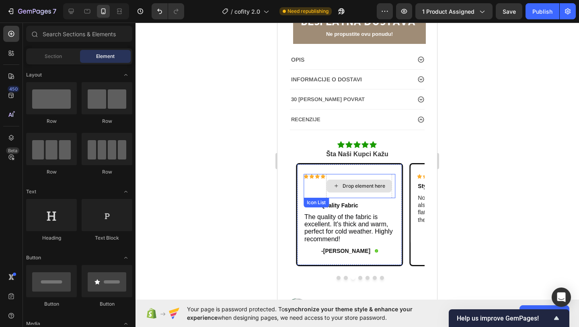
click at [359, 193] on div "Drop element here" at bounding box center [359, 186] width 66 height 24
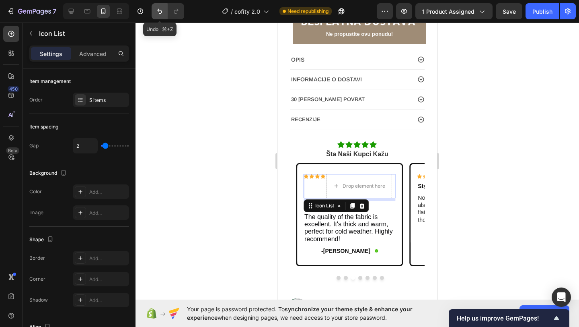
click at [157, 7] on icon "Undo/Redo" at bounding box center [160, 11] width 8 height 8
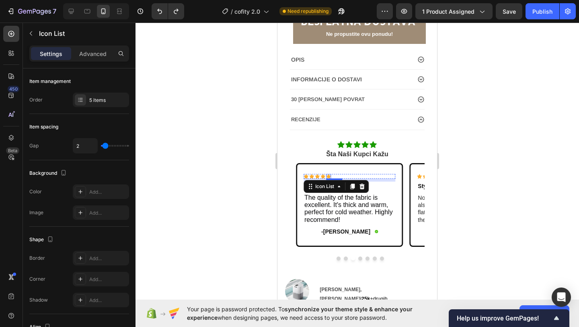
click at [329, 175] on icon at bounding box center [328, 176] width 5 height 4
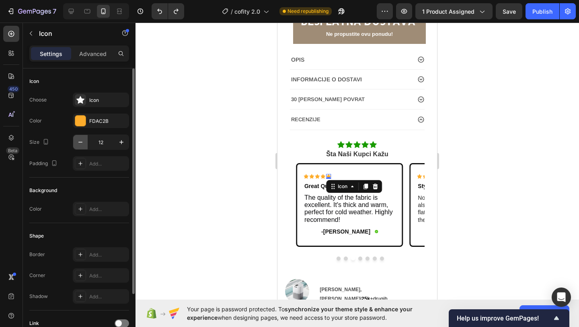
click at [77, 140] on icon "button" at bounding box center [80, 142] width 8 height 8
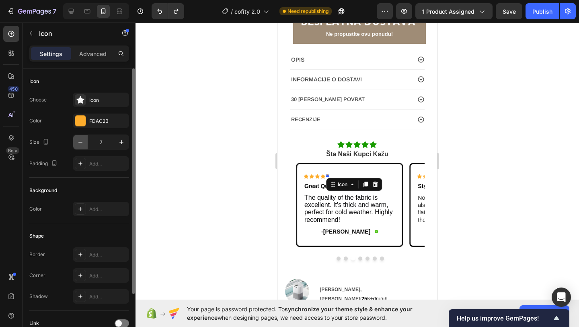
click at [77, 140] on icon "button" at bounding box center [80, 142] width 8 height 8
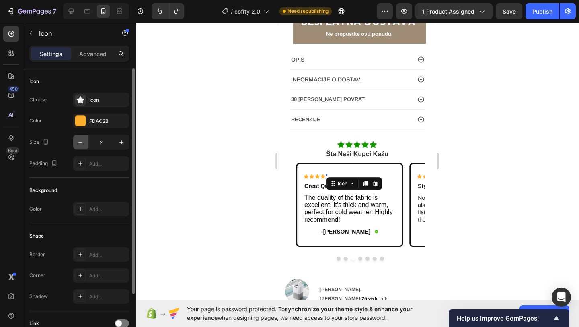
click at [77, 140] on icon "button" at bounding box center [80, 142] width 8 height 8
type input "1"
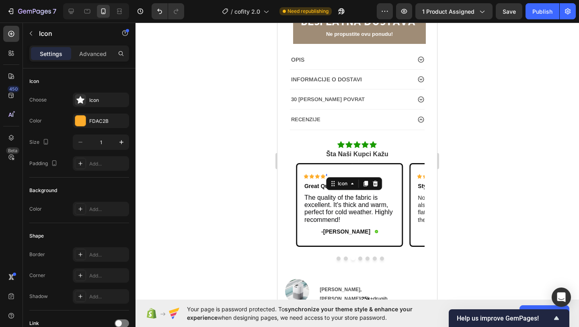
click at [167, 146] on div at bounding box center [358, 175] width 444 height 304
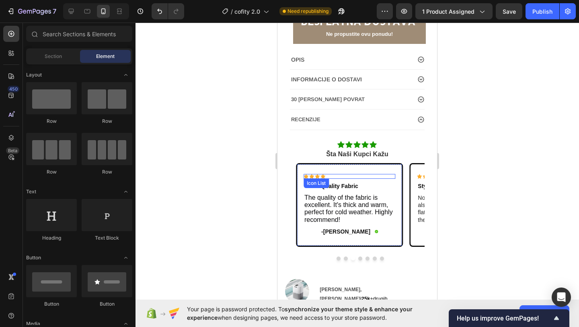
click at [326, 176] on div "Icon" at bounding box center [326, 176] width 0 height 5
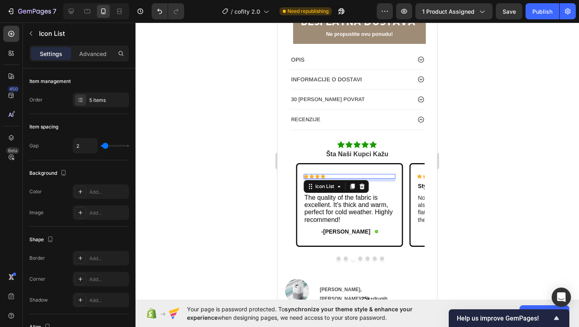
click at [229, 167] on div at bounding box center [358, 175] width 444 height 304
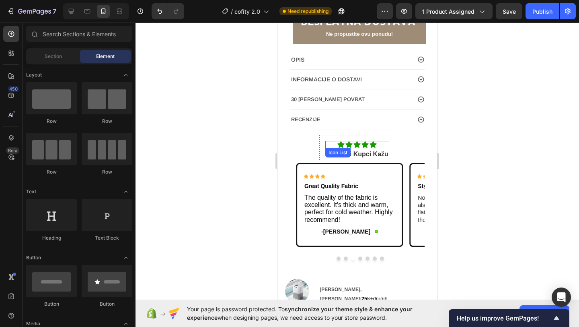
click at [376, 145] on div "Icon" at bounding box center [373, 144] width 7 height 7
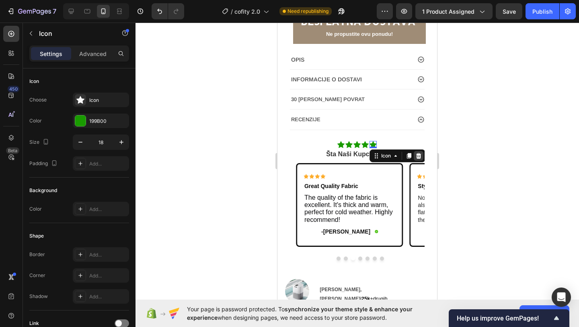
click at [418, 154] on icon at bounding box center [418, 155] width 5 height 6
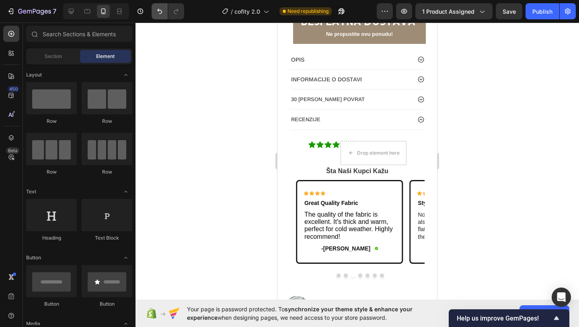
click at [158, 12] on icon "Undo/Redo" at bounding box center [160, 11] width 8 height 8
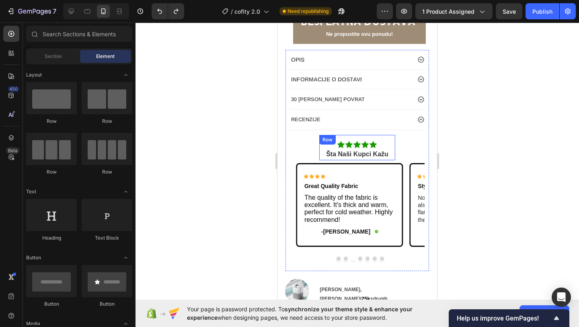
click at [372, 142] on icon at bounding box center [373, 144] width 7 height 7
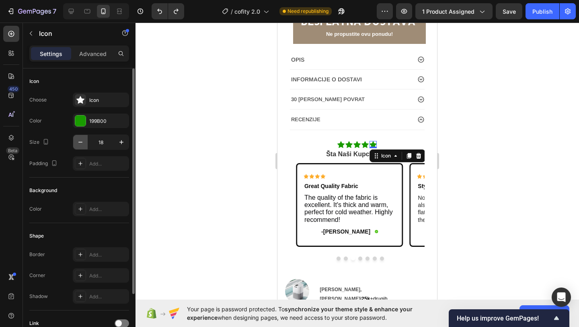
click at [79, 145] on icon "button" at bounding box center [80, 142] width 8 height 8
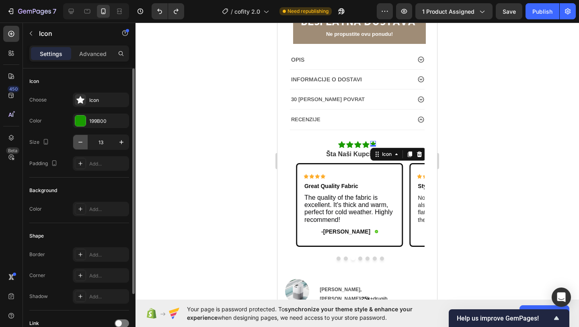
click at [79, 145] on icon "button" at bounding box center [80, 142] width 8 height 8
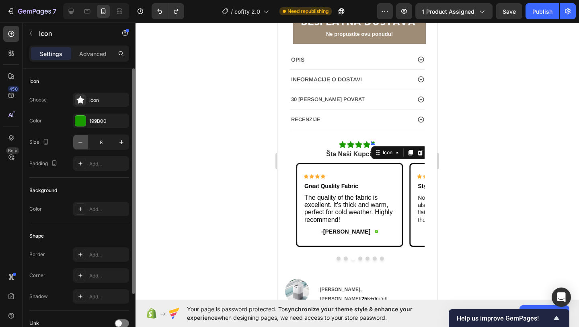
click at [79, 145] on icon "button" at bounding box center [80, 142] width 8 height 8
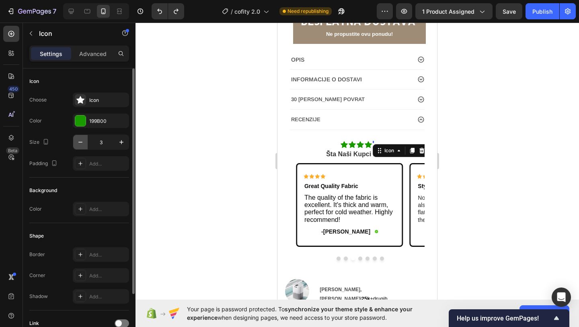
click at [79, 145] on icon "button" at bounding box center [80, 142] width 8 height 8
type input "1"
click at [57, 207] on div "Color Add..." at bounding box center [79, 209] width 100 height 14
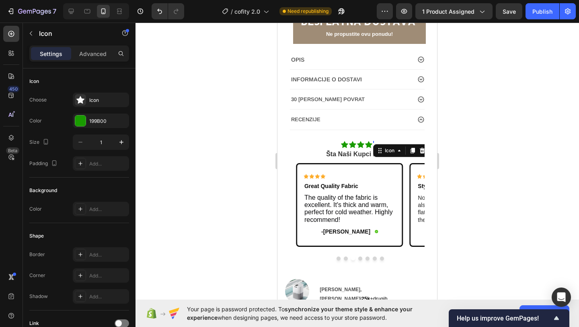
click at [179, 177] on div at bounding box center [358, 175] width 444 height 304
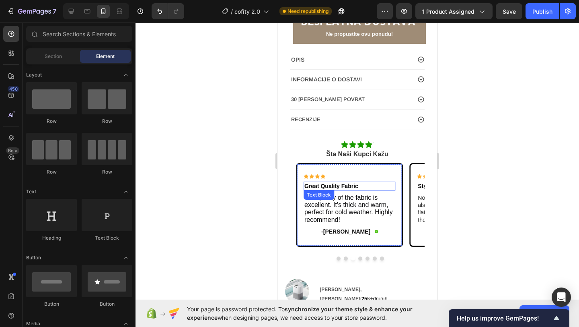
click at [355, 183] on strong "Great Quality Fabric" at bounding box center [332, 186] width 54 height 6
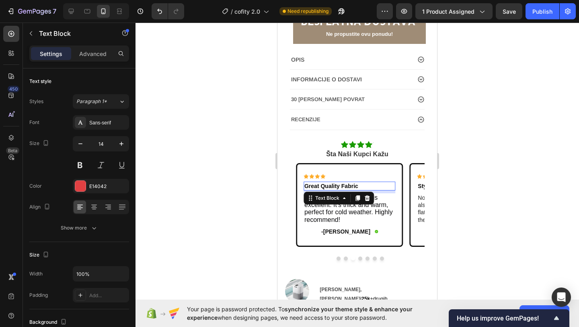
click at [361, 183] on p "Great Quality Fabric" at bounding box center [350, 185] width 90 height 7
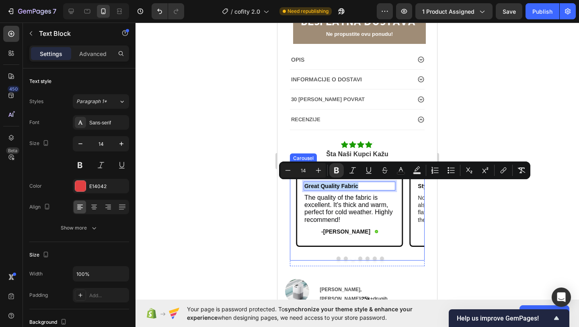
drag, startPoint x: 362, startPoint y: 183, endPoint x: 286, endPoint y: 183, distance: 75.2
click at [286, 183] on div "OPIS INFORMACIJE O DOSTAVI 30 DANA LAHAK POVRAT RECENZIJE Icon Icon Icon Icon I…" at bounding box center [358, 160] width 144 height 221
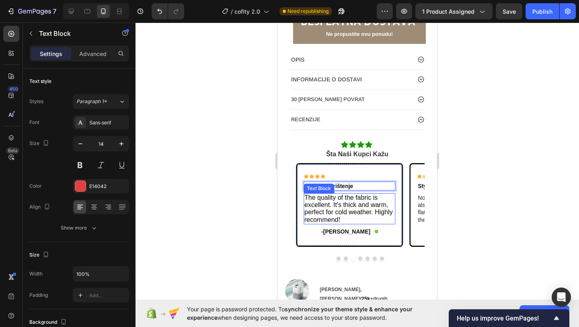
click at [321, 198] on span "The quality of the fabric is excellent. It's thick and warm, perfect for cold w…" at bounding box center [349, 208] width 89 height 29
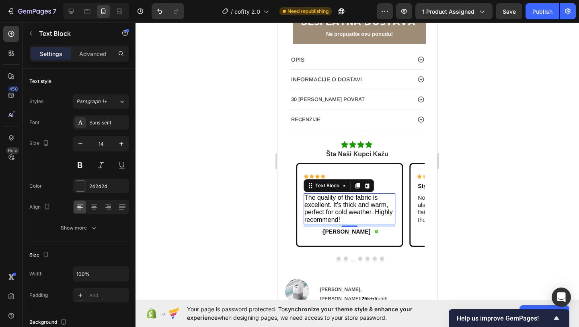
click at [346, 222] on p "The quality of the fabric is excellent. It's thick and warm, perfect for cold w…" at bounding box center [350, 208] width 90 height 29
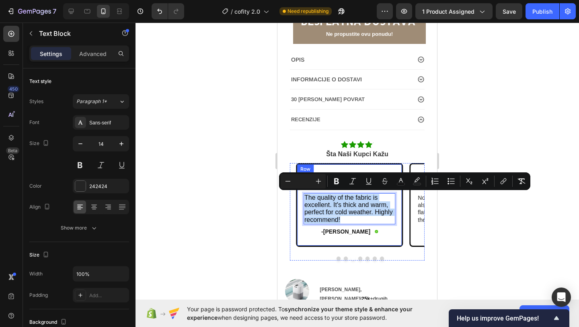
drag, startPoint x: 345, startPoint y: 220, endPoint x: 301, endPoint y: 196, distance: 49.9
click at [301, 196] on div "Icon Icon Icon Icon Icon Icon List Lako za korištenje Text Block The quality of…" at bounding box center [349, 204] width 105 height 81
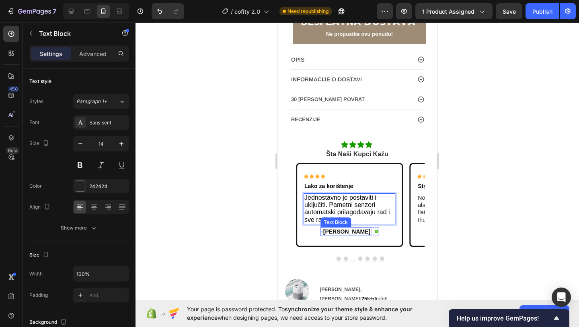
click at [358, 232] on span "-[PERSON_NAME]" at bounding box center [345, 231] width 49 height 6
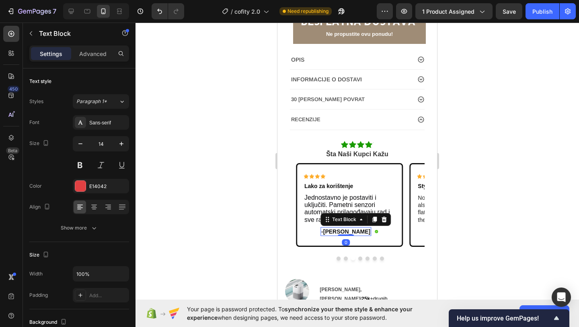
click at [358, 232] on span "-[PERSON_NAME]" at bounding box center [345, 231] width 49 height 6
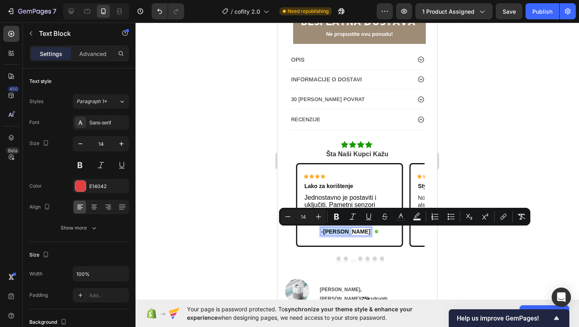
drag, startPoint x: 358, startPoint y: 232, endPoint x: 337, endPoint y: 232, distance: 20.9
click at [337, 232] on span "-[PERSON_NAME]" at bounding box center [345, 231] width 49 height 6
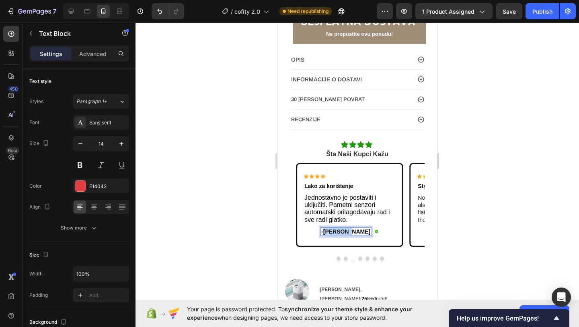
drag, startPoint x: 337, startPoint y: 232, endPoint x: 358, endPoint y: 233, distance: 21.0
click at [358, 233] on span "-[PERSON_NAME]" at bounding box center [345, 231] width 49 height 6
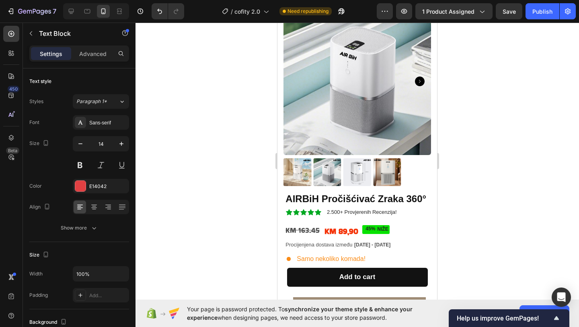
scroll to position [43, 0]
click at [317, 213] on icon at bounding box center [318, 211] width 6 height 6
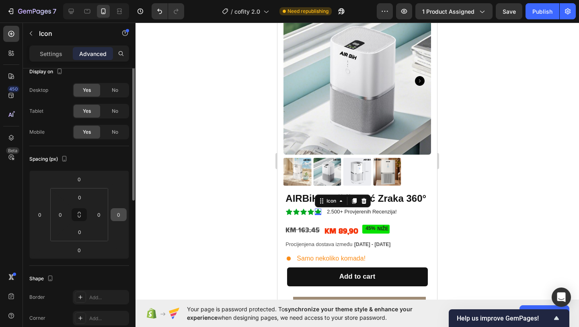
scroll to position [0, 0]
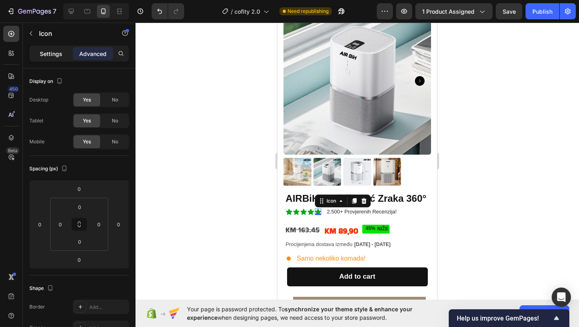
click at [55, 49] on div "Settings" at bounding box center [51, 53] width 40 height 13
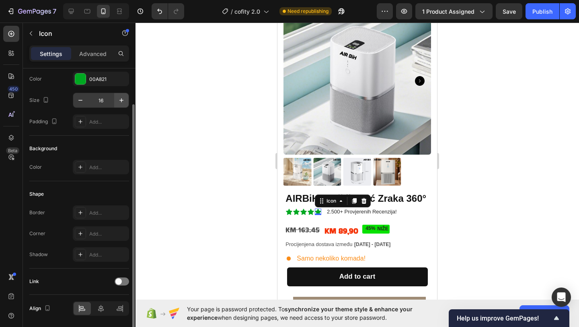
scroll to position [43, 0]
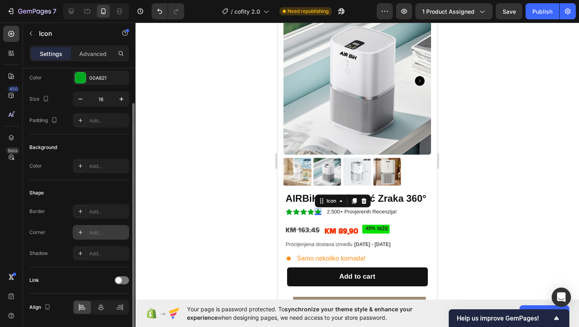
click at [82, 235] on div at bounding box center [80, 232] width 11 height 11
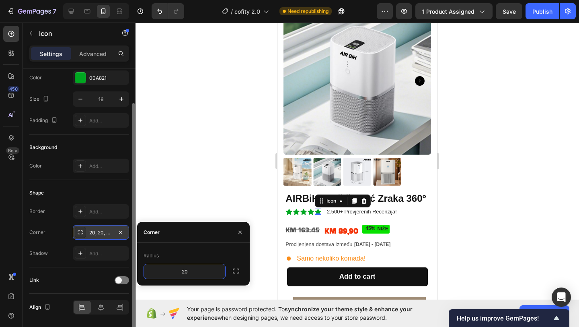
type input "2"
type input "8"
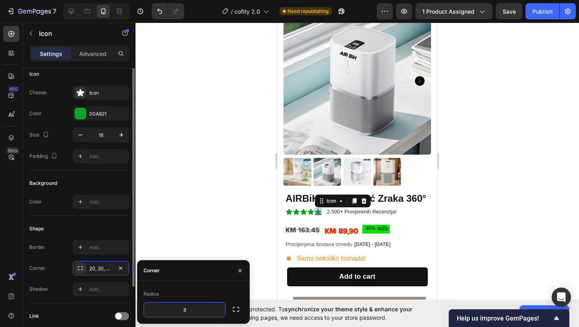
scroll to position [0, 0]
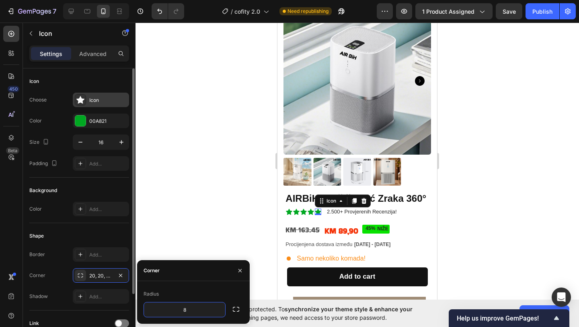
click at [87, 94] on div "Icon" at bounding box center [101, 100] width 56 height 14
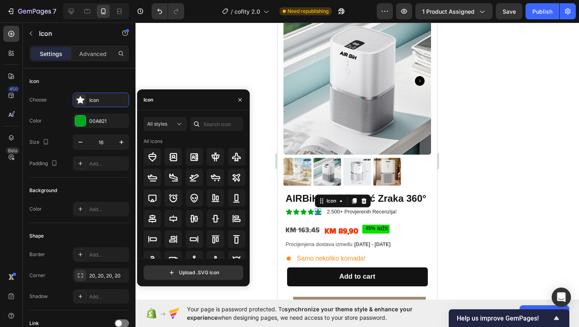
click at [227, 135] on div "All styles All icons" at bounding box center [194, 188] width 100 height 142
click at [227, 131] on input "text" at bounding box center [216, 124] width 53 height 14
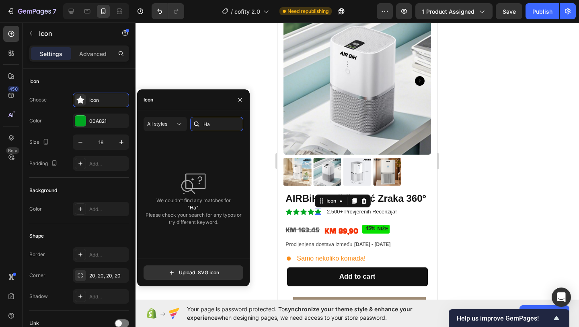
type input "H"
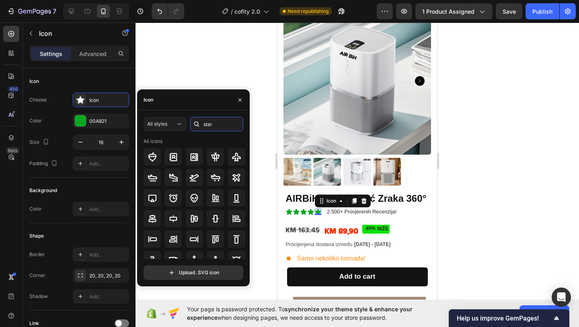
type input "star"
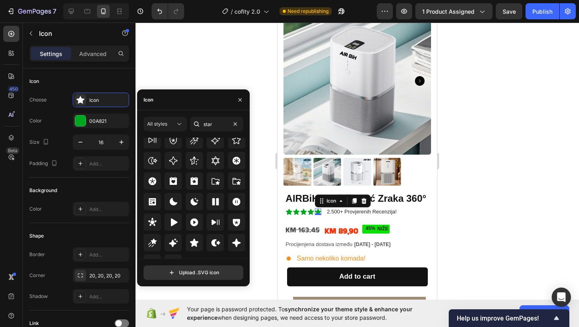
scroll to position [244, 0]
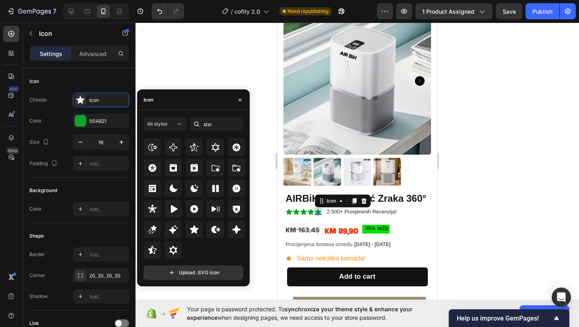
drag, startPoint x: 154, startPoint y: 250, endPoint x: 172, endPoint y: 263, distance: 22.5
click at [172, 263] on div "All styles star All icons Upload .SVG icon" at bounding box center [194, 198] width 100 height 163
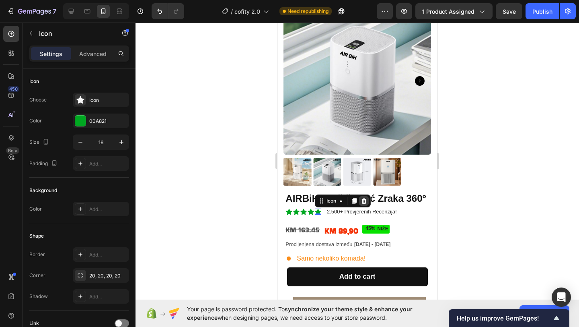
click at [363, 204] on div at bounding box center [364, 201] width 10 height 10
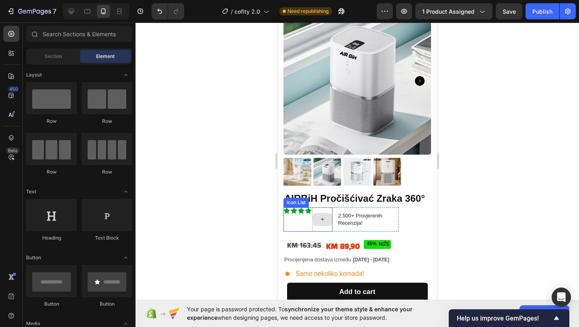
click at [315, 214] on div at bounding box center [322, 219] width 19 height 13
click at [50, 58] on span "Section" at bounding box center [53, 56] width 17 height 7
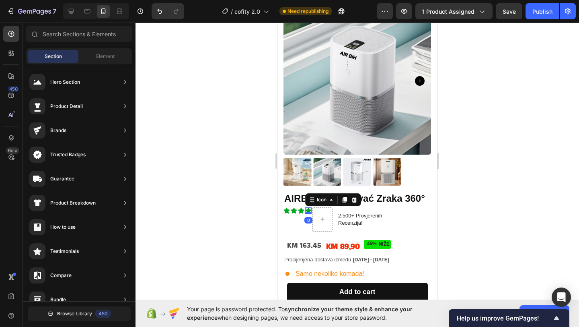
click at [309, 210] on icon at bounding box center [308, 210] width 6 height 6
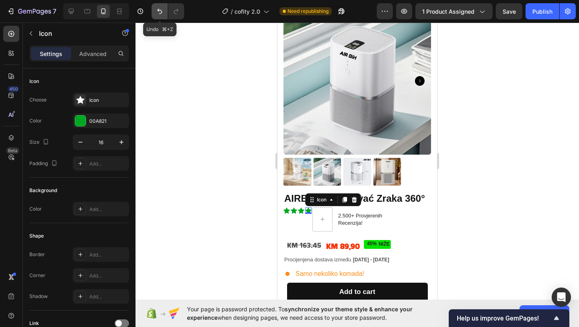
click at [159, 12] on icon "Undo/Redo" at bounding box center [160, 11] width 8 height 8
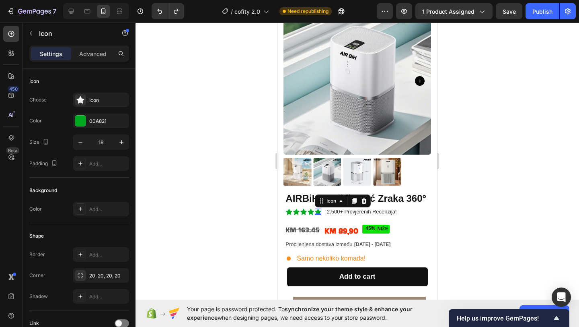
click at [315, 212] on div "Icon 0" at bounding box center [318, 211] width 6 height 6
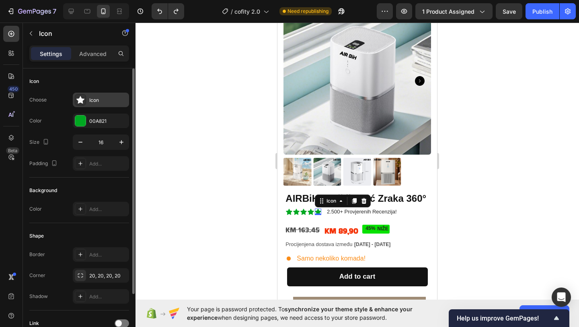
click at [95, 97] on div "Icon" at bounding box center [108, 100] width 38 height 7
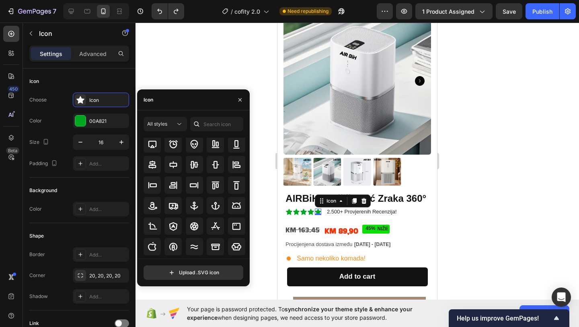
scroll to position [84, 0]
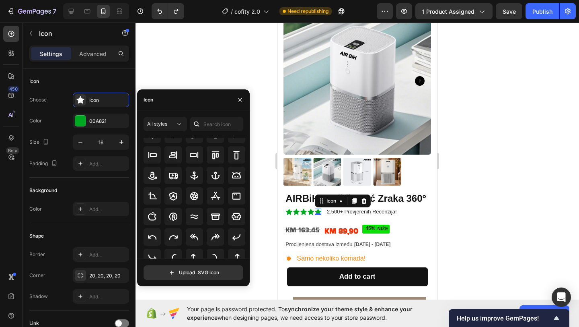
click at [197, 121] on icon at bounding box center [197, 124] width 8 height 8
click at [213, 124] on input "text" at bounding box center [216, 124] width 53 height 14
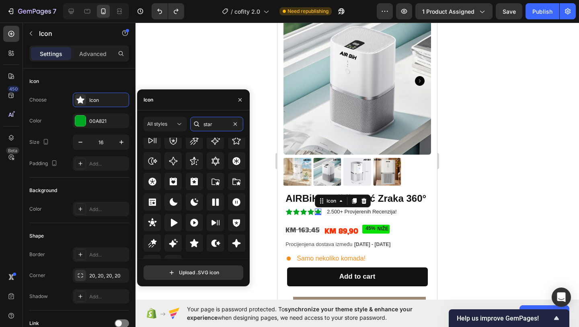
scroll to position [244, 0]
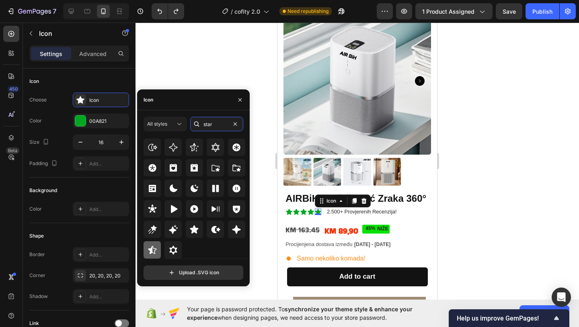
type input "star"
click at [154, 243] on div at bounding box center [152, 249] width 17 height 17
click at [154, 248] on icon at bounding box center [152, 249] width 8 height 8
drag, startPoint x: 154, startPoint y: 248, endPoint x: 148, endPoint y: 252, distance: 7.3
click at [148, 252] on icon at bounding box center [153, 250] width 10 height 10
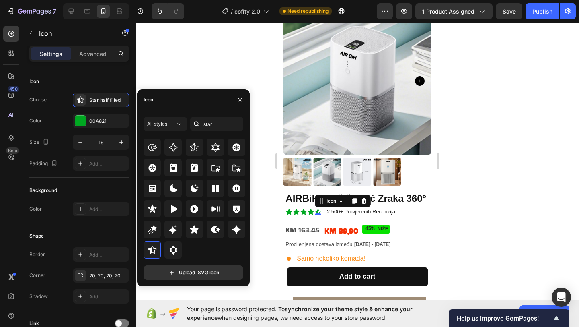
click at [253, 240] on div at bounding box center [358, 175] width 444 height 304
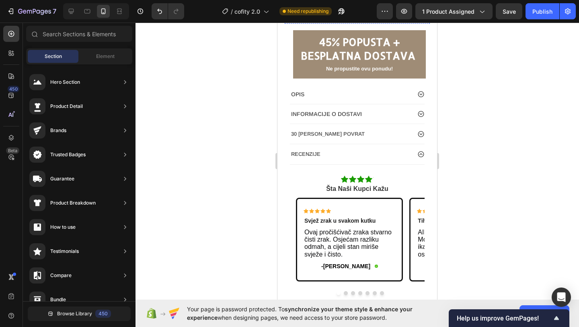
scroll to position [310, 0]
click at [373, 176] on div "Icon" at bounding box center [373, 176] width 0 height 2
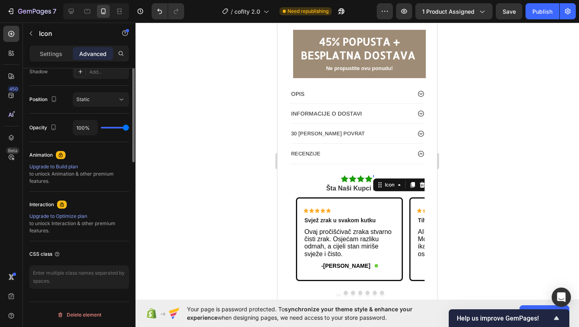
scroll to position [0, 0]
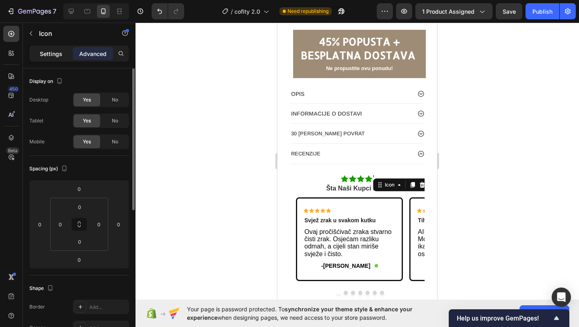
click at [60, 51] on p "Settings" at bounding box center [51, 53] width 23 height 8
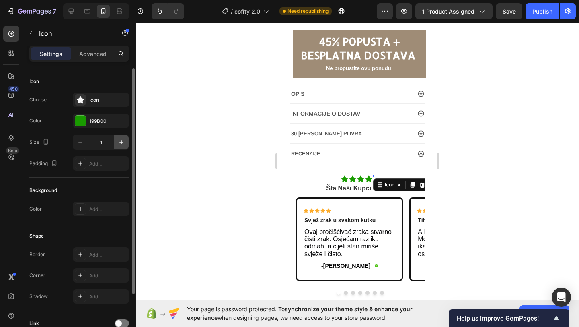
click at [122, 136] on button "button" at bounding box center [121, 142] width 14 height 14
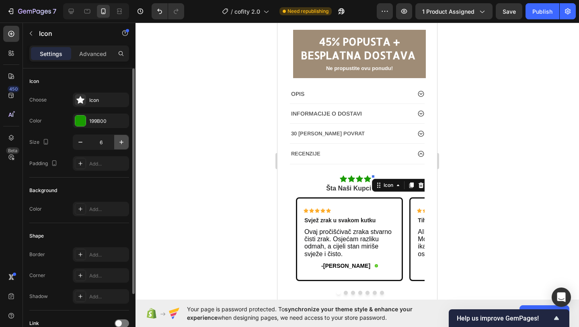
click at [122, 136] on button "button" at bounding box center [121, 142] width 14 height 14
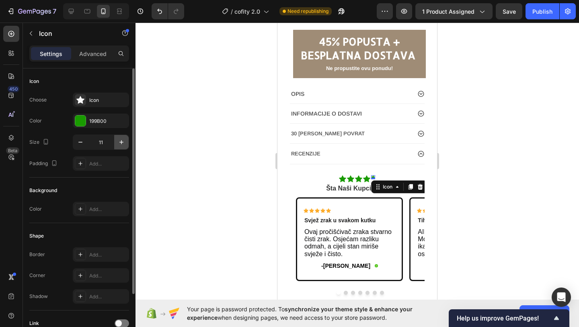
click at [122, 136] on button "button" at bounding box center [121, 142] width 14 height 14
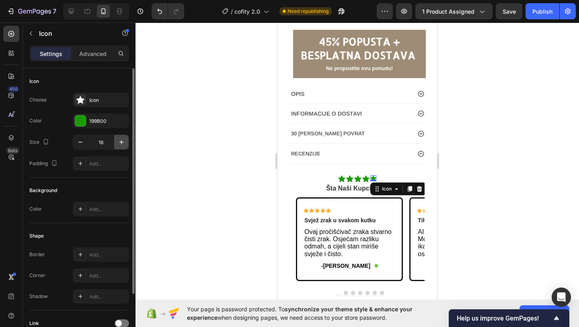
click at [122, 136] on button "button" at bounding box center [121, 142] width 14 height 14
type input "19"
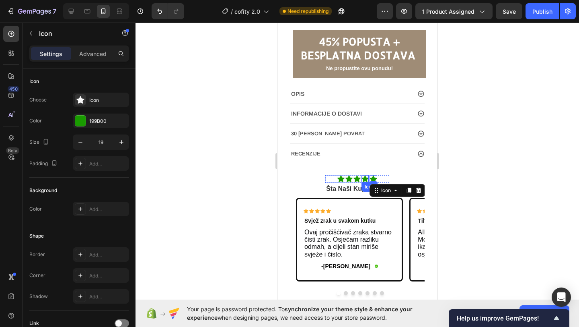
click at [364, 179] on div "Icon" at bounding box center [365, 178] width 7 height 7
click at [373, 179] on icon at bounding box center [374, 178] width 8 height 7
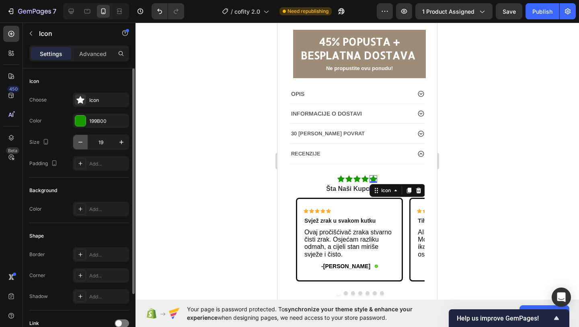
click at [80, 141] on icon "button" at bounding box center [80, 142] width 8 height 8
type input "18"
click at [90, 103] on div "Icon" at bounding box center [108, 100] width 38 height 7
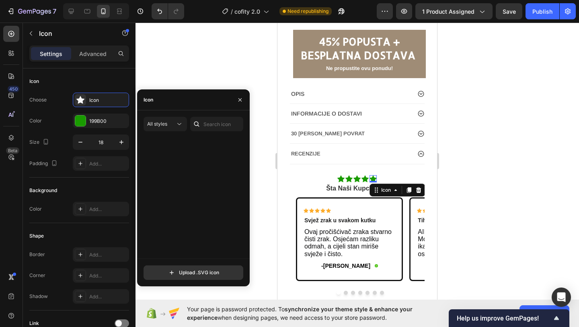
scroll to position [262, 0]
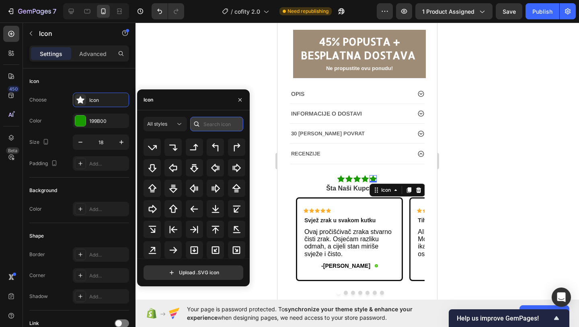
click at [216, 119] on input "text" at bounding box center [216, 124] width 53 height 14
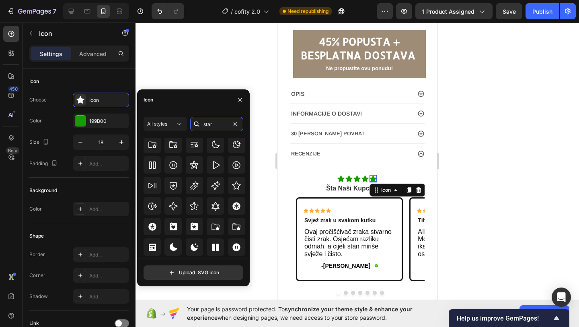
scroll to position [244, 0]
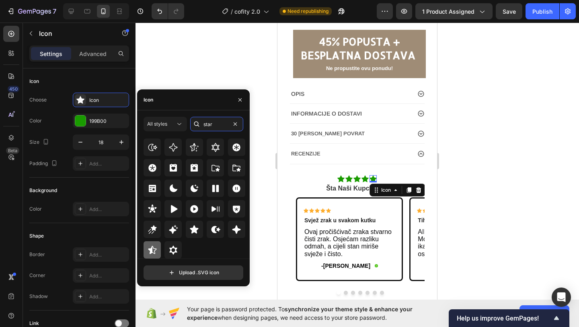
type input "star"
click at [157, 248] on div at bounding box center [152, 249] width 17 height 17
click at [266, 232] on div at bounding box center [358, 175] width 444 height 304
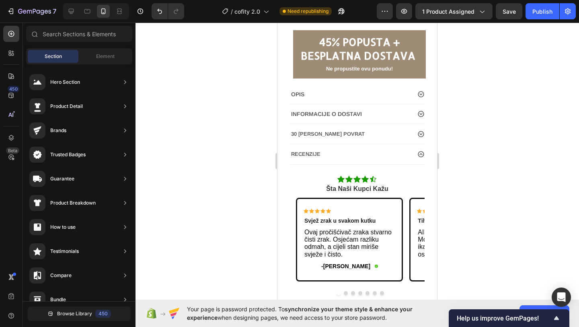
scroll to position [312, 0]
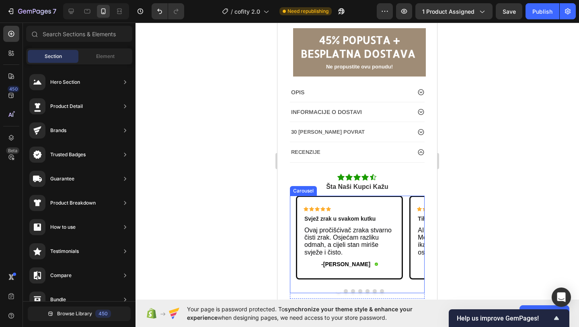
click at [345, 291] on button "Dot" at bounding box center [346, 291] width 4 height 4
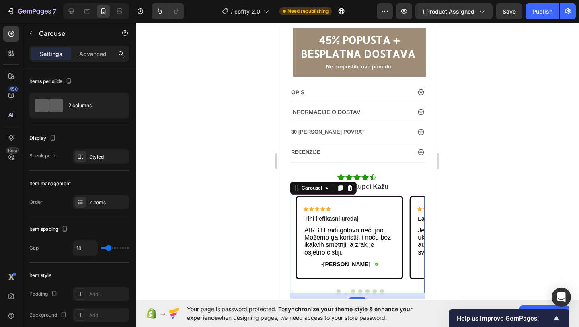
click at [353, 290] on button "Dot" at bounding box center [353, 291] width 4 height 4
click at [361, 291] on button "Dot" at bounding box center [360, 291] width 4 height 4
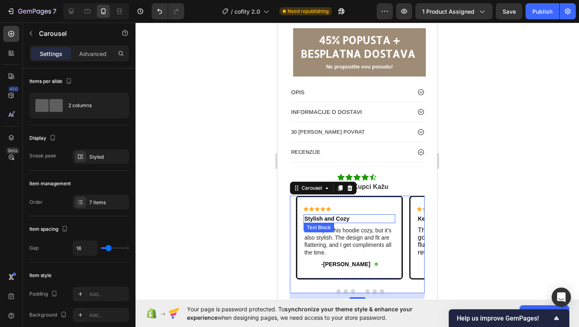
click at [351, 218] on p "Stylish and Cozy" at bounding box center [350, 218] width 90 height 7
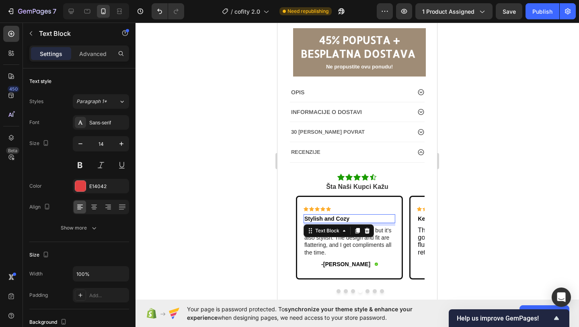
click at [351, 218] on p "Stylish and Cozy" at bounding box center [350, 218] width 90 height 7
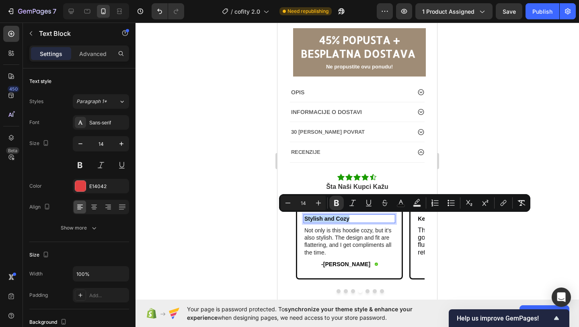
drag, startPoint x: 351, startPoint y: 218, endPoint x: 312, endPoint y: 219, distance: 39.0
click at [312, 219] on p "Stylish and Cozy" at bounding box center [350, 218] width 90 height 7
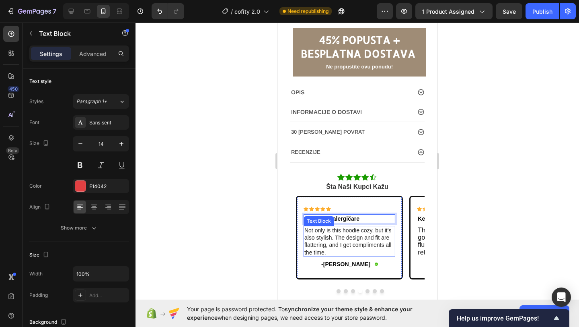
click at [344, 240] on p "Not only is this hoodie cozy, but it's also stylish. The design and fit are fla…" at bounding box center [350, 241] width 90 height 29
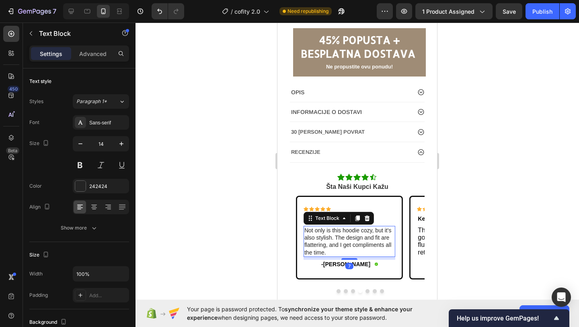
click at [327, 252] on p "Not only is this hoodie cozy, but it's also stylish. The design and fit are fla…" at bounding box center [350, 241] width 90 height 29
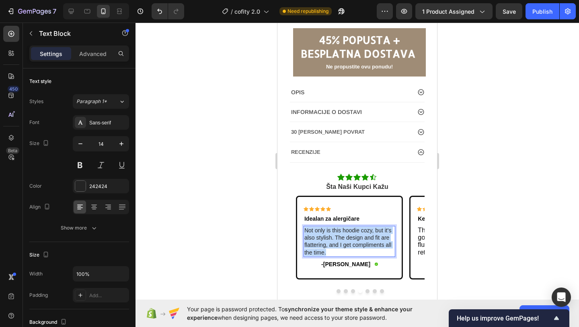
drag, startPoint x: 327, startPoint y: 252, endPoint x: 305, endPoint y: 230, distance: 31.3
click at [305, 230] on p "Not only is this hoodie cozy, but it's also stylish. The design and fit are fla…" at bounding box center [350, 241] width 90 height 29
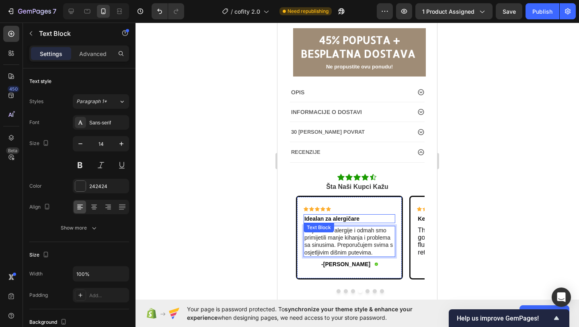
click at [359, 217] on strong "Idealan za alergičare" at bounding box center [332, 218] width 55 height 6
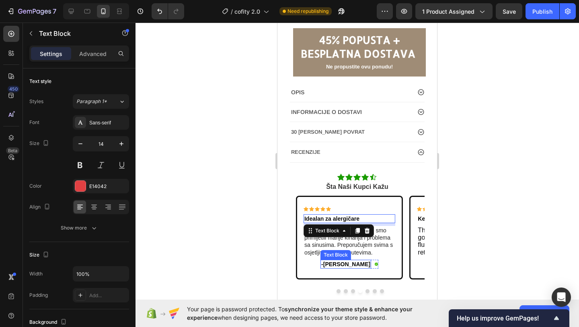
click at [359, 262] on span "-[PERSON_NAME]" at bounding box center [345, 264] width 49 height 6
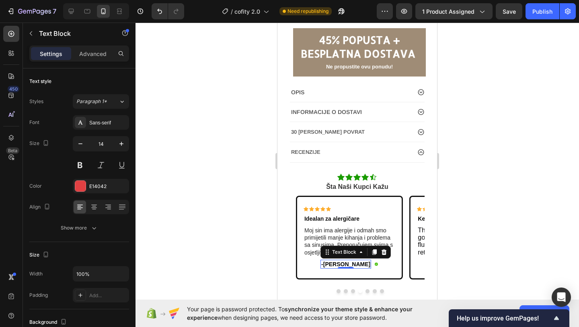
click at [359, 264] on span "-[PERSON_NAME]" at bounding box center [345, 264] width 49 height 6
drag, startPoint x: 360, startPoint y: 264, endPoint x: 334, endPoint y: 266, distance: 25.4
click at [334, 266] on span "-[PERSON_NAME]" at bounding box center [345, 264] width 49 height 6
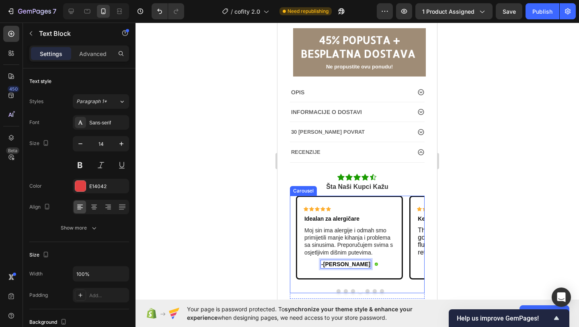
click at [367, 291] on button "Dot" at bounding box center [368, 291] width 4 height 4
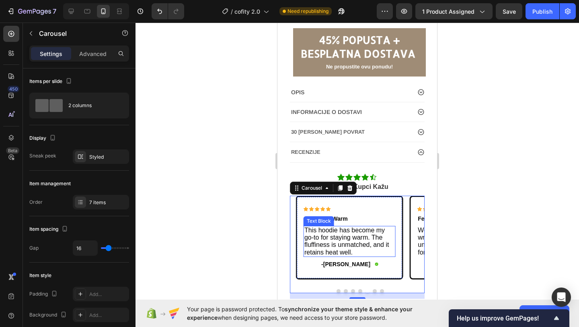
click at [319, 219] on div "Text Block" at bounding box center [318, 220] width 27 height 7
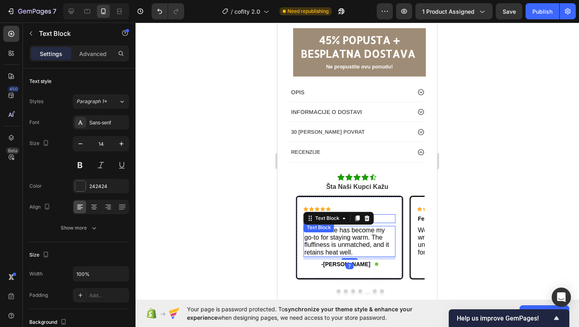
click at [383, 213] on div "Icon Icon Icon Icon Icon Icon List Keeps Me Warm Text Block This hoodie has bec…" at bounding box center [350, 240] width 92 height 68
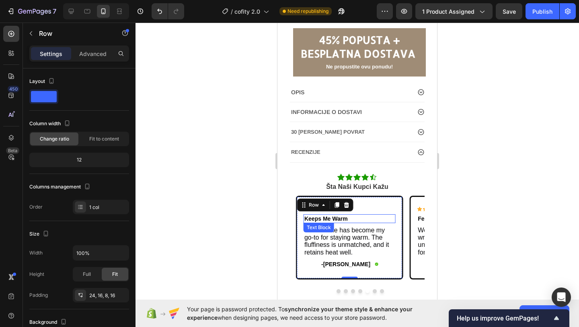
click at [379, 218] on p "Keeps Me Warm" at bounding box center [350, 218] width 90 height 7
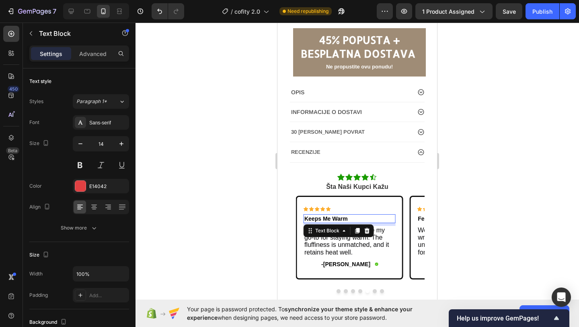
click at [350, 217] on p "Keeps Me Warm" at bounding box center [350, 218] width 90 height 7
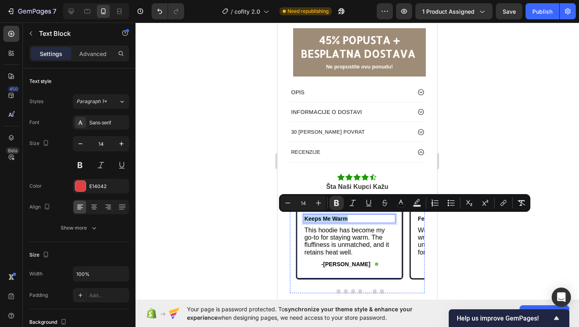
drag, startPoint x: 350, startPoint y: 217, endPoint x: 301, endPoint y: 218, distance: 49.1
click at [301, 218] on div "Icon Icon Icon Icon Icon Icon List Keeps Me Warm Text Block 7 This hoodie has b…" at bounding box center [349, 237] width 105 height 81
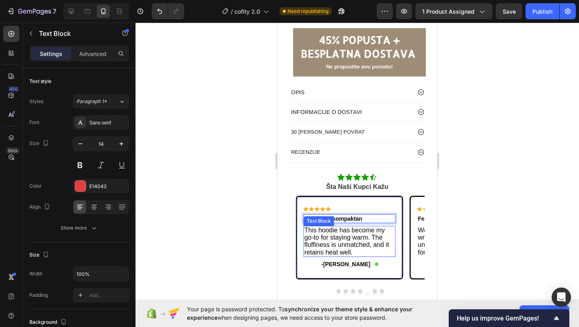
click at [348, 239] on span "This hoodie has become my go-to for staying warm. The fluffiness is unmatched, …" at bounding box center [347, 241] width 85 height 29
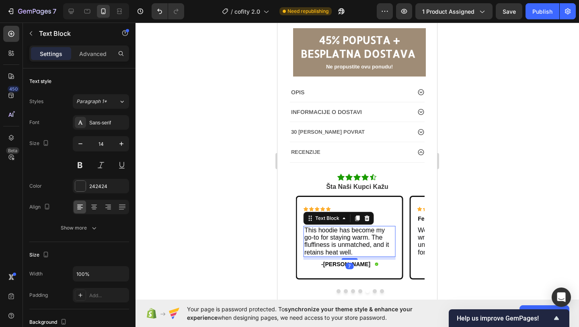
click at [306, 231] on span "This hoodie has become my go-to for staying warm. The fluffiness is unmatched, …" at bounding box center [347, 241] width 85 height 29
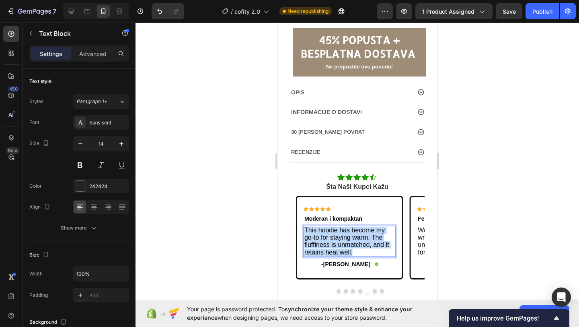
drag, startPoint x: 306, startPoint y: 231, endPoint x: 373, endPoint y: 253, distance: 70.4
click at [373, 253] on p "This hoodie has become my go-to for staying warm. The fluffiness is unmatched, …" at bounding box center [350, 241] width 90 height 29
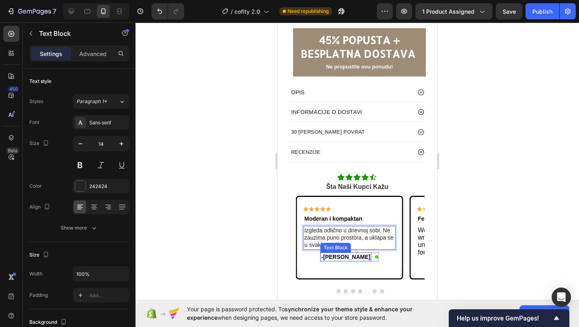
click at [355, 258] on span "-[PERSON_NAME]" at bounding box center [345, 256] width 49 height 6
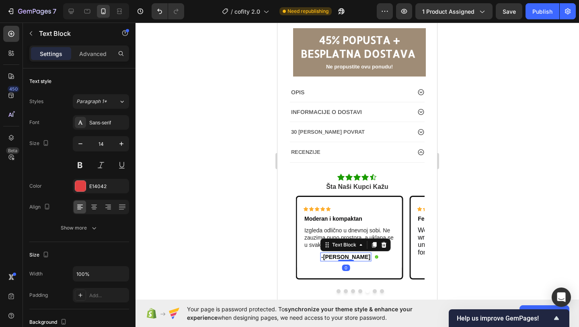
click at [357, 258] on span "-[PERSON_NAME]" at bounding box center [345, 256] width 49 height 6
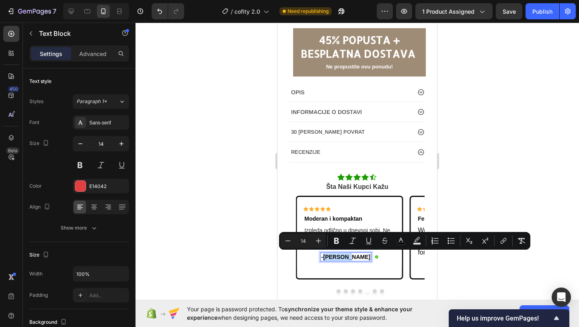
drag, startPoint x: 357, startPoint y: 258, endPoint x: 338, endPoint y: 257, distance: 19.3
click at [338, 257] on span "-[PERSON_NAME]" at bounding box center [345, 256] width 49 height 6
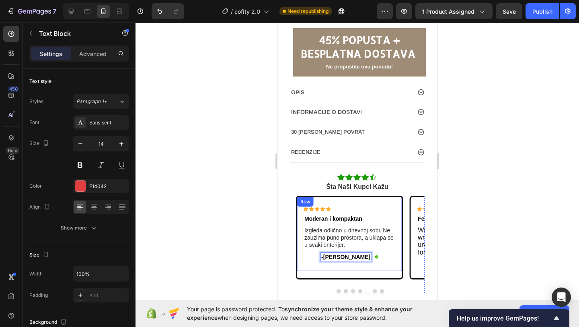
click at [329, 208] on icon at bounding box center [328, 208] width 5 height 4
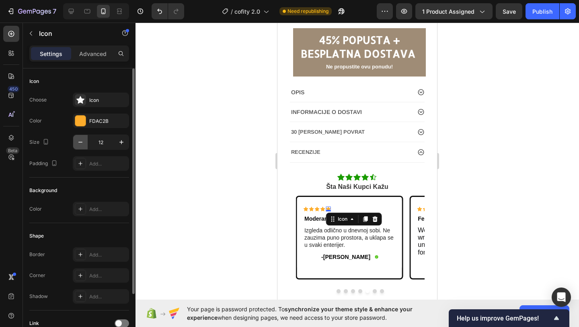
click at [80, 142] on icon "button" at bounding box center [80, 142] width 8 height 8
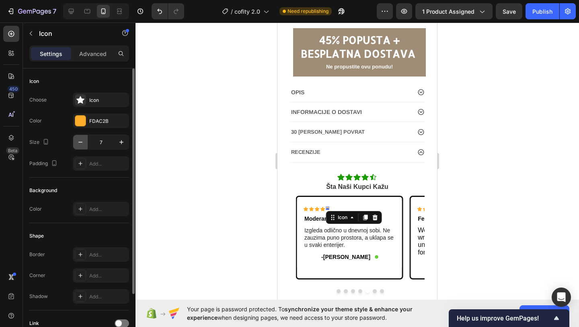
click at [80, 142] on icon "button" at bounding box center [80, 142] width 8 height 8
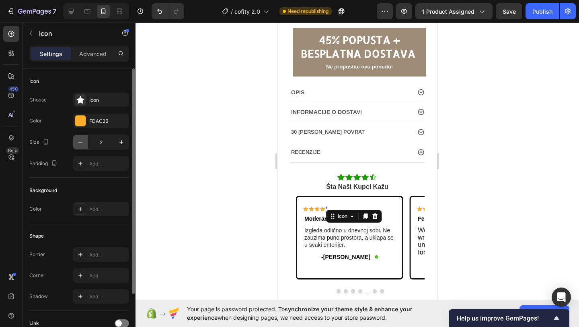
click at [80, 142] on icon "button" at bounding box center [80, 142] width 8 height 8
click at [121, 138] on icon "button" at bounding box center [121, 142] width 8 height 8
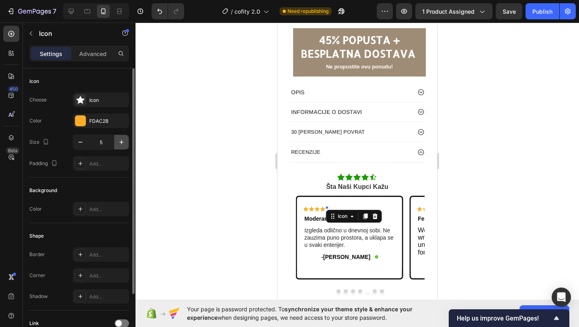
click at [121, 138] on icon "button" at bounding box center [121, 142] width 8 height 8
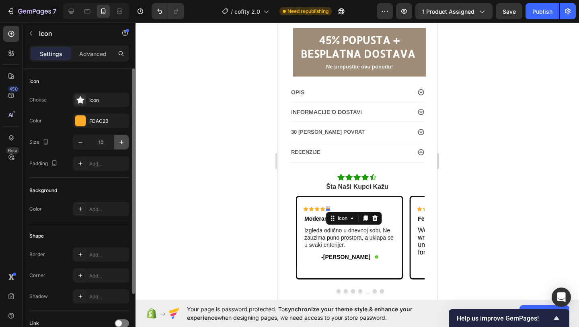
click at [121, 138] on icon "button" at bounding box center [121, 142] width 8 height 8
type input "12"
click at [104, 124] on div "FDAC2B" at bounding box center [100, 120] width 23 height 7
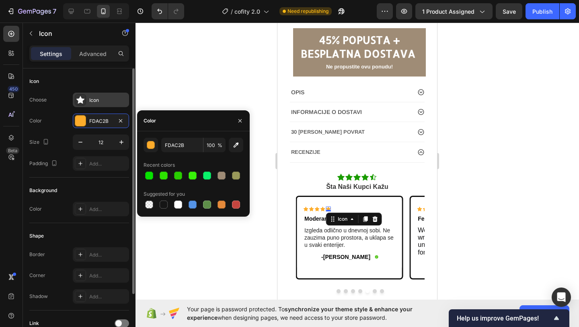
click at [89, 103] on div "Icon" at bounding box center [101, 100] width 56 height 14
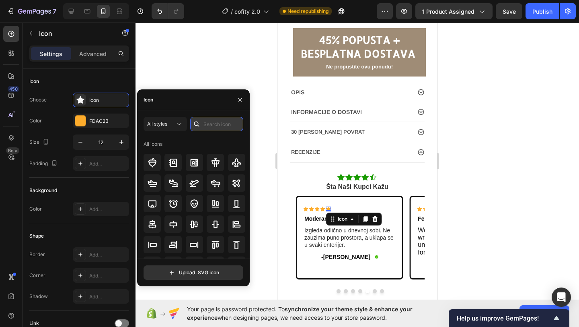
click at [212, 117] on input "text" at bounding box center [216, 124] width 53 height 14
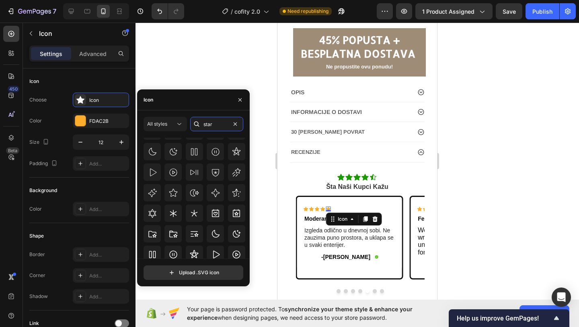
scroll to position [117, 0]
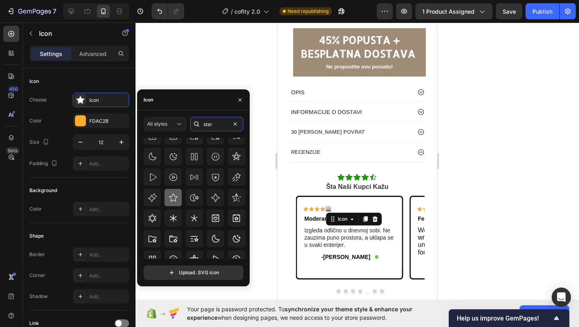
type input "star"
click at [169, 195] on icon at bounding box center [174, 198] width 10 height 10
click at [270, 216] on div at bounding box center [358, 175] width 444 height 304
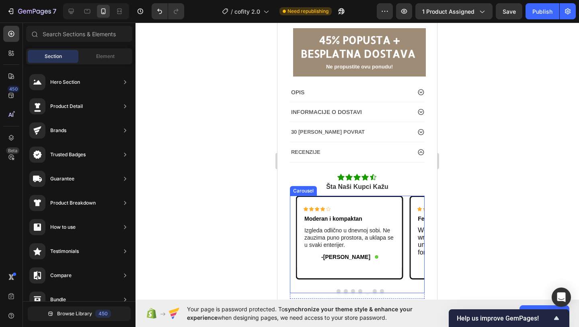
click at [360, 292] on button "Dot" at bounding box center [360, 291] width 4 height 4
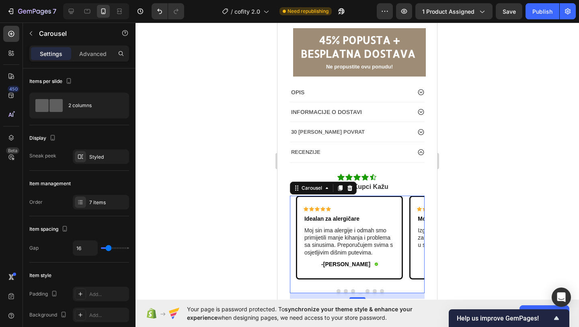
click at [352, 291] on button "Dot" at bounding box center [353, 291] width 4 height 4
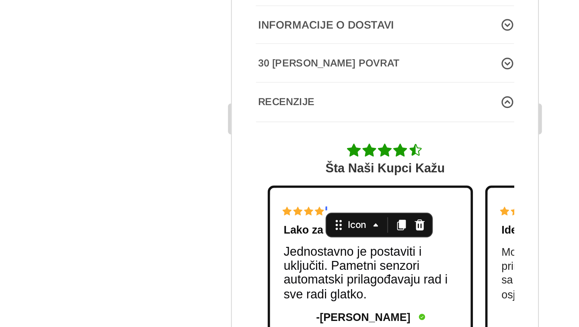
click at [280, 39] on div "Icon 0" at bounding box center [280, 38] width 0 height 2
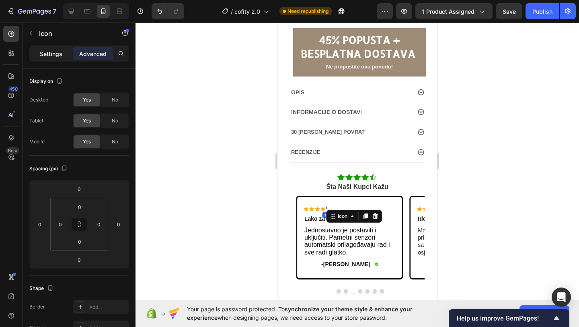
click at [51, 50] on p "Settings" at bounding box center [51, 53] width 23 height 8
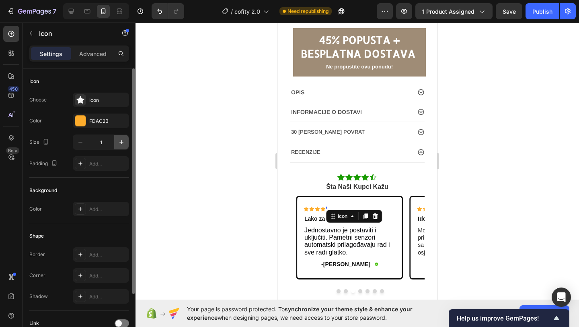
click at [119, 139] on icon "button" at bounding box center [121, 142] width 8 height 8
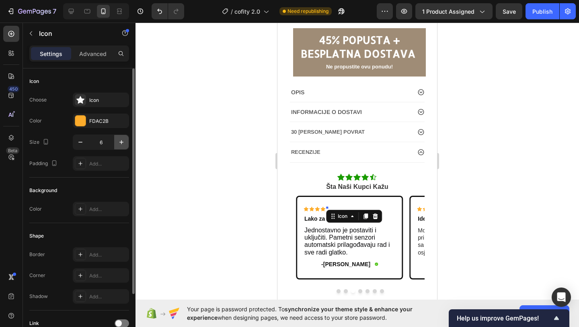
click at [119, 139] on icon "button" at bounding box center [121, 142] width 8 height 8
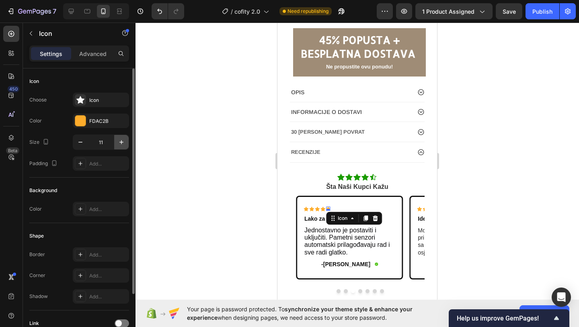
click at [119, 139] on icon "button" at bounding box center [121, 142] width 8 height 8
click at [82, 142] on icon "button" at bounding box center [80, 142] width 4 height 1
type input "12"
click at [95, 104] on div "Icon" at bounding box center [101, 100] width 56 height 14
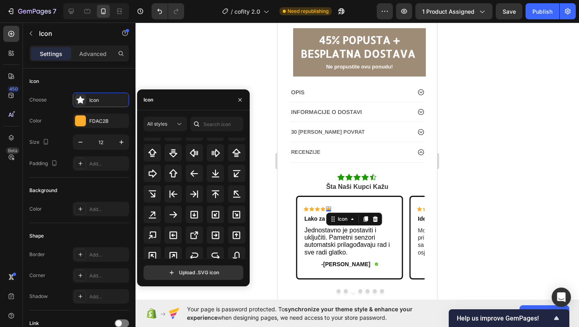
scroll to position [262, 0]
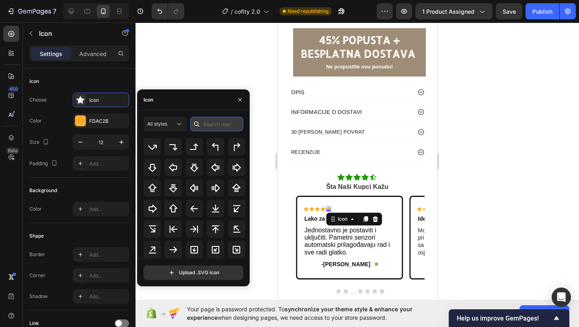
click at [216, 124] on input "text" at bounding box center [216, 124] width 53 height 14
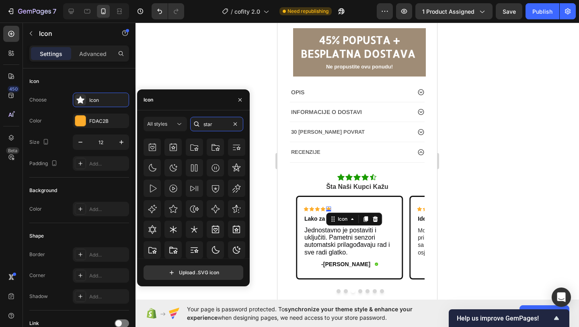
scroll to position [107, 0]
type input "star"
click at [173, 203] on icon at bounding box center [174, 208] width 10 height 10
click at [268, 245] on div at bounding box center [358, 175] width 444 height 304
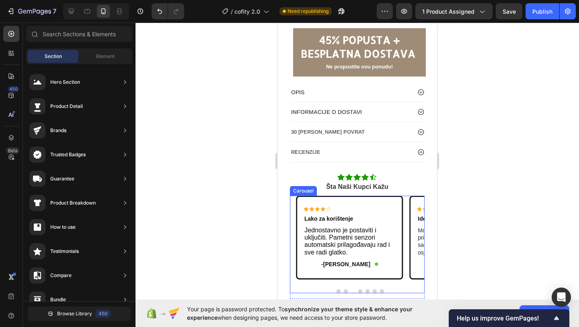
click at [343, 290] on div at bounding box center [360, 291] width 129 height 4
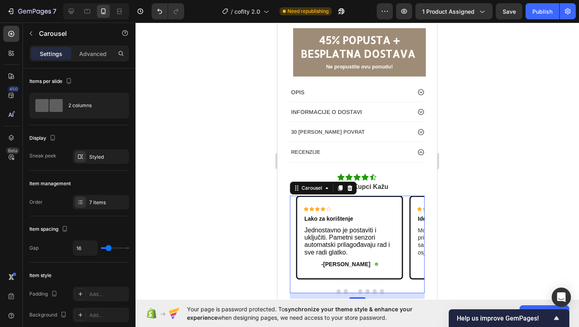
click at [340, 290] on button "Dot" at bounding box center [339, 291] width 4 height 4
click at [353, 291] on button "Dot" at bounding box center [353, 291] width 4 height 4
click at [362, 291] on button "Dot" at bounding box center [360, 291] width 4 height 4
click at [373, 291] on div at bounding box center [360, 291] width 129 height 4
click at [369, 291] on button "Dot" at bounding box center [368, 291] width 4 height 4
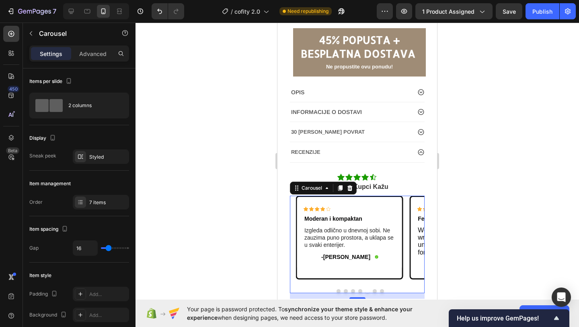
click at [375, 292] on button "Dot" at bounding box center [375, 291] width 4 height 4
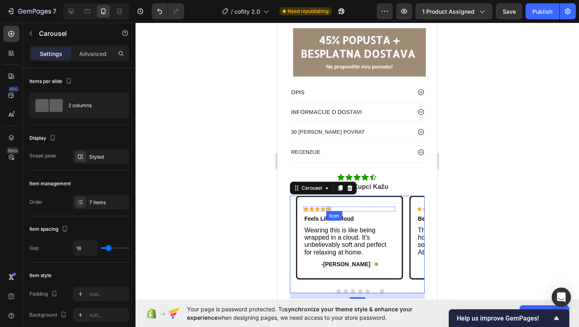
click at [328, 208] on icon at bounding box center [328, 208] width 5 height 4
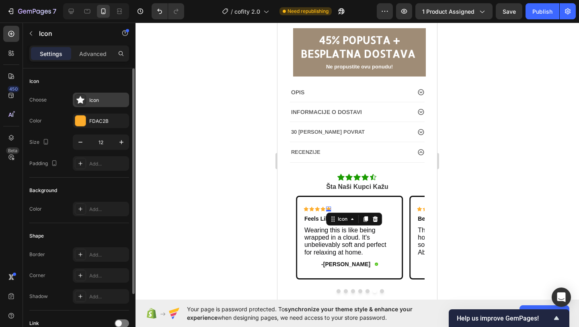
click at [95, 100] on div "Icon" at bounding box center [108, 100] width 38 height 7
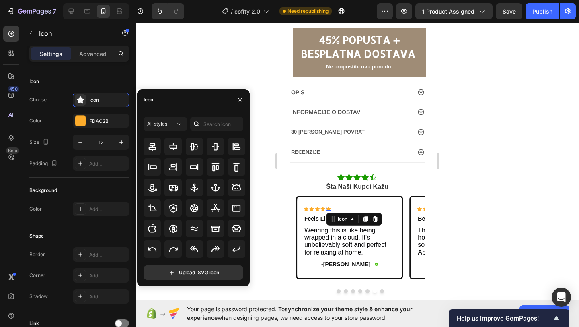
scroll to position [81, 0]
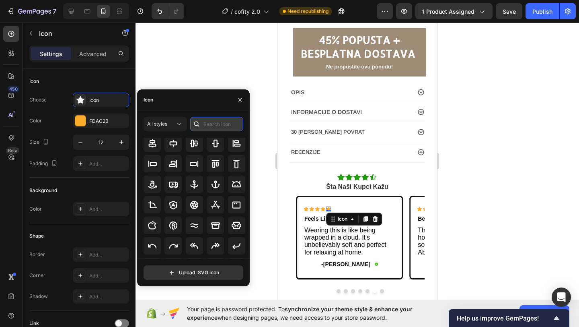
click at [211, 117] on input "text" at bounding box center [216, 124] width 53 height 14
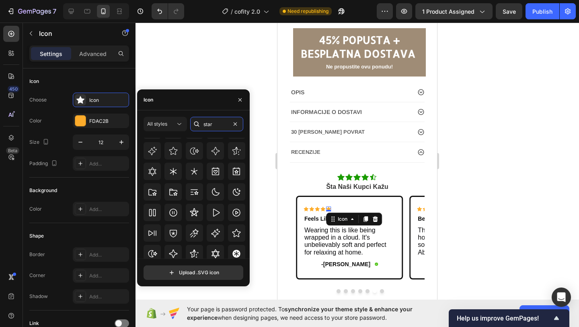
scroll to position [139, 0]
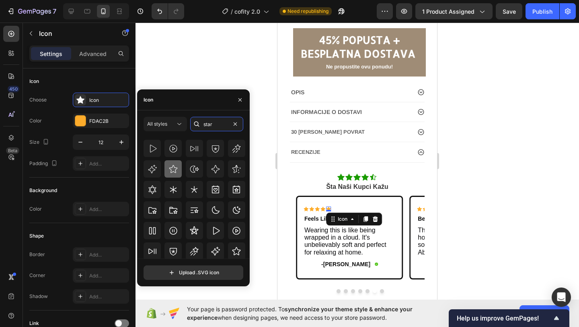
type input "star"
click at [176, 169] on icon at bounding box center [174, 169] width 10 height 10
click at [323, 208] on icon at bounding box center [323, 208] width 5 height 4
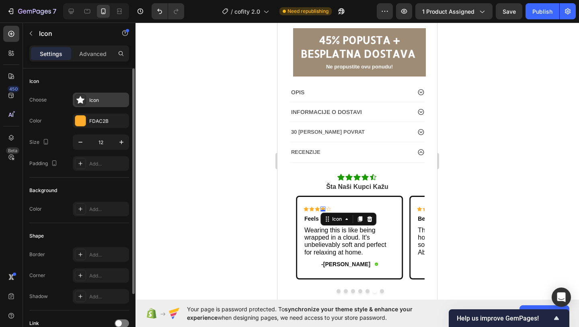
click at [110, 101] on div "Icon" at bounding box center [108, 100] width 38 height 7
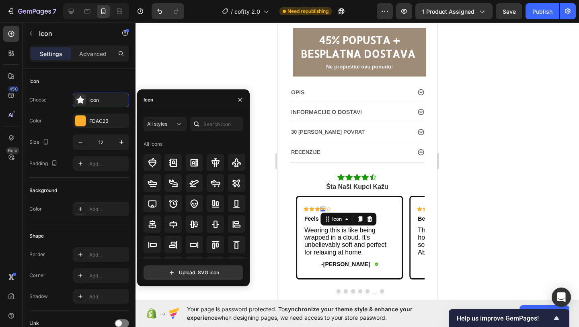
click at [220, 132] on div "All styles All icons" at bounding box center [194, 188] width 100 height 142
click at [218, 128] on input "text" at bounding box center [216, 124] width 53 height 14
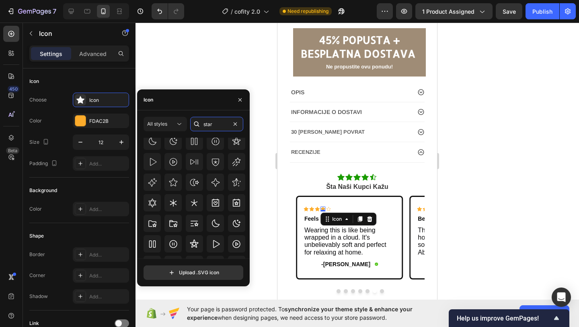
scroll to position [119, 0]
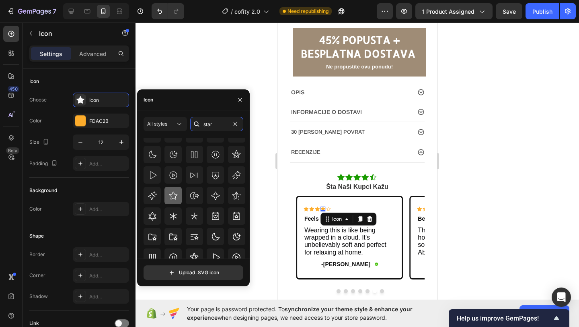
type input "star"
click at [175, 191] on icon at bounding box center [174, 196] width 10 height 10
click at [265, 217] on div at bounding box center [358, 175] width 444 height 304
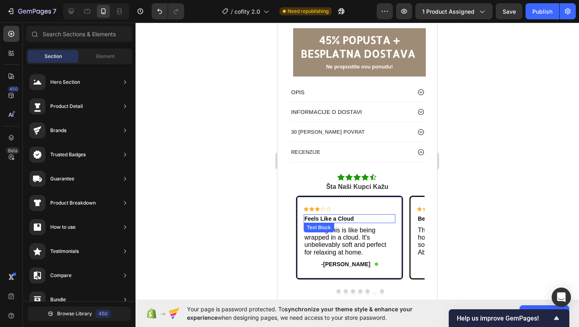
click at [354, 215] on p "Feels Like a Cloud" at bounding box center [350, 218] width 90 height 7
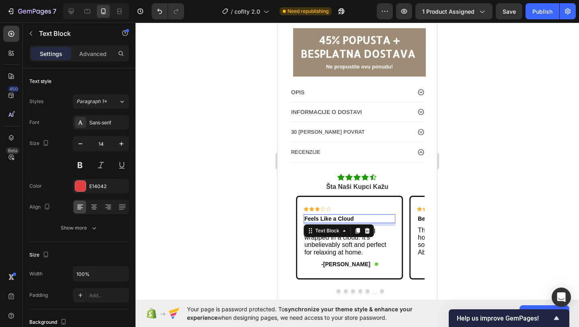
click at [358, 218] on p "Feels Like a Cloud" at bounding box center [350, 218] width 90 height 7
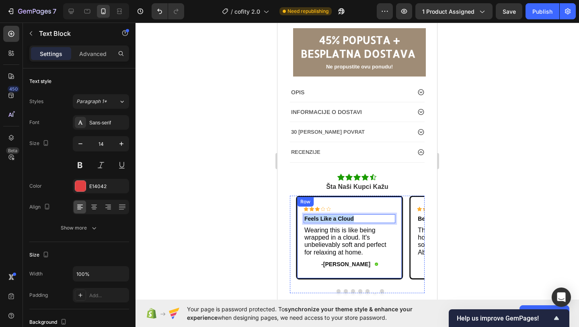
drag, startPoint x: 358, startPoint y: 218, endPoint x: 300, endPoint y: 218, distance: 57.5
click at [300, 218] on div "Icon Icon Icon Icon Icon Icon List Feels Like a Cloud Text Block 7 Wearing this…" at bounding box center [349, 237] width 105 height 81
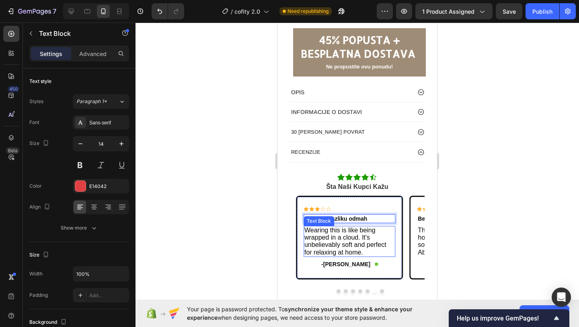
click at [358, 249] on span "Wearing this is like being wrapped in a cloud. It's unbelievably soft and perfe…" at bounding box center [346, 241] width 82 height 29
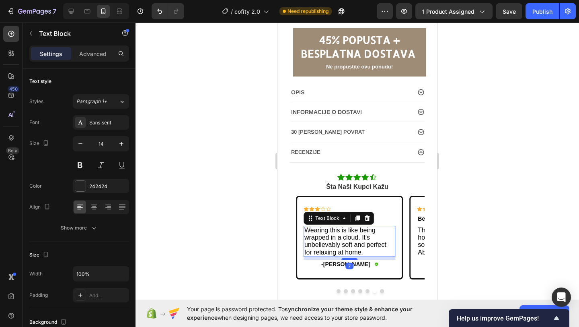
click at [368, 251] on p "Wearing this is like being wrapped in a cloud. It's unbelievably soft and perfe…" at bounding box center [350, 241] width 90 height 29
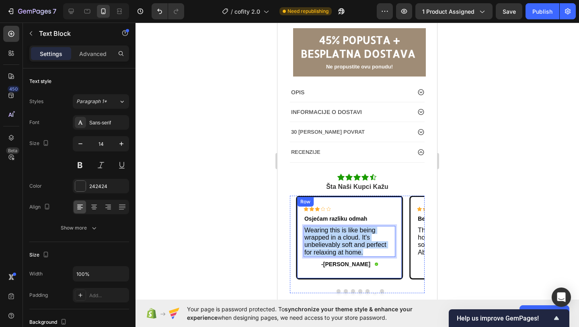
drag, startPoint x: 368, startPoint y: 251, endPoint x: 298, endPoint y: 226, distance: 74.2
click at [298, 226] on div "Icon Icon Icon Icon Icon Icon List Osjećam razliku odmah Text Block Wearing thi…" at bounding box center [349, 237] width 105 height 81
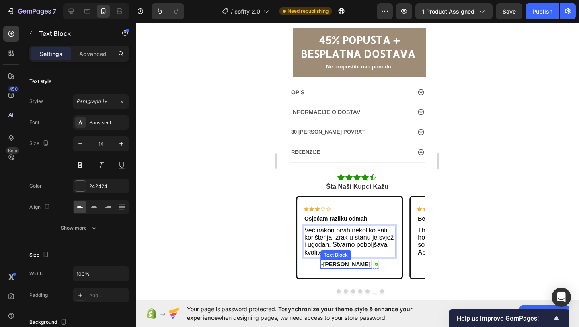
click at [353, 266] on span "-[PERSON_NAME]" at bounding box center [345, 264] width 49 height 6
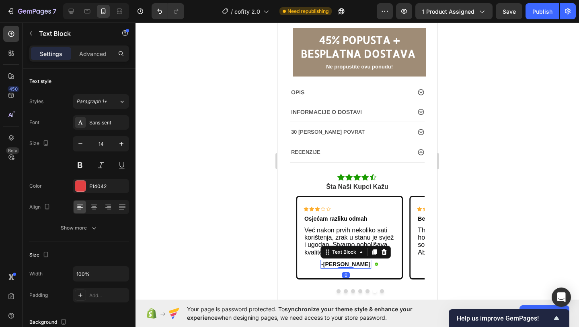
click at [357, 266] on div "-Ken K. Text Block 0 Icon Row" at bounding box center [350, 263] width 58 height 9
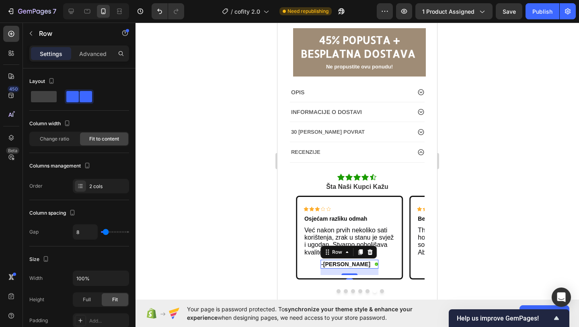
click at [357, 266] on div "-Ken K. Text Block Icon Row 16" at bounding box center [350, 263] width 58 height 9
click at [354, 265] on span "-[PERSON_NAME]" at bounding box center [345, 264] width 49 height 6
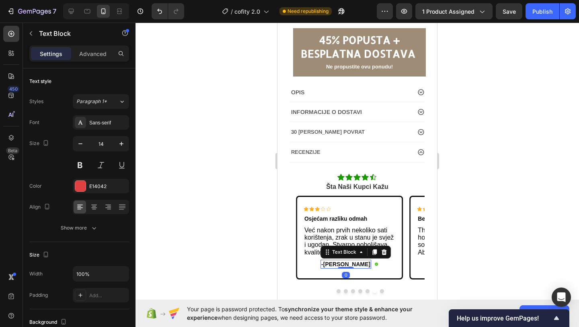
click at [356, 265] on span "-[PERSON_NAME]" at bounding box center [345, 264] width 49 height 6
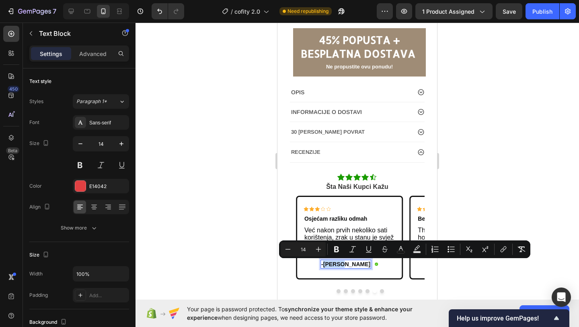
drag, startPoint x: 356, startPoint y: 265, endPoint x: 338, endPoint y: 266, distance: 17.3
click at [338, 266] on span "-[PERSON_NAME]" at bounding box center [345, 264] width 49 height 6
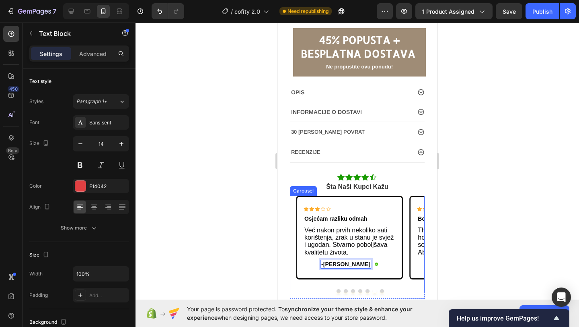
click at [382, 291] on button "Dot" at bounding box center [382, 291] width 4 height 4
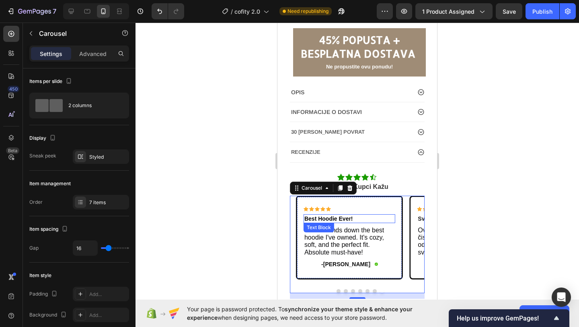
click at [355, 218] on p "Best Hoodie Ever!" at bounding box center [350, 218] width 90 height 7
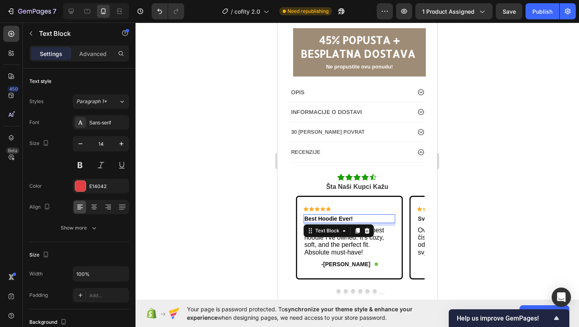
click at [355, 218] on p "Best Hoodie Ever!" at bounding box center [350, 218] width 90 height 7
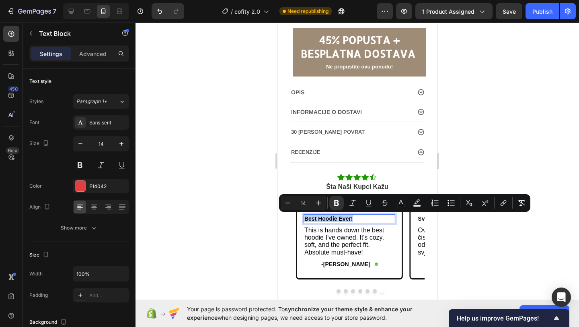
drag, startPoint x: 355, startPoint y: 218, endPoint x: 305, endPoint y: 217, distance: 50.3
click at [305, 217] on p "Best Hoodie Ever!" at bounding box center [350, 218] width 90 height 7
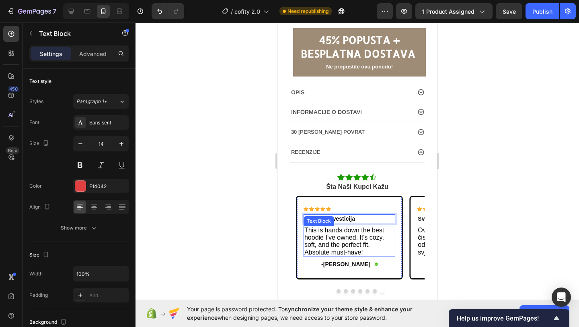
click at [371, 250] on p "This is hands down the best hoodie I've owned. It's cozy, soft, and the perfect…" at bounding box center [350, 241] width 90 height 29
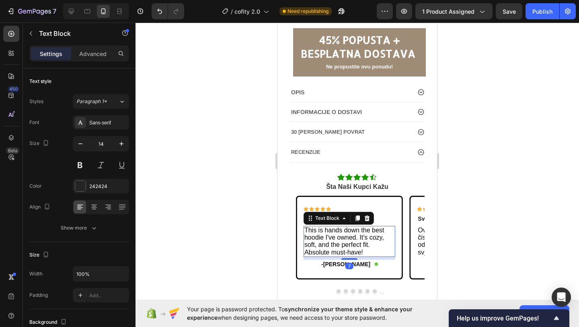
click at [369, 253] on p "This is hands down the best hoodie I've owned. It's cozy, soft, and the perfect…" at bounding box center [350, 241] width 90 height 29
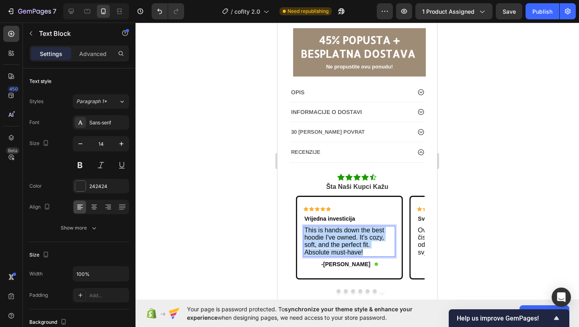
drag, startPoint x: 369, startPoint y: 253, endPoint x: 304, endPoint y: 231, distance: 68.7
click at [305, 231] on p "This is hands down the best hoodie I've owned. It's cozy, soft, and the perfect…" at bounding box center [350, 241] width 90 height 29
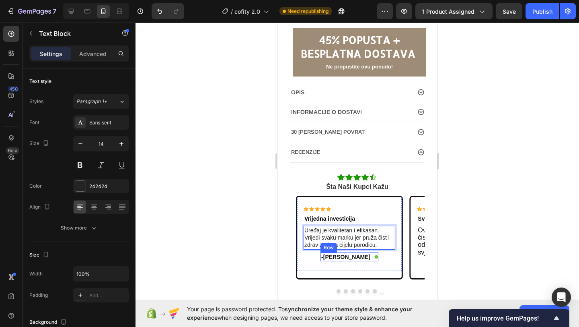
click at [355, 256] on span "-[PERSON_NAME]" at bounding box center [345, 256] width 49 height 6
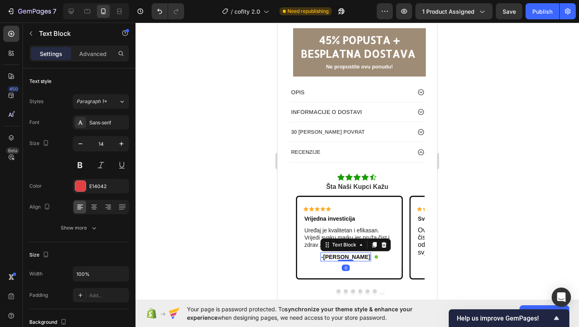
click at [356, 257] on span "-[PERSON_NAME]" at bounding box center [345, 256] width 49 height 6
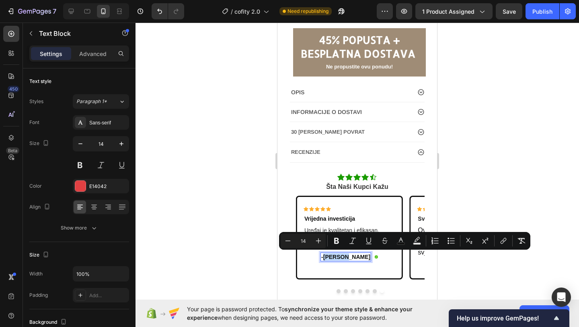
drag, startPoint x: 356, startPoint y: 257, endPoint x: 337, endPoint y: 257, distance: 18.9
click at [337, 257] on span "-[PERSON_NAME]" at bounding box center [345, 256] width 49 height 6
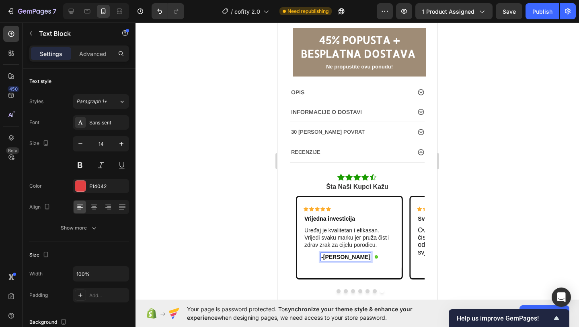
click at [216, 243] on div at bounding box center [358, 175] width 444 height 304
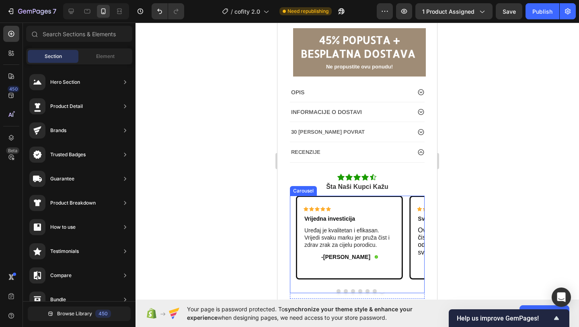
click at [340, 292] on button "Dot" at bounding box center [339, 291] width 4 height 4
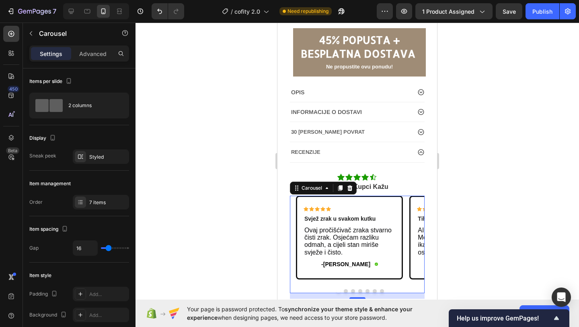
click at [225, 260] on div at bounding box center [358, 175] width 444 height 304
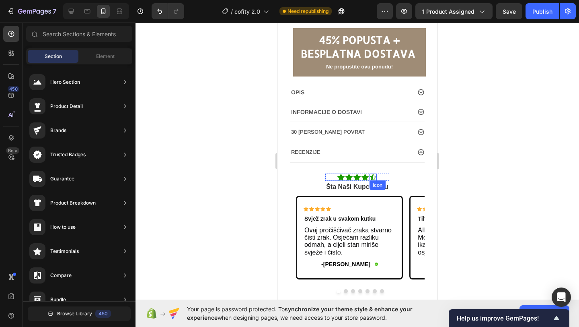
click at [373, 175] on icon at bounding box center [373, 176] width 7 height 7
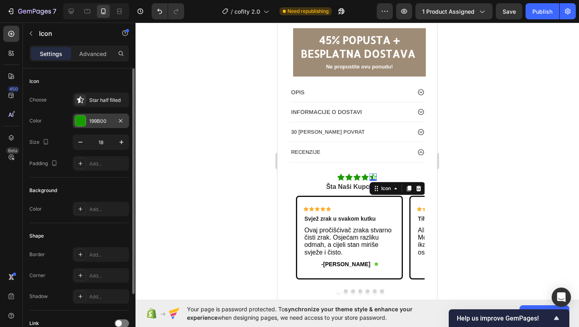
click at [85, 123] on div at bounding box center [80, 120] width 10 height 10
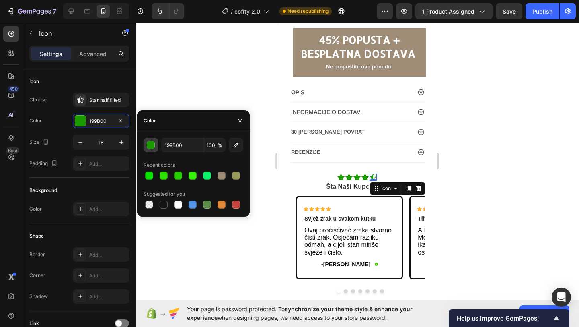
click at [152, 148] on div "button" at bounding box center [151, 145] width 8 height 8
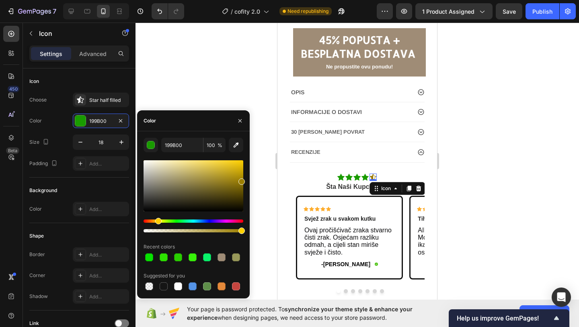
drag, startPoint x: 176, startPoint y: 221, endPoint x: 160, endPoint y: 223, distance: 15.8
click at [157, 224] on div "Hue" at bounding box center [158, 221] width 6 height 6
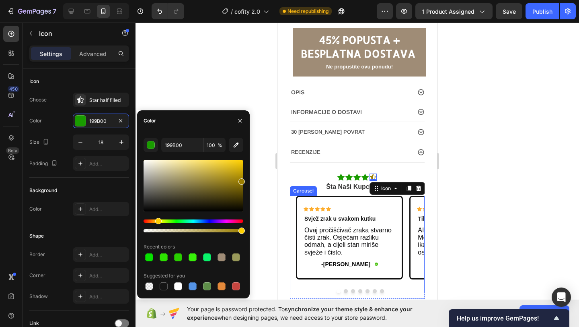
type input "9B7E00"
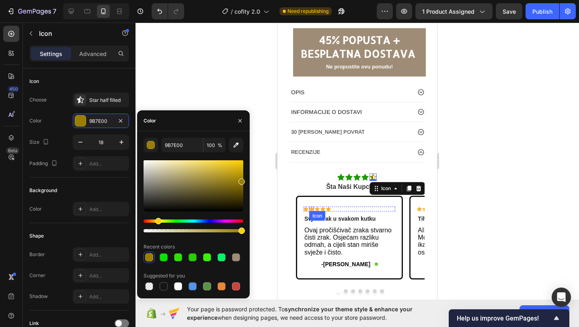
click at [313, 210] on div "Icon" at bounding box center [311, 208] width 5 height 5
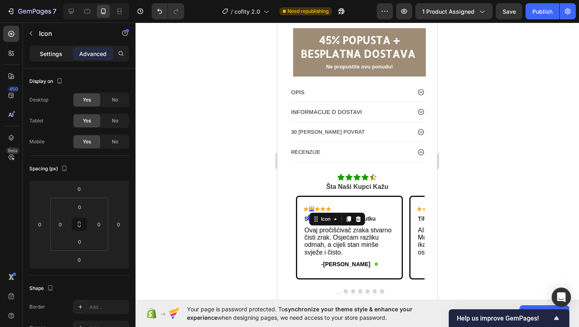
click at [58, 57] on p "Settings" at bounding box center [51, 53] width 23 height 8
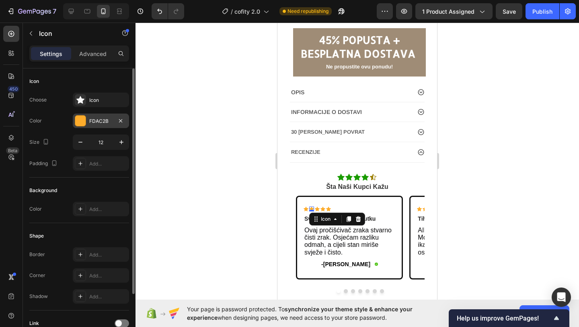
click at [102, 122] on div "FDAC2B" at bounding box center [100, 120] width 23 height 7
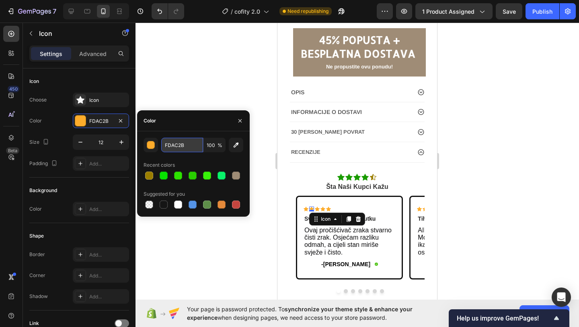
click at [188, 146] on input "FDAC2B" at bounding box center [182, 145] width 42 height 14
click at [376, 175] on icon at bounding box center [374, 177] width 6 height 6
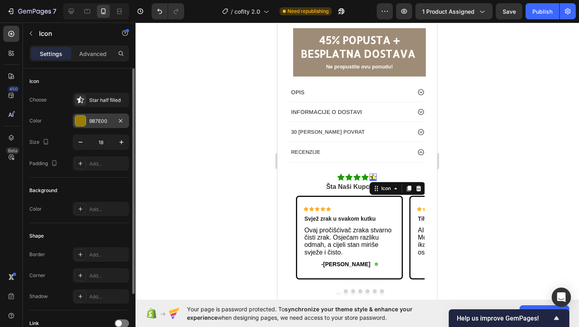
click at [99, 121] on div "9B7E00" at bounding box center [100, 120] width 23 height 7
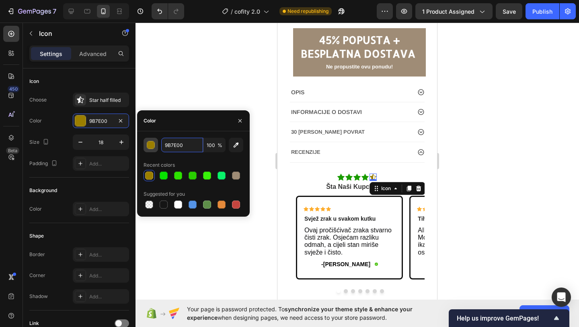
drag, startPoint x: 191, startPoint y: 145, endPoint x: 149, endPoint y: 146, distance: 41.8
click at [149, 146] on div "9B7E00 100 %" at bounding box center [194, 145] width 100 height 14
drag, startPoint x: 188, startPoint y: 148, endPoint x: 143, endPoint y: 148, distance: 45.1
click at [144, 148] on div "9B7E00 100 %" at bounding box center [194, 145] width 100 height 14
paste input "FDAC2B"
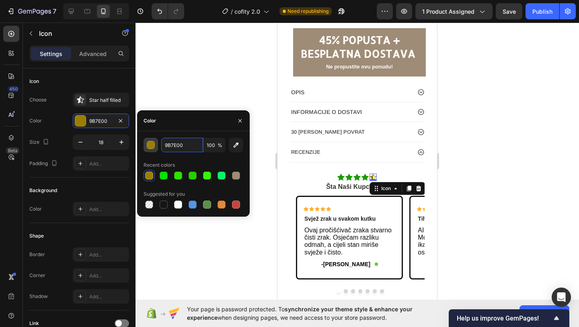
type input "FDAC2B"
click at [366, 175] on icon at bounding box center [365, 176] width 7 height 7
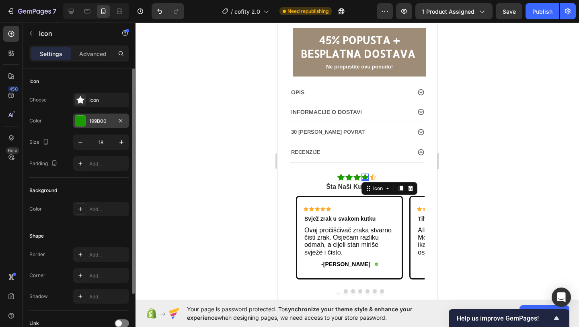
click at [84, 127] on div "199B00" at bounding box center [101, 120] width 56 height 14
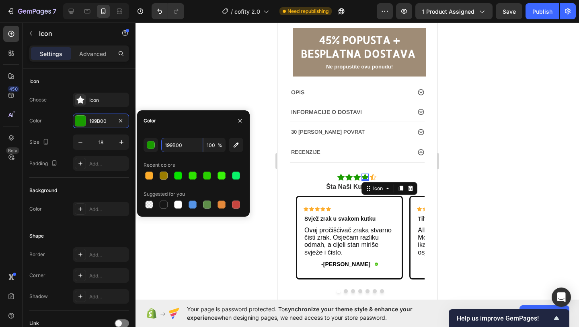
drag, startPoint x: 197, startPoint y: 144, endPoint x: 139, endPoint y: 144, distance: 57.9
click at [139, 144] on div "199B00 100 % Recent colors Suggested for you" at bounding box center [193, 174] width 113 height 72
click at [192, 146] on input "199B00" at bounding box center [182, 145] width 42 height 14
drag, startPoint x: 192, startPoint y: 146, endPoint x: 149, endPoint y: 146, distance: 43.0
click at [149, 146] on div "199B00 100 %" at bounding box center [194, 145] width 100 height 14
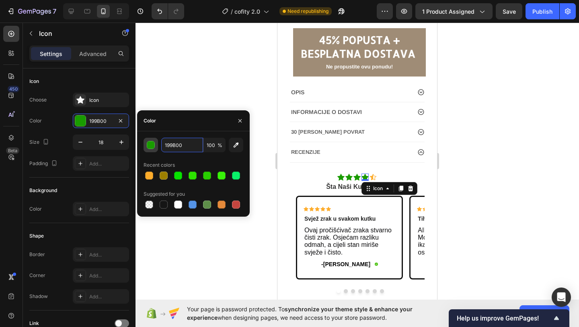
paste input "FDAC2B"
type input "FDAC2B"
click at [356, 174] on icon at bounding box center [357, 176] width 7 height 7
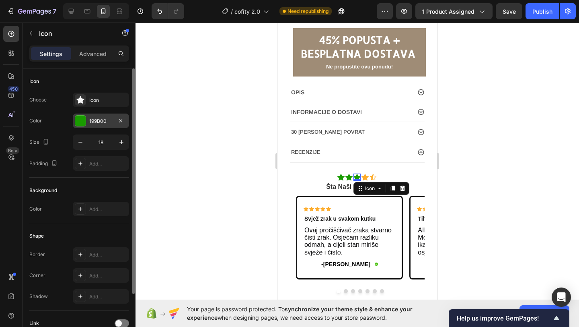
click at [100, 119] on div "199B00" at bounding box center [100, 120] width 23 height 7
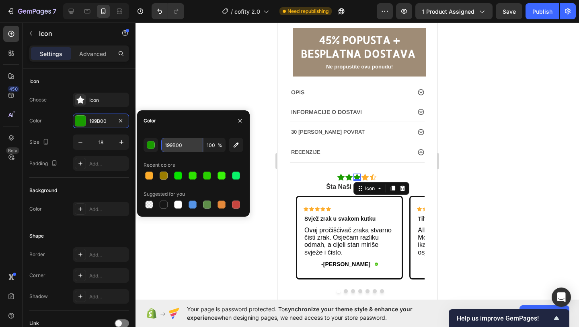
click at [182, 144] on input "199B00" at bounding box center [182, 145] width 42 height 14
paste input "FDAC2B"
type input "FDAC2B"
click at [349, 176] on icon at bounding box center [349, 176] width 7 height 7
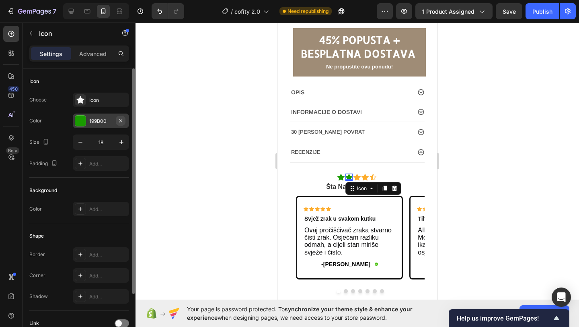
click at [120, 122] on icon "button" at bounding box center [120, 120] width 6 height 6
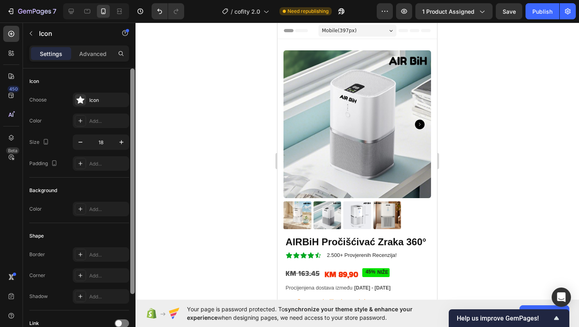
scroll to position [312, 0]
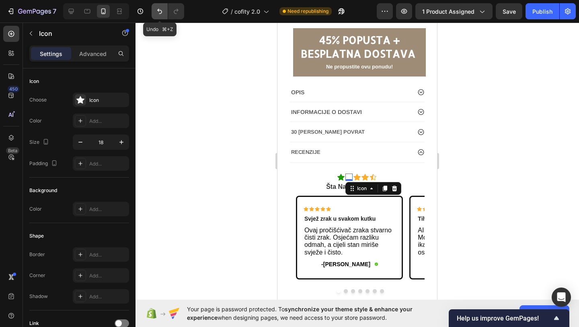
click at [156, 14] on icon "Undo/Redo" at bounding box center [160, 11] width 8 height 8
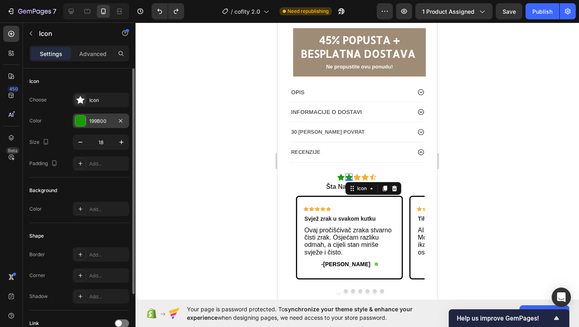
click at [94, 124] on div "199B00" at bounding box center [100, 120] width 23 height 7
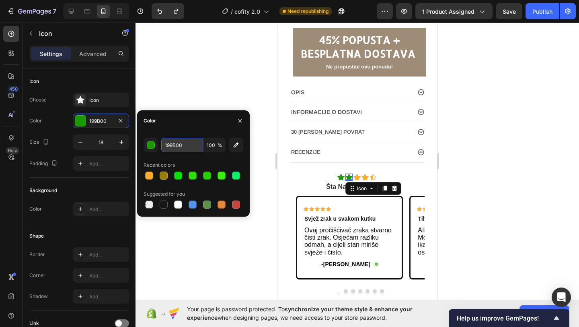
click at [191, 147] on input "199B00" at bounding box center [182, 145] width 42 height 14
paste input "FDAC2B"
type input "FDAC2B"
click at [340, 176] on icon at bounding box center [341, 176] width 7 height 7
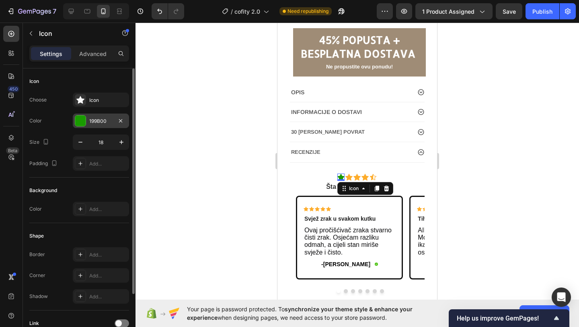
click at [110, 121] on div "199B00" at bounding box center [100, 120] width 23 height 7
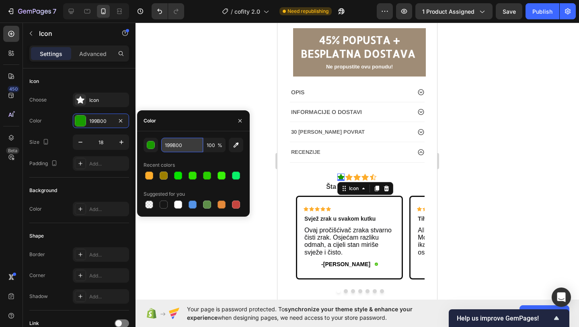
click at [183, 145] on input "199B00" at bounding box center [182, 145] width 42 height 14
paste input "FDAC2B"
type input "FDAC2B"
click at [261, 192] on div at bounding box center [358, 175] width 444 height 304
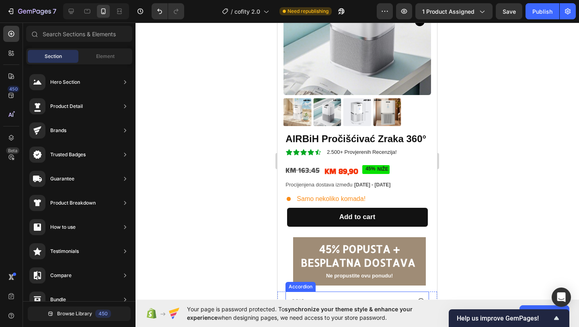
scroll to position [102, 0]
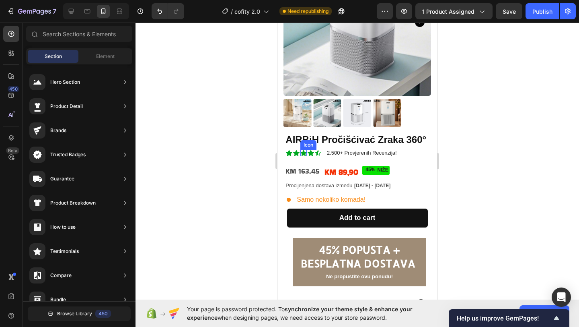
click at [306, 152] on icon at bounding box center [304, 153] width 6 height 6
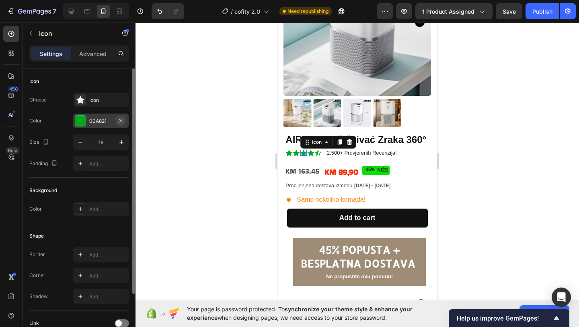
click at [121, 120] on icon "button" at bounding box center [120, 120] width 3 height 3
click at [91, 119] on div "Add..." at bounding box center [108, 120] width 38 height 7
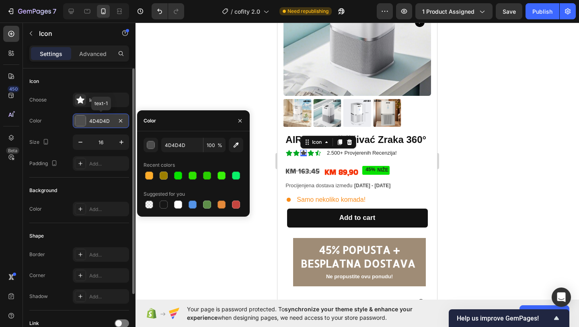
click at [101, 121] on div "4D4D4D" at bounding box center [100, 120] width 23 height 7
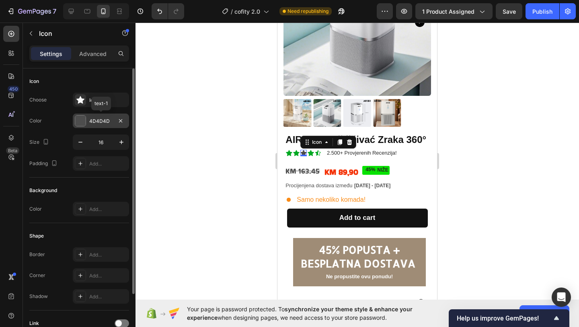
click at [104, 121] on div "4D4D4D" at bounding box center [100, 120] width 23 height 7
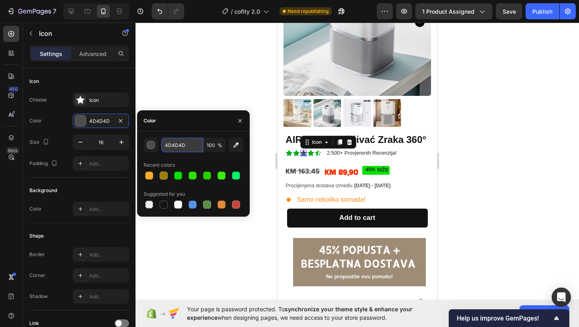
click at [189, 142] on input "4D4D4D" at bounding box center [182, 145] width 42 height 14
paste input "FDAC2B"
type input "FDAC2B"
click at [309, 153] on icon at bounding box center [311, 153] width 6 height 6
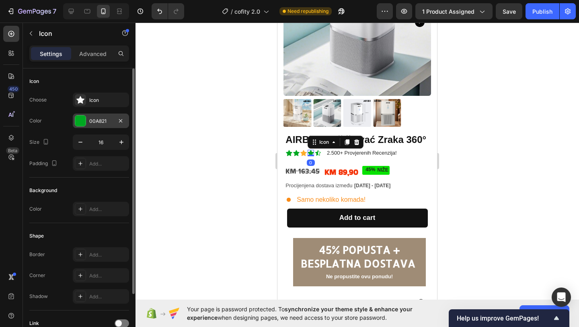
click at [106, 127] on div "00A821" at bounding box center [101, 120] width 56 height 14
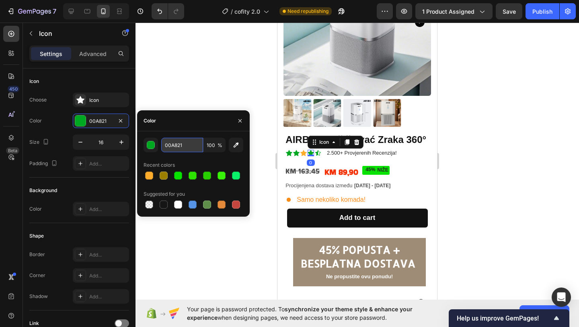
click at [187, 143] on input "00A821" at bounding box center [182, 145] width 42 height 14
paste input "FDAC2B"
type input "FDAC2B"
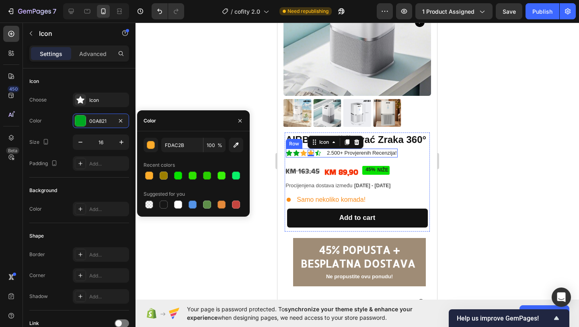
click at [318, 154] on icon at bounding box center [318, 153] width 6 height 6
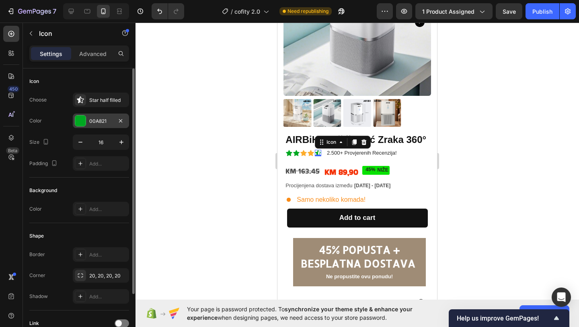
click at [103, 121] on div "00A821" at bounding box center [100, 120] width 23 height 7
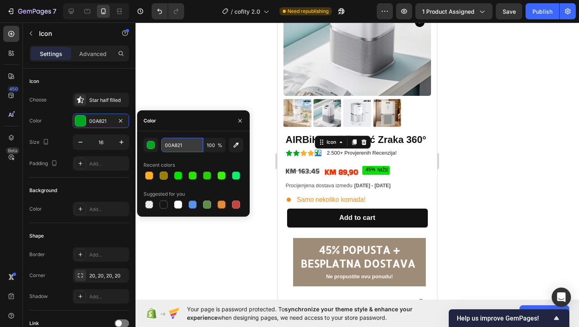
click at [183, 146] on input "00A821" at bounding box center [182, 145] width 42 height 14
paste input "FDAC2B"
type input "FDAC2B"
click at [296, 151] on icon at bounding box center [296, 153] width 6 height 6
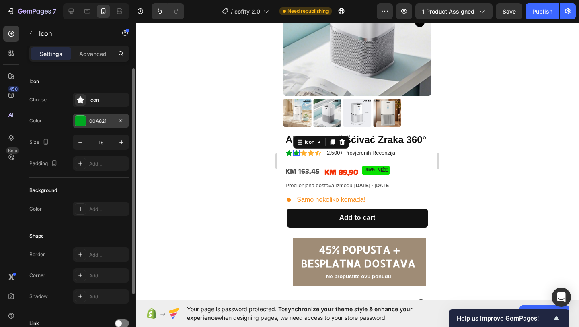
click at [107, 117] on div "00A821" at bounding box center [100, 120] width 23 height 7
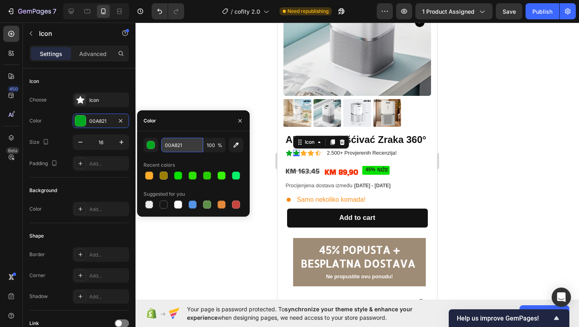
click at [185, 142] on input "00A821" at bounding box center [182, 145] width 42 height 14
paste input "FDAC2B"
type input "FDAC2B"
click at [291, 152] on icon at bounding box center [289, 153] width 6 height 6
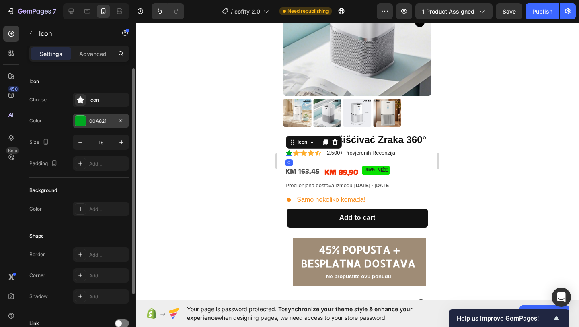
click at [107, 120] on div "00A821" at bounding box center [100, 120] width 23 height 7
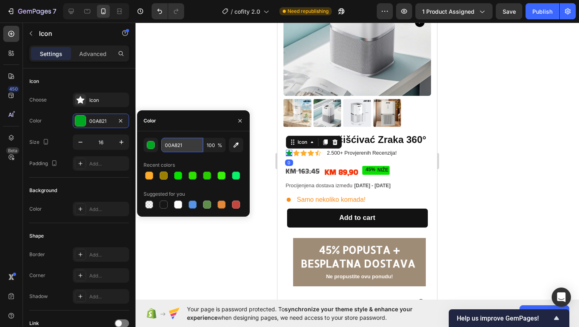
click at [195, 147] on input "00A821" at bounding box center [182, 145] width 42 height 14
paste input "FDAC2B"
type input "FDAC2B"
click at [229, 251] on div at bounding box center [358, 175] width 444 height 304
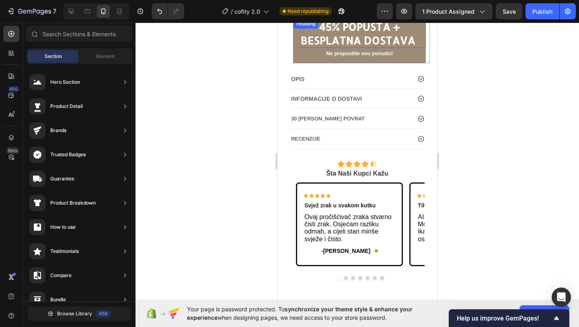
scroll to position [327, 0]
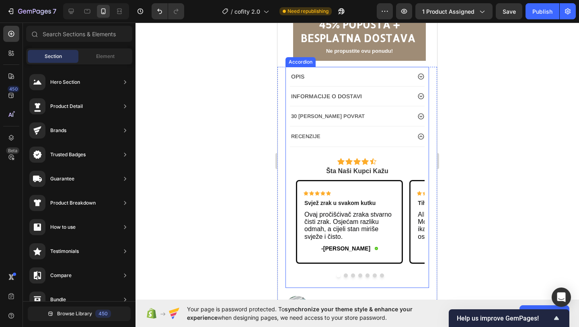
click at [402, 165] on div "Icon Icon Icon Icon Icon Icon List Šta Naši Kupci Kažu Text Block Row Icon Icon…" at bounding box center [357, 217] width 135 height 131
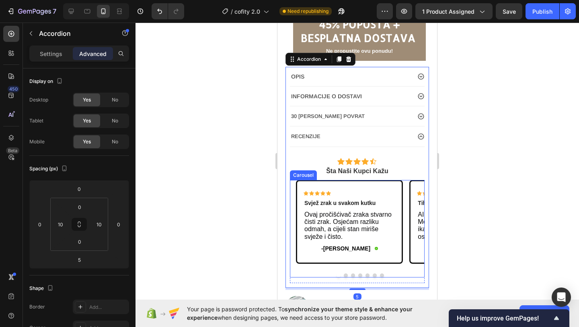
click at [367, 269] on div "Icon Icon Icon Icon Icon Icon List Svjež zrak u svakom kutku Text Block Ovaj pr…" at bounding box center [357, 228] width 135 height 97
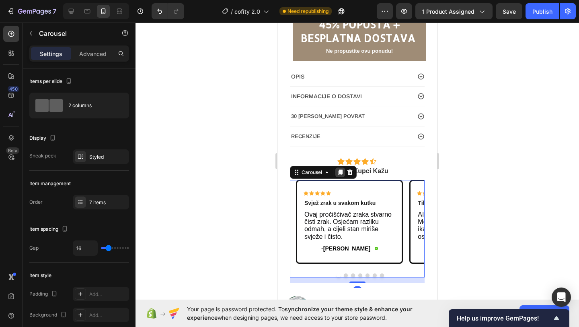
click at [337, 172] on div at bounding box center [341, 172] width 10 height 10
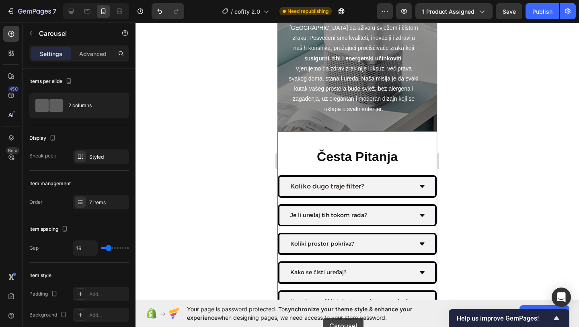
scroll to position [1754, 0]
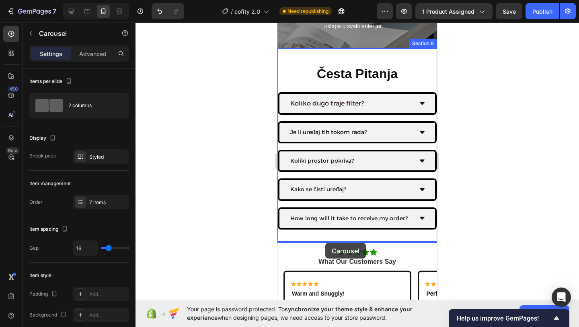
drag, startPoint x: 391, startPoint y: 141, endPoint x: 326, endPoint y: 242, distance: 120.5
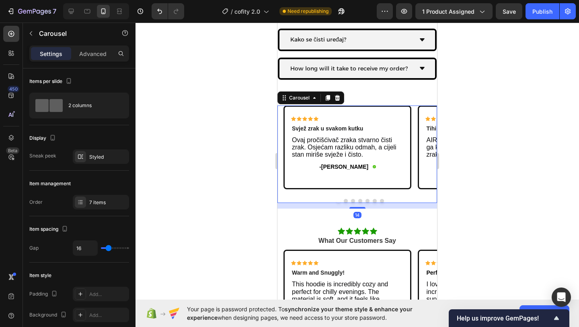
scroll to position [1910, 0]
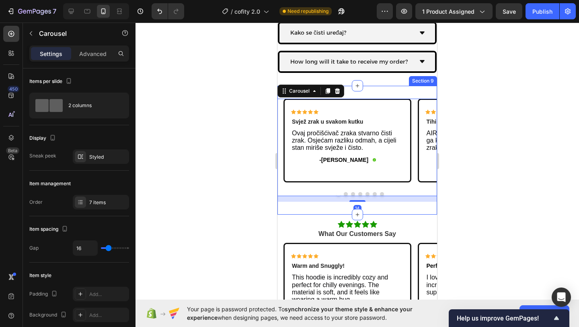
click at [314, 210] on div "Icon Icon Icon Icon Icon Icon List Svjež zrak u svakom kutku Text Block Ovaj pr…" at bounding box center [358, 150] width 160 height 129
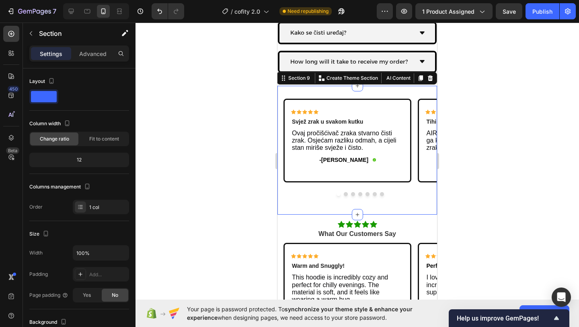
click at [310, 224] on div "Icon Icon Icon Icon Icon Icon List What Our Customers Say Text Block Row Icon I…" at bounding box center [358, 280] width 160 height 132
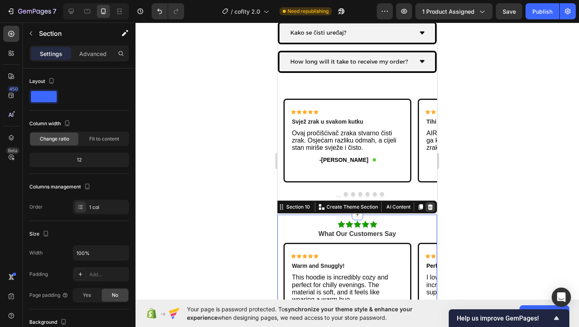
click at [432, 208] on icon at bounding box center [430, 207] width 5 height 6
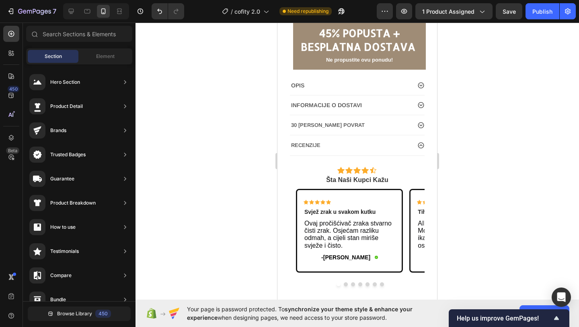
scroll to position [311, 0]
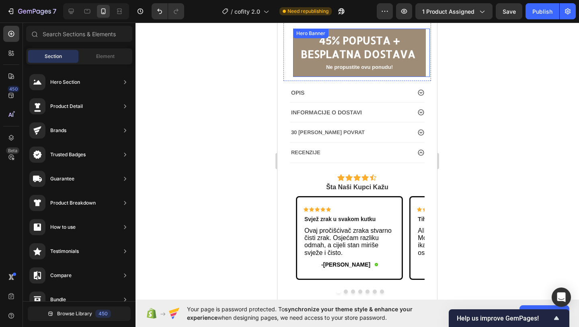
click at [544, 3] on div "7 / cofity 2.0 Need republishing Preview 1 product assigned Save Publish" at bounding box center [289, 11] width 579 height 23
click at [547, 18] on button "Publish" at bounding box center [543, 11] width 34 height 16
click at [476, 14] on div "1 product assigned" at bounding box center [454, 11] width 64 height 8
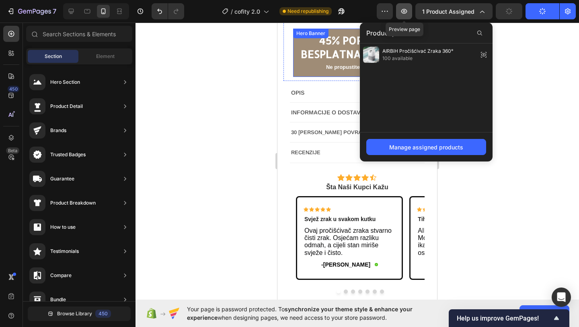
click at [402, 14] on icon "button" at bounding box center [404, 11] width 8 height 8
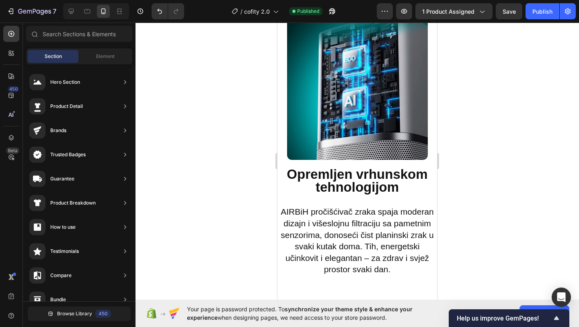
scroll to position [669, 0]
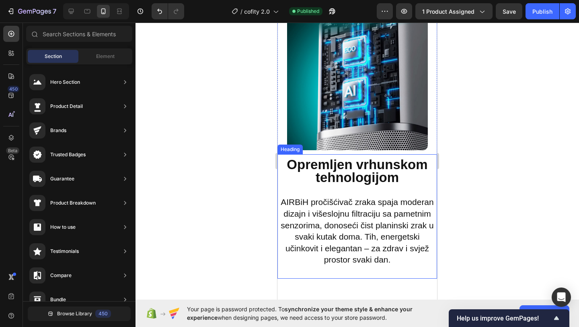
click at [364, 247] on span "AIRBiH pročišćivač zraka spaja moderan dizajn i višeslojnu filtraciju sa pametn…" at bounding box center [357, 230] width 153 height 67
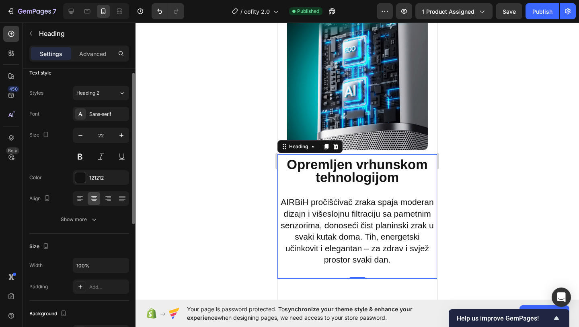
scroll to position [0, 0]
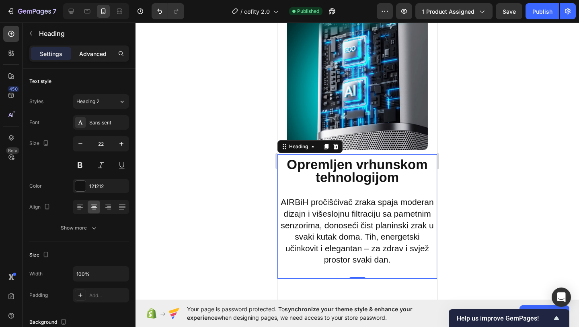
click at [93, 59] on div "Advanced" at bounding box center [93, 53] width 40 height 13
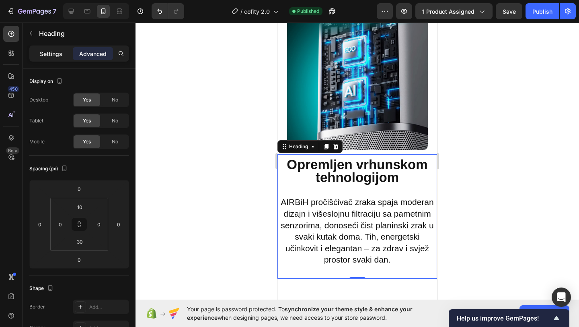
click at [66, 56] on div "Settings" at bounding box center [51, 53] width 40 height 13
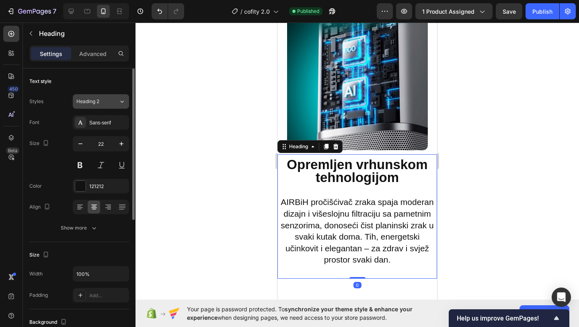
click at [110, 103] on div "Heading 2" at bounding box center [97, 101] width 42 height 7
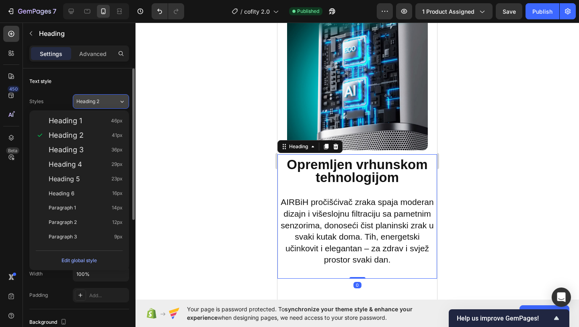
click at [110, 103] on div "Heading 2" at bounding box center [97, 101] width 42 height 7
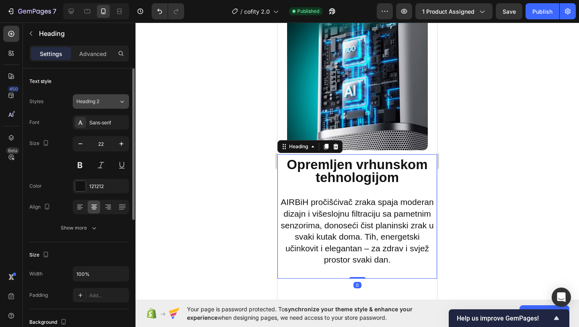
click at [102, 100] on div "Heading 2" at bounding box center [92, 101] width 33 height 7
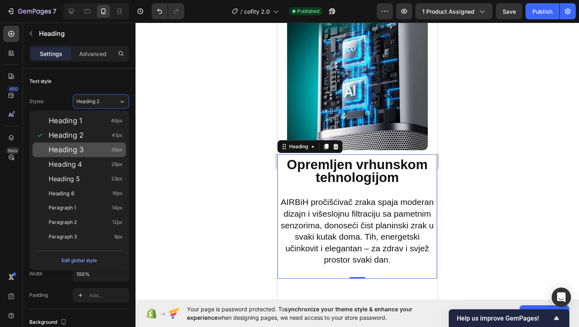
click at [77, 150] on span "Heading 3" at bounding box center [66, 150] width 35 height 8
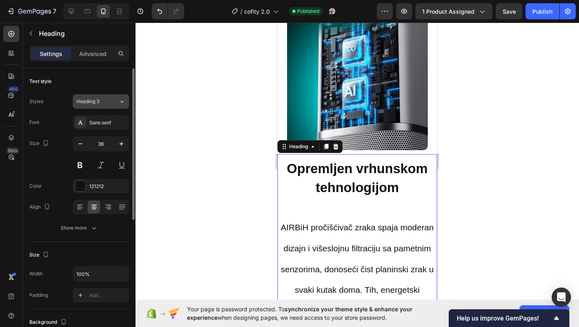
click at [92, 105] on button "Heading 3" at bounding box center [101, 101] width 56 height 14
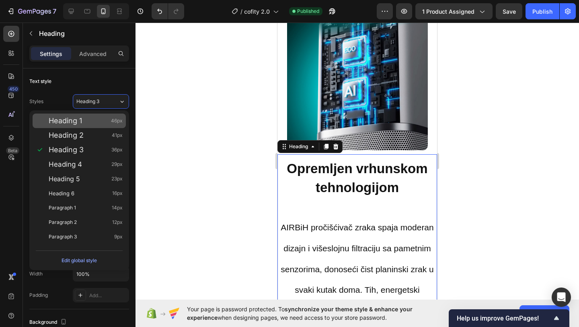
click at [76, 127] on div "Heading 1 46px" at bounding box center [79, 120] width 93 height 14
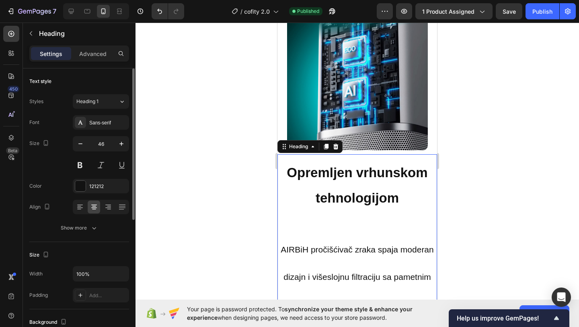
click at [77, 134] on div "Font Sans-serif Size 46 Color 121212 Align Show more" at bounding box center [79, 175] width 100 height 120
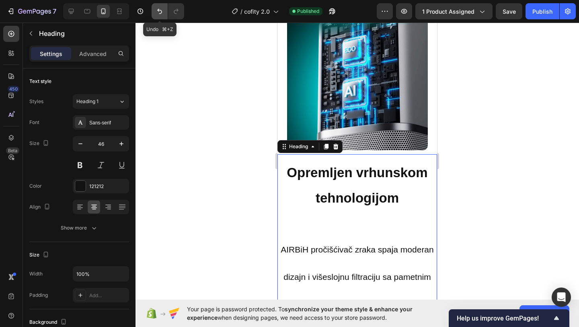
click at [160, 6] on button "Undo/Redo" at bounding box center [160, 11] width 16 height 16
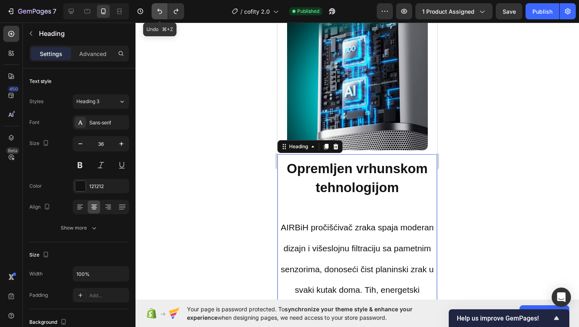
click at [160, 6] on button "Undo/Redo" at bounding box center [160, 11] width 16 height 16
type input "22"
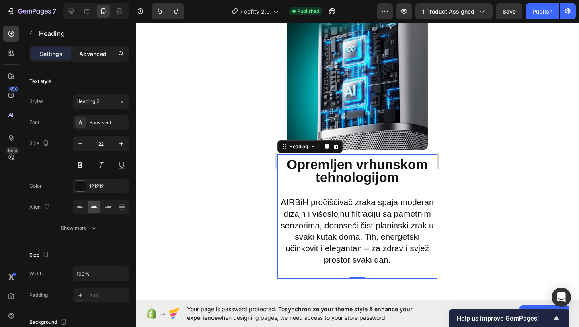
click at [86, 51] on p "Advanced" at bounding box center [92, 53] width 27 height 8
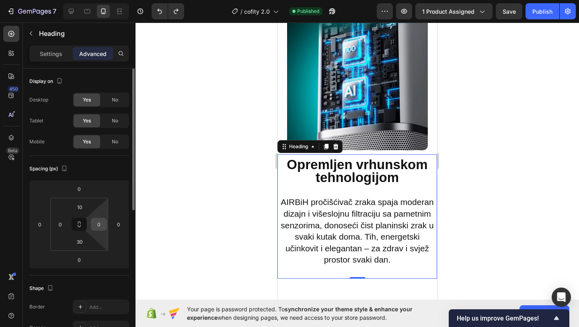
click at [102, 224] on input "0" at bounding box center [99, 224] width 12 height 12
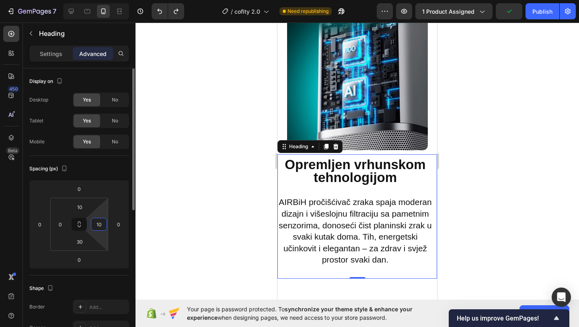
type input "1"
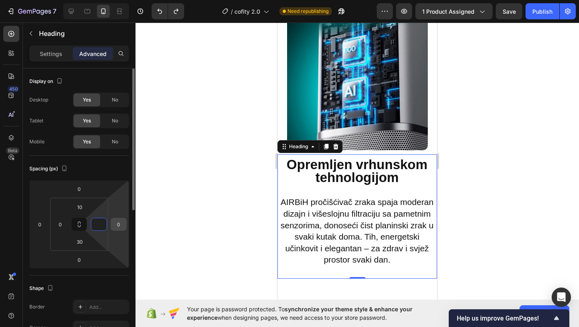
click at [115, 224] on input "0" at bounding box center [119, 224] width 12 height 12
type input "0"
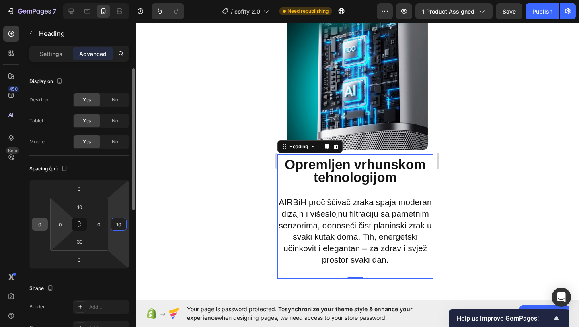
type input "10"
click at [39, 223] on input "0" at bounding box center [40, 224] width 12 height 12
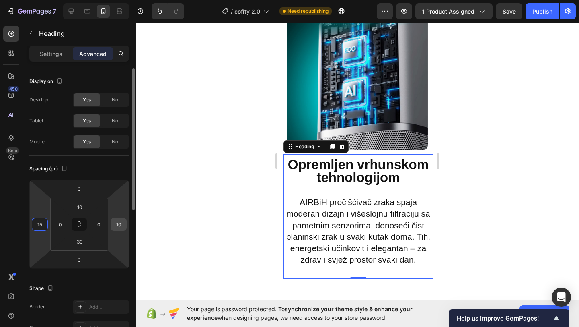
type input "15"
click at [121, 224] on input "10" at bounding box center [119, 224] width 12 height 12
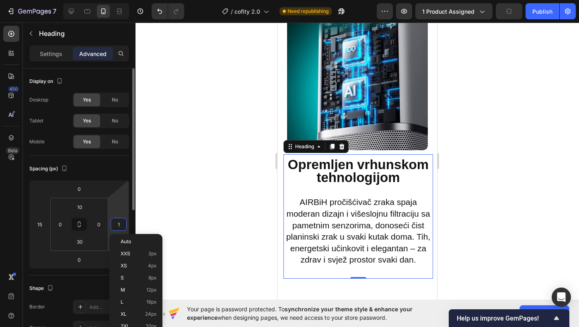
type input "15"
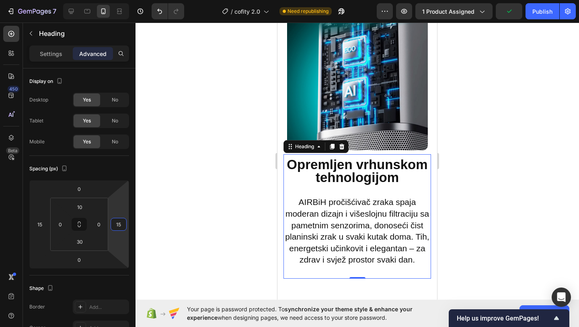
click at [169, 220] on div at bounding box center [358, 175] width 444 height 304
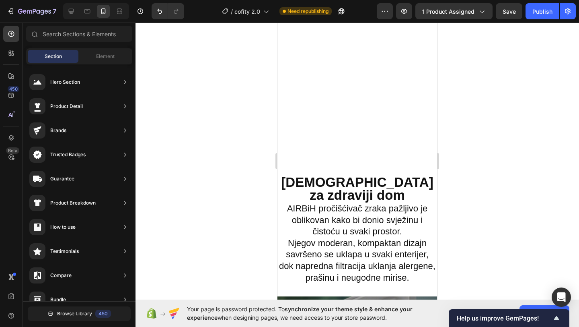
scroll to position [1233, 0]
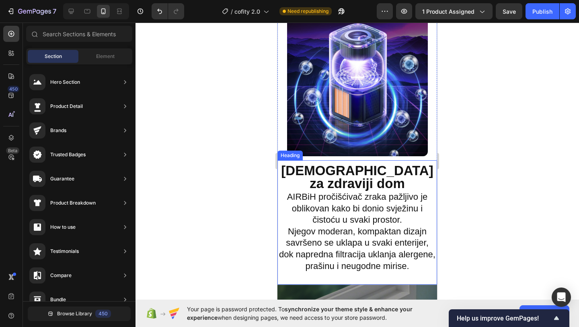
click at [376, 214] on h2 "Dizajniran za zdraviji dom AIRBiH pročišćivač zraka pažljivo je oblikovan kako …" at bounding box center [358, 218] width 160 height 108
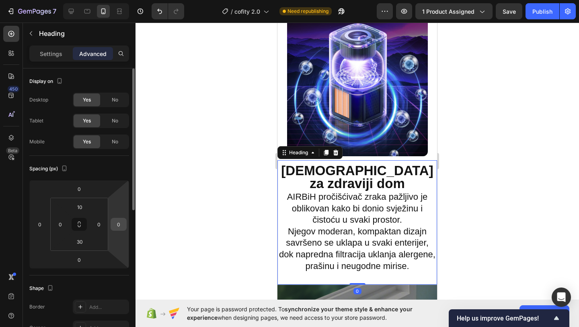
click at [116, 225] on input "0" at bounding box center [119, 224] width 12 height 12
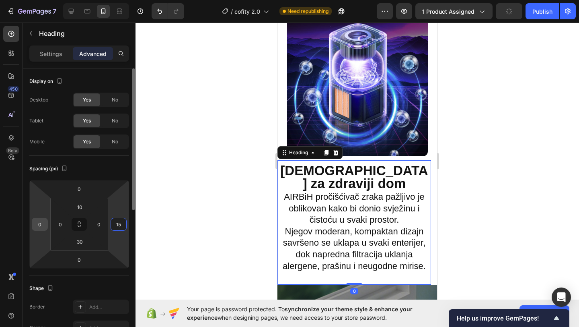
type input "15"
click at [43, 226] on input "0" at bounding box center [40, 224] width 12 height 12
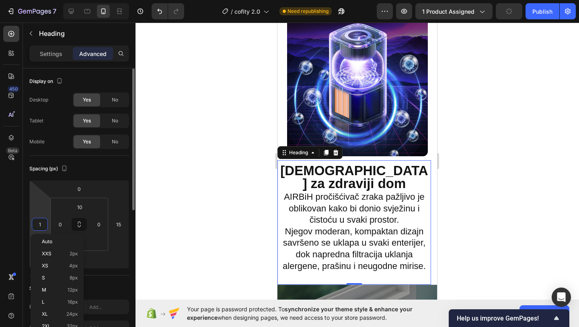
type input "15"
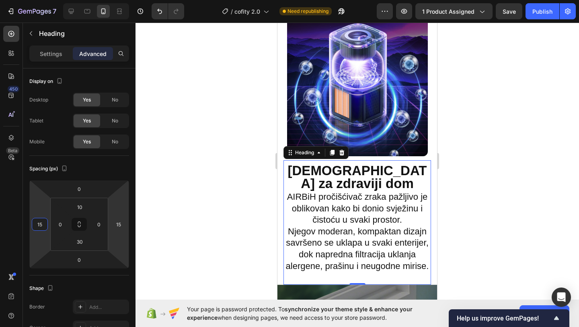
click at [150, 224] on div at bounding box center [358, 175] width 444 height 304
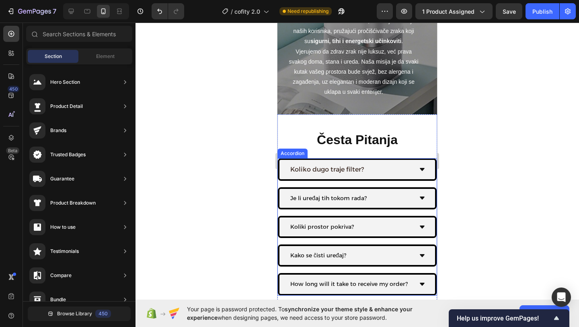
scroll to position [1600, 0]
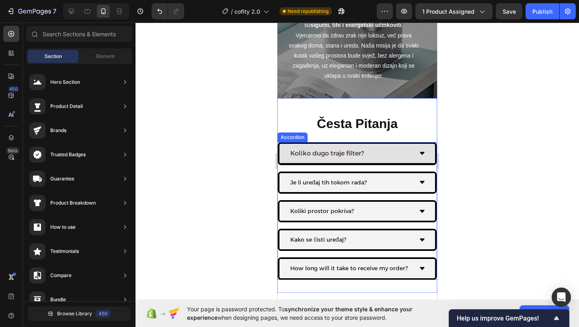
click at [284, 145] on div "Koliko dugo traje filter?" at bounding box center [358, 154] width 156 height 20
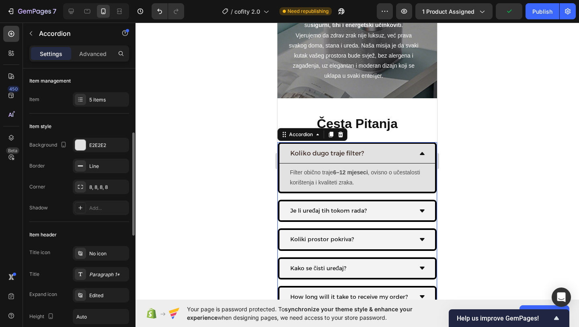
scroll to position [47, 0]
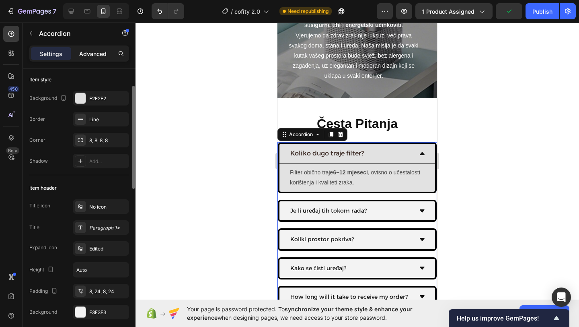
click at [91, 54] on p "Advanced" at bounding box center [92, 53] width 27 height 8
type input "100%"
type input "100"
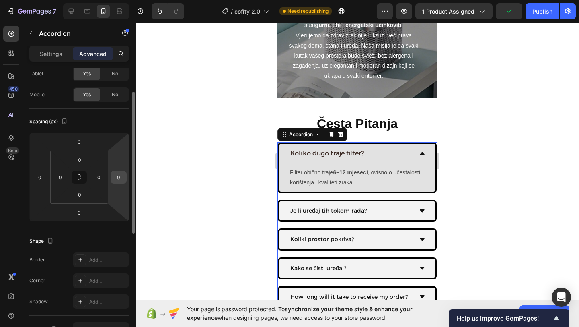
click at [119, 175] on input "0" at bounding box center [119, 177] width 12 height 12
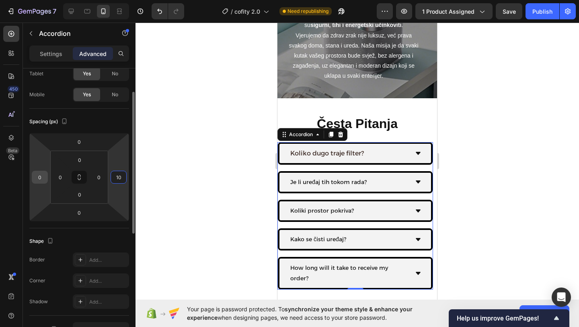
type input "10"
click at [43, 177] on input "0" at bounding box center [40, 177] width 12 height 12
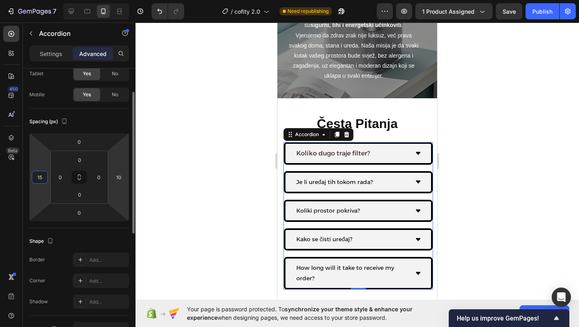
type input "15"
click at [128, 0] on html "7 / cofity 2.0 Need republishing Preview 1 product assigned Save Publish 450 Be…" at bounding box center [289, 0] width 579 height 0
click at [123, 178] on input "10" at bounding box center [119, 177] width 12 height 12
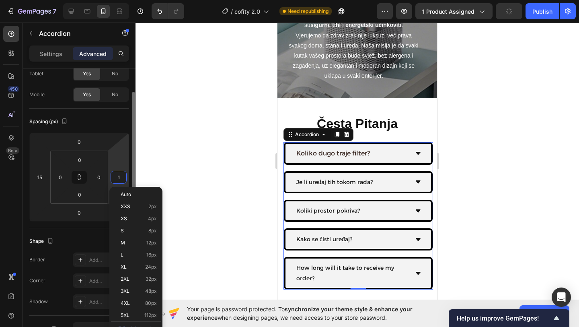
type input "15"
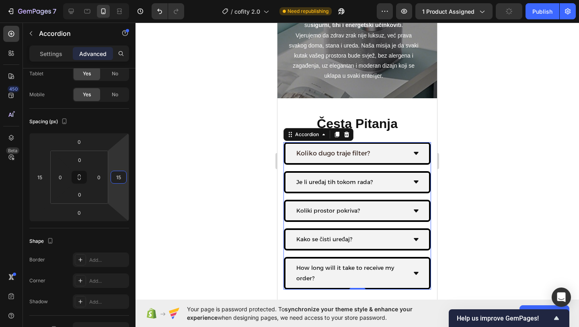
click at [173, 196] on div at bounding box center [358, 175] width 444 height 304
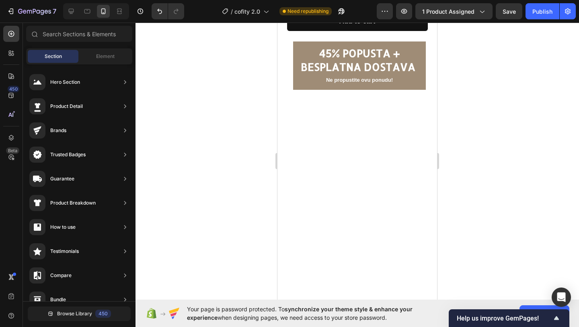
scroll to position [0, 0]
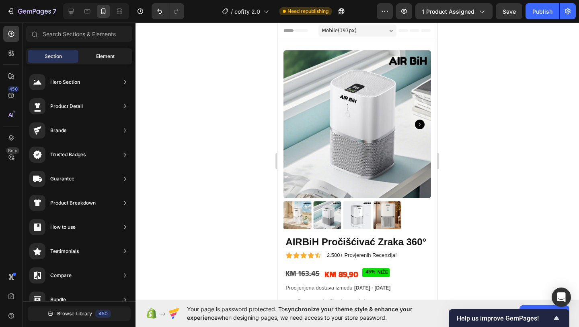
click at [118, 58] on div "Element" at bounding box center [105, 56] width 51 height 13
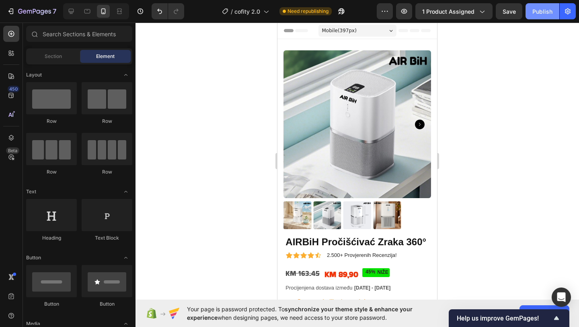
click at [537, 11] on div "Publish" at bounding box center [543, 11] width 20 height 8
